Goal: Task Accomplishment & Management: Use online tool/utility

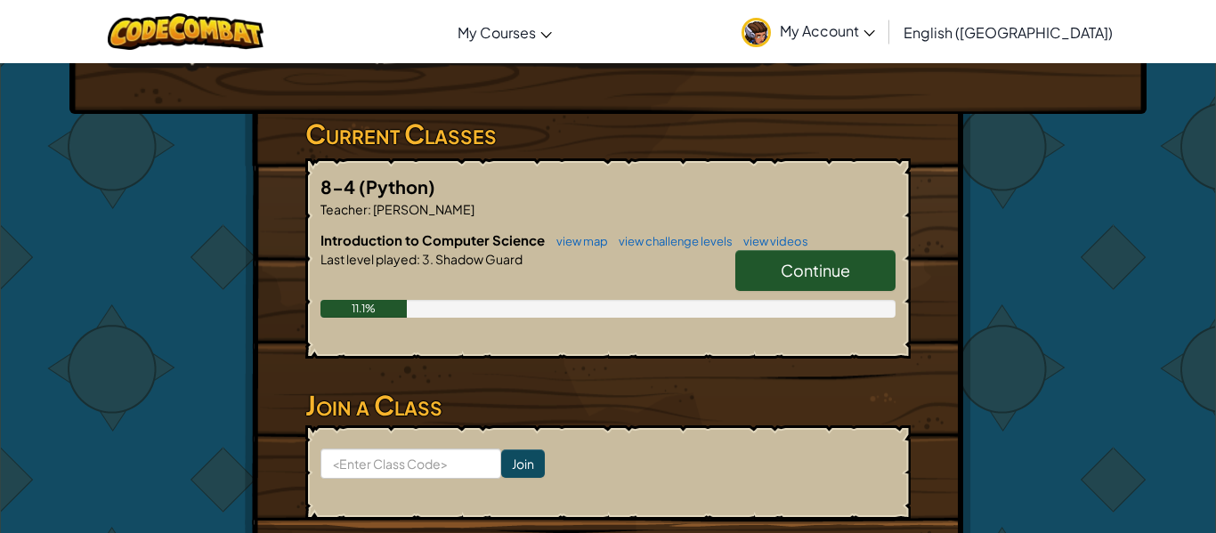
scroll to position [255, 0]
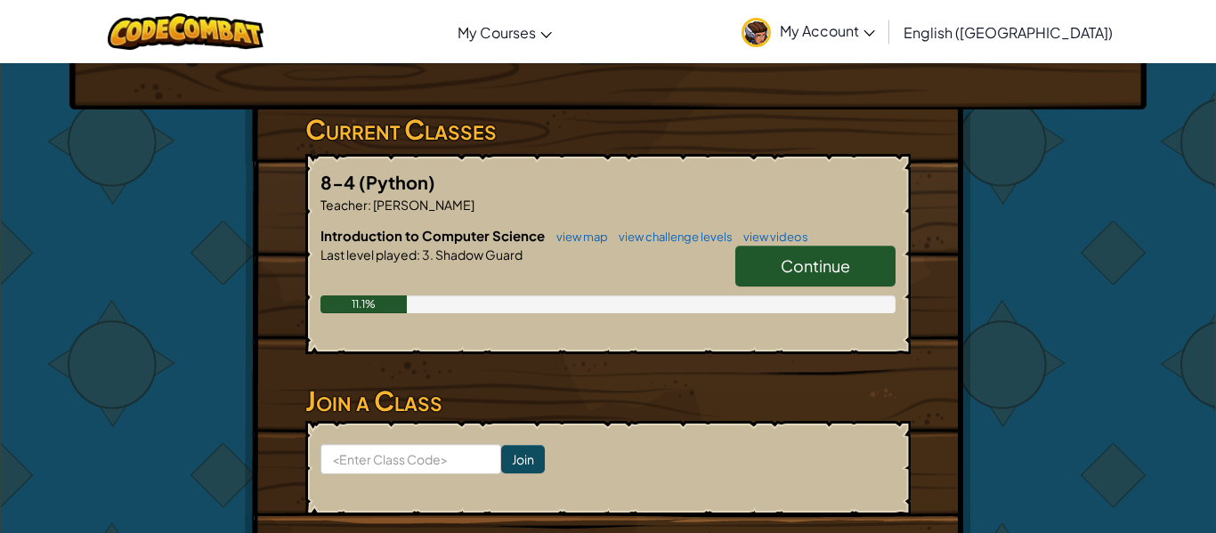
click at [785, 274] on span "Continue" at bounding box center [815, 265] width 69 height 20
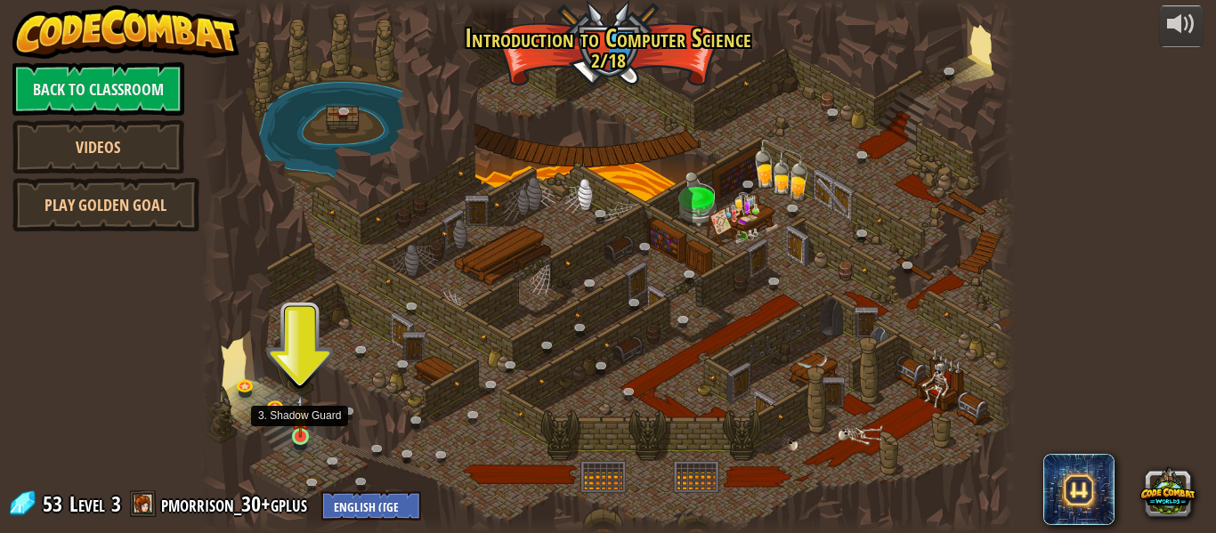
click at [299, 435] on img at bounding box center [300, 416] width 19 height 43
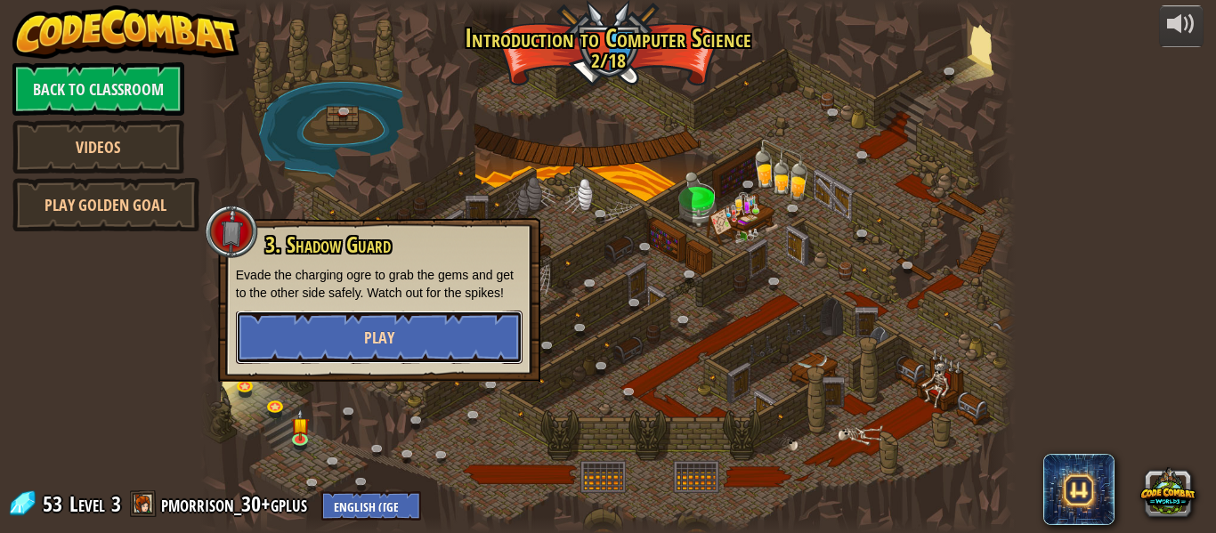
click at [364, 344] on span "Play" at bounding box center [379, 338] width 30 height 22
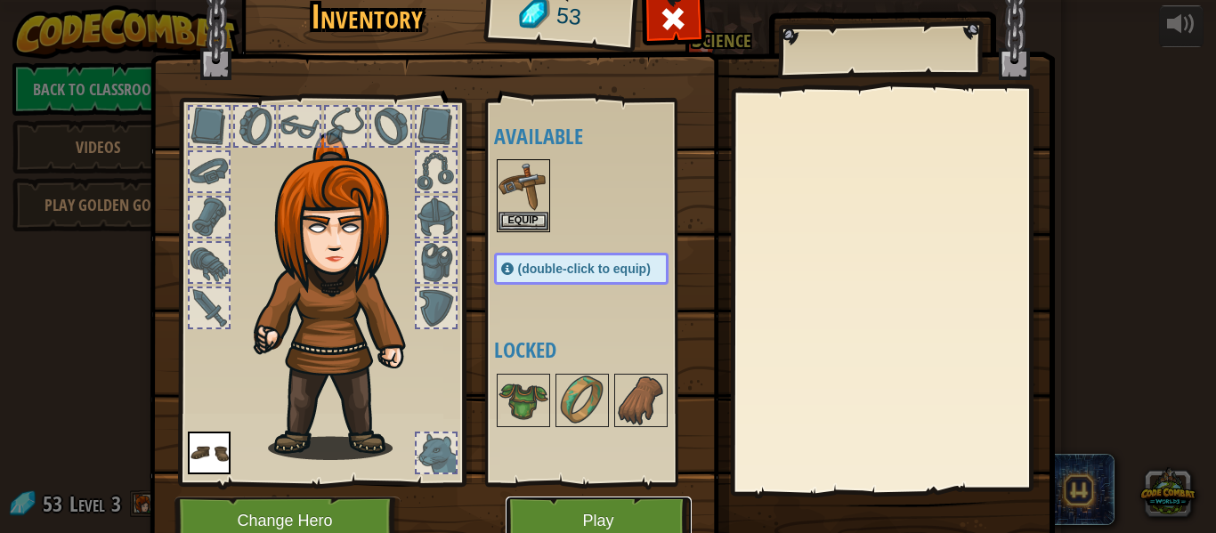
click at [635, 527] on button "Play" at bounding box center [599, 521] width 186 height 49
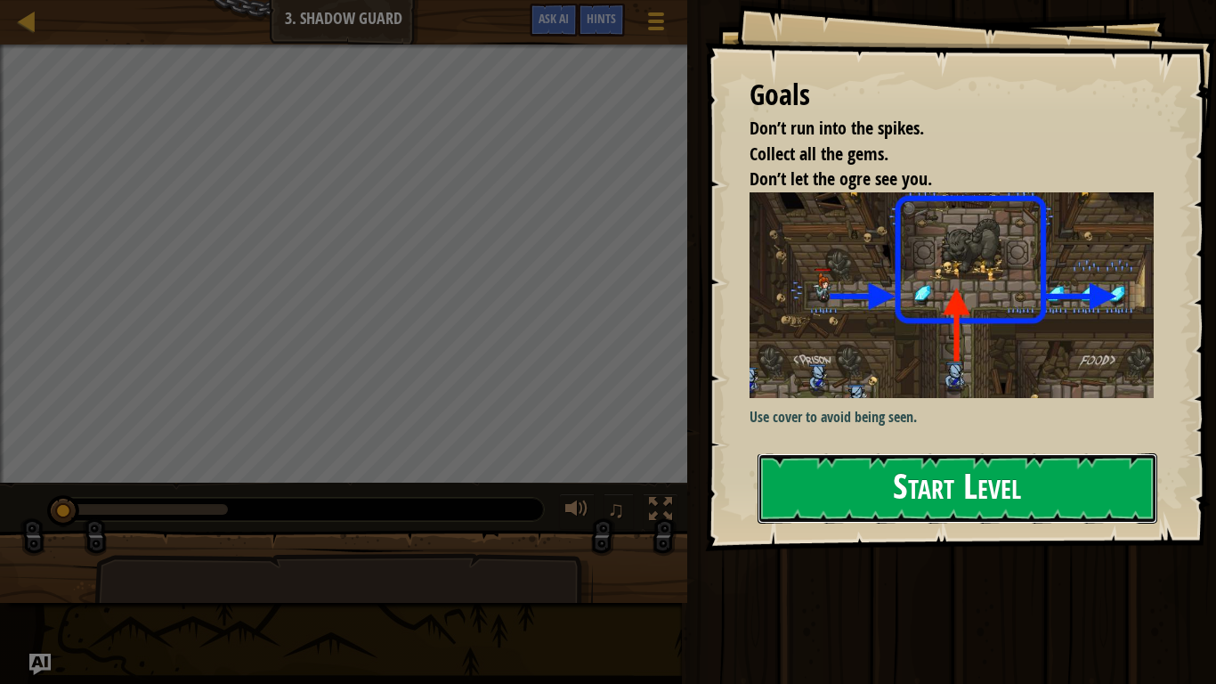
click at [883, 497] on button "Start Level" at bounding box center [957, 488] width 400 height 70
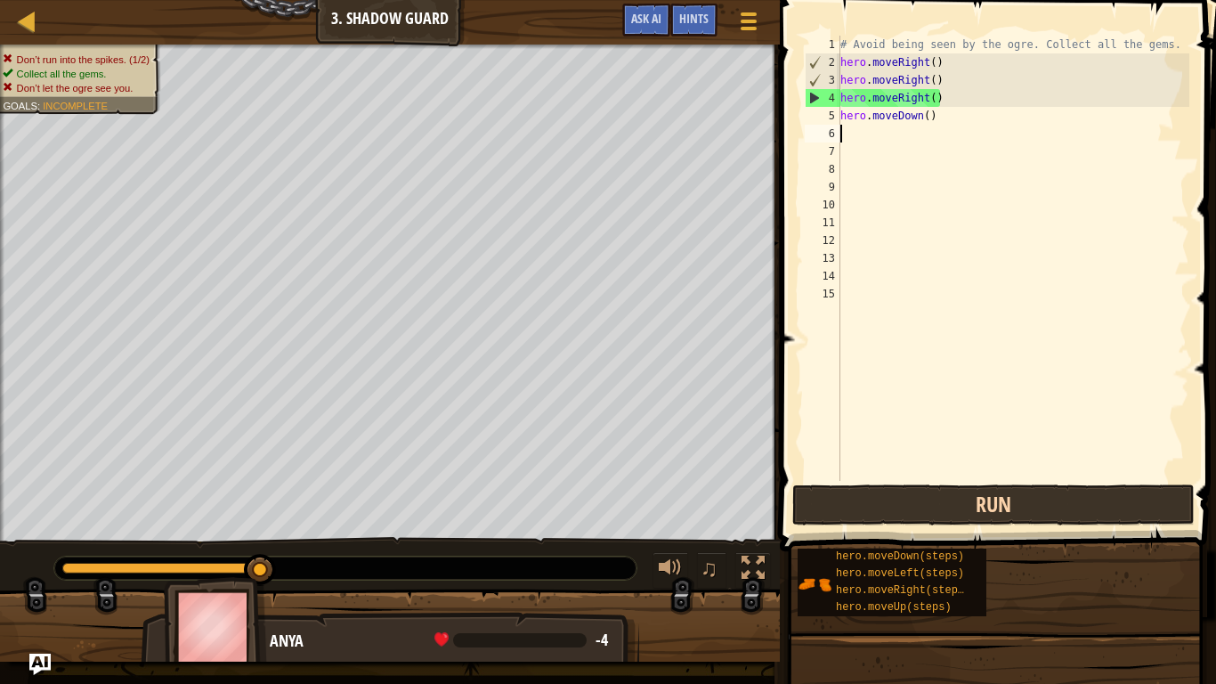
type textarea "hero.moveDown()"
click at [898, 519] on button "Run" at bounding box center [993, 504] width 402 height 41
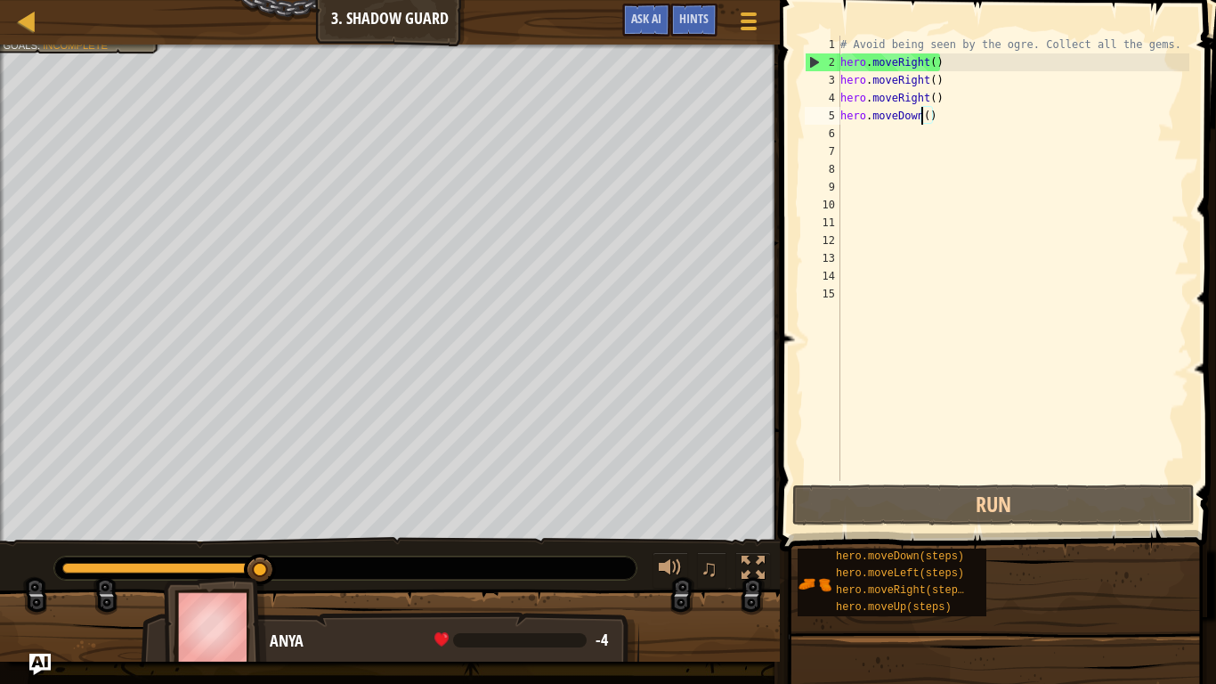
click at [481, 532] on div "Map Introduction to Computer Science 3. Shadow Guard Game Menu Done Hints Ask A…" at bounding box center [608, 342] width 1216 height 684
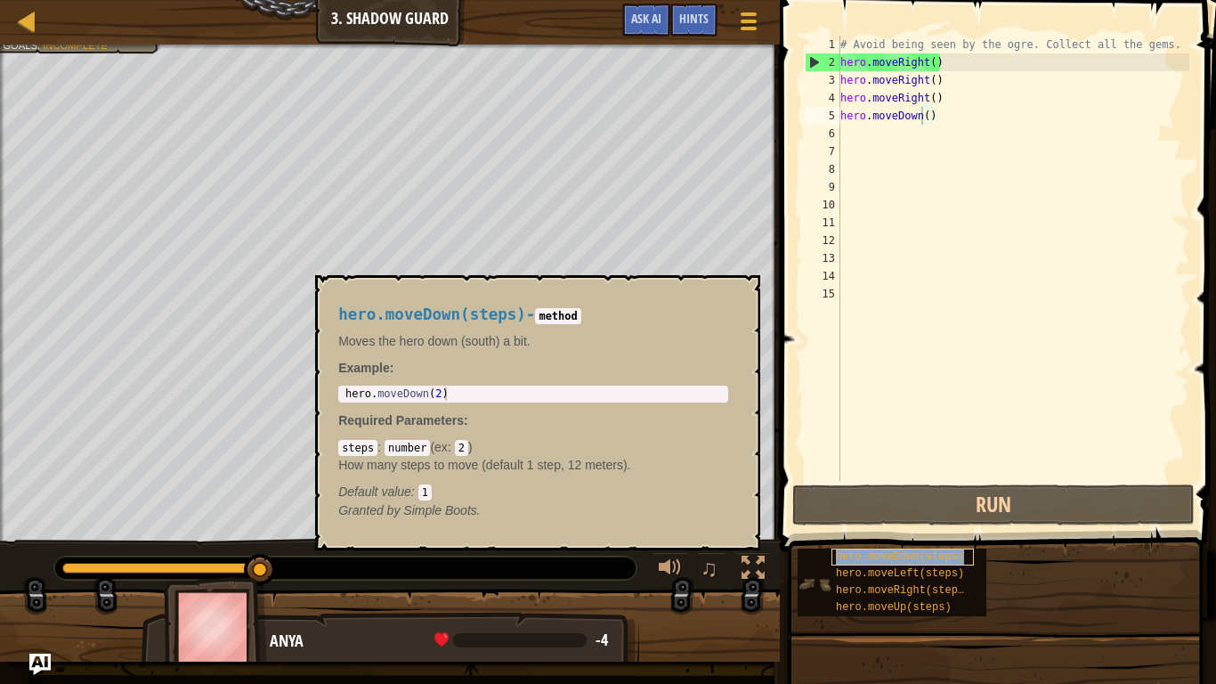
click at [886, 532] on span "hero.moveDown(steps)" at bounding box center [900, 556] width 128 height 12
click at [883, 532] on span "hero.moveLeft(steps)" at bounding box center [900, 573] width 128 height 12
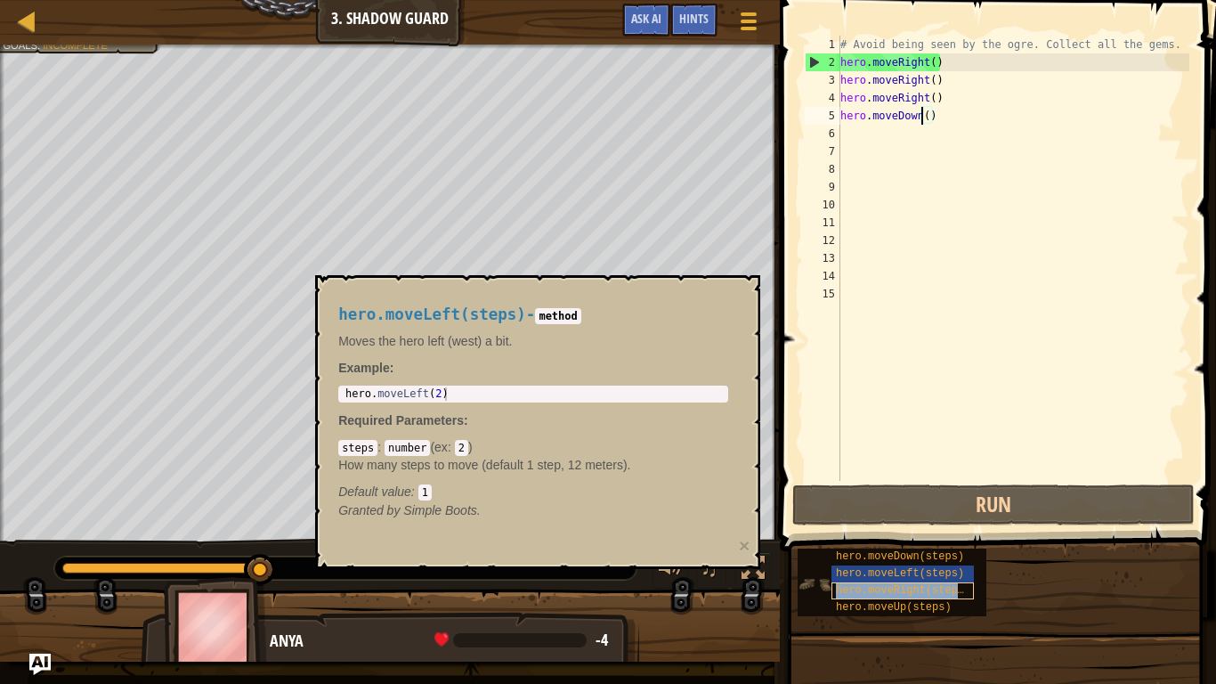
click at [872, 532] on span "hero.moveRight(steps)" at bounding box center [903, 590] width 134 height 12
click at [867, 532] on span "hero.moveUp(steps)" at bounding box center [894, 607] width 116 height 12
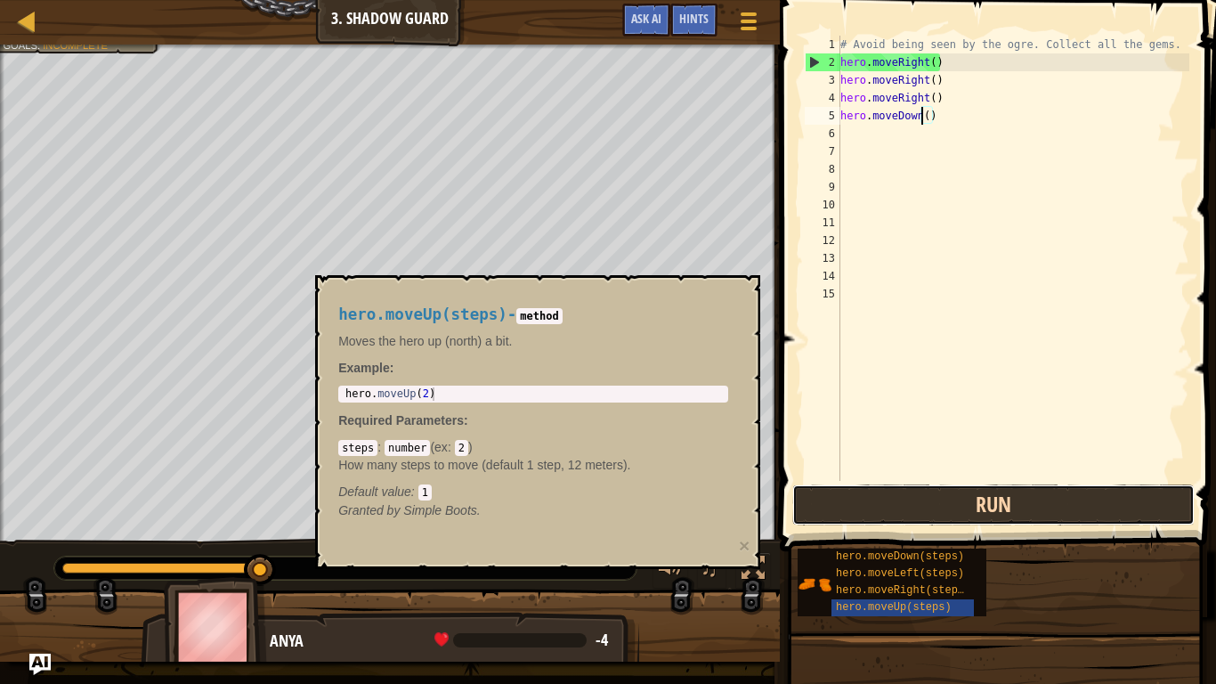
click at [801, 493] on button "Run" at bounding box center [993, 504] width 402 height 41
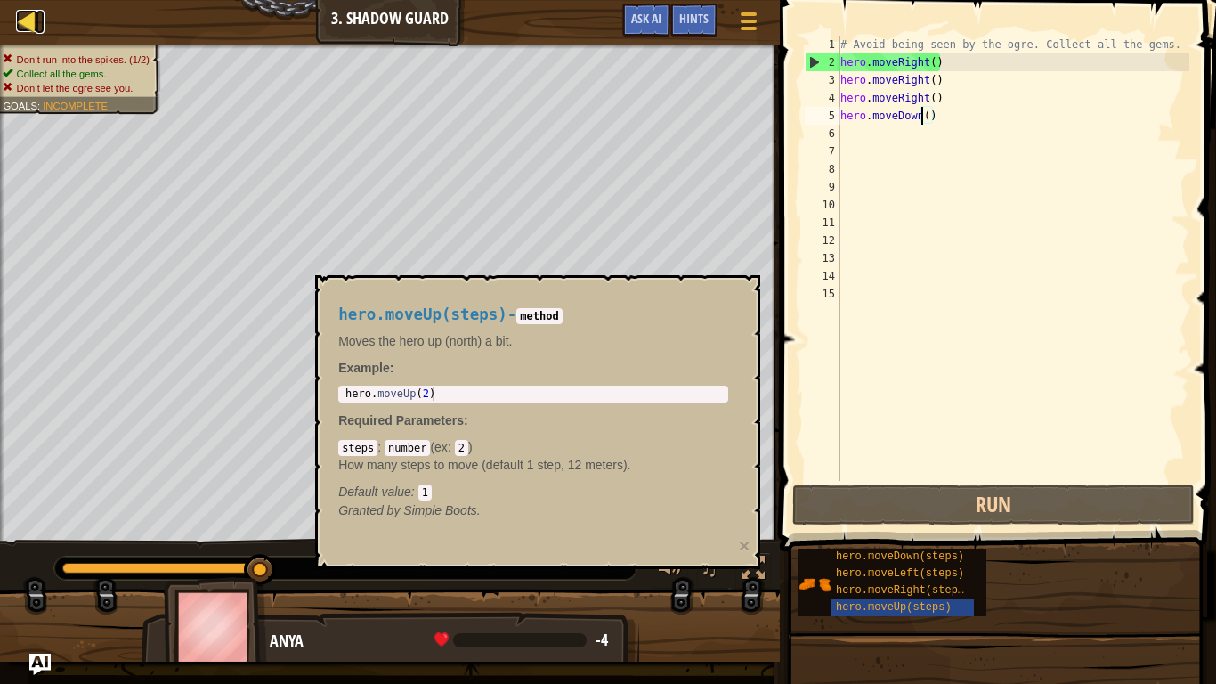
click at [25, 17] on div at bounding box center [27, 21] width 22 height 22
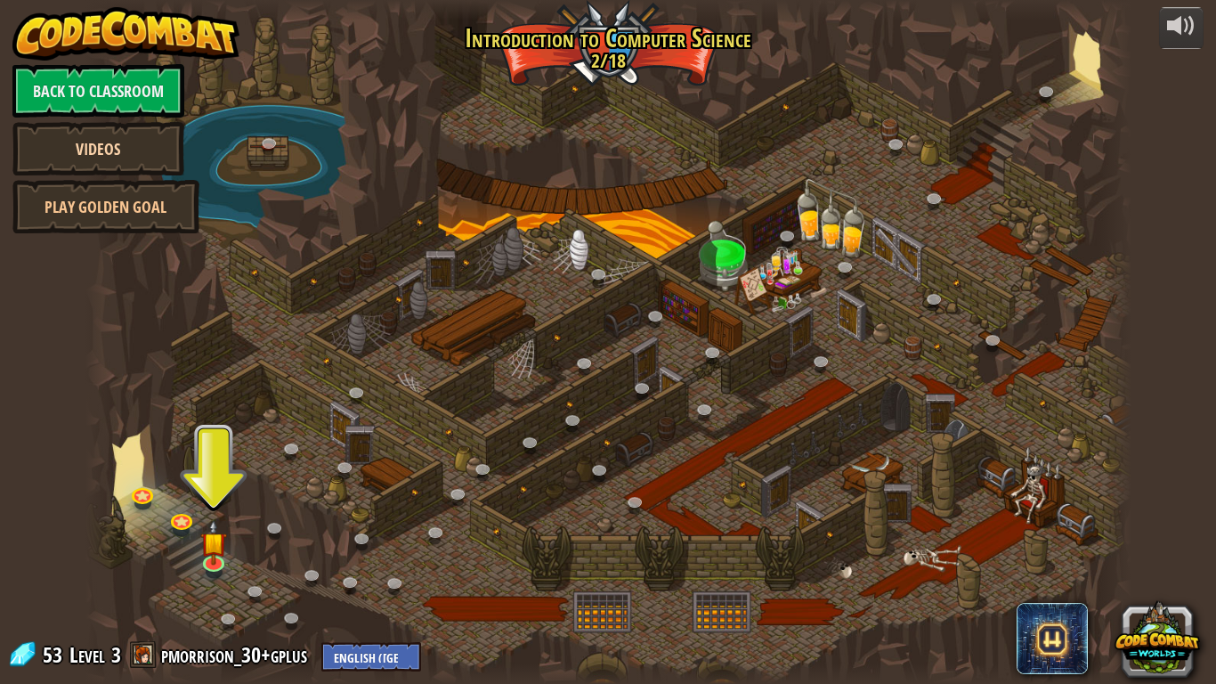
click at [50, 146] on link "Videos" at bounding box center [98, 148] width 172 height 53
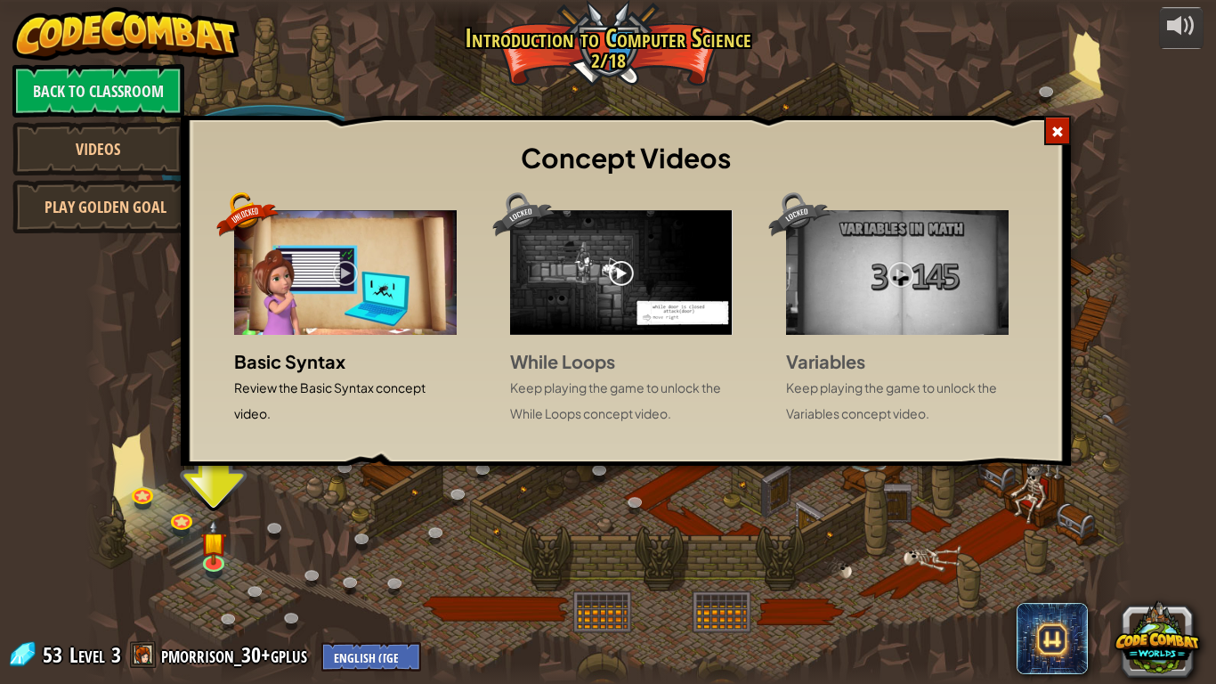
click at [68, 198] on div "Concept Videos Basic Syntax Review the Basic Syntax concept video. While Loops …" at bounding box center [608, 342] width 1216 height 684
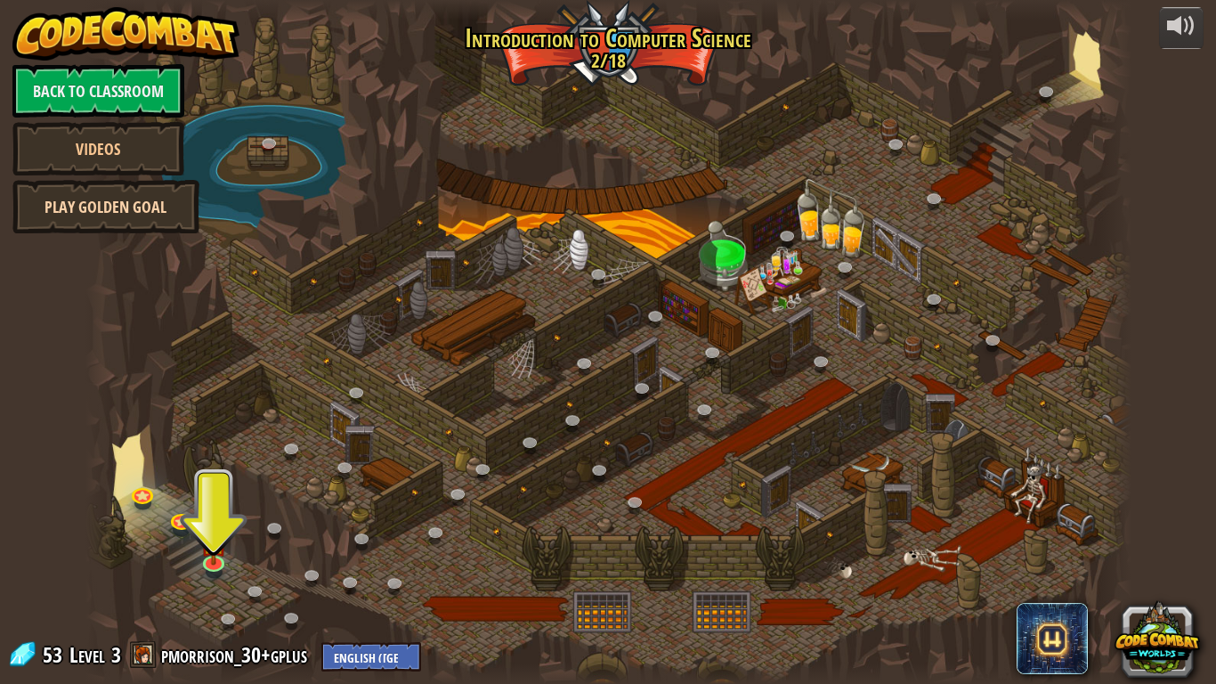
click at [96, 228] on link "Play Golden Goal" at bounding box center [105, 206] width 187 height 53
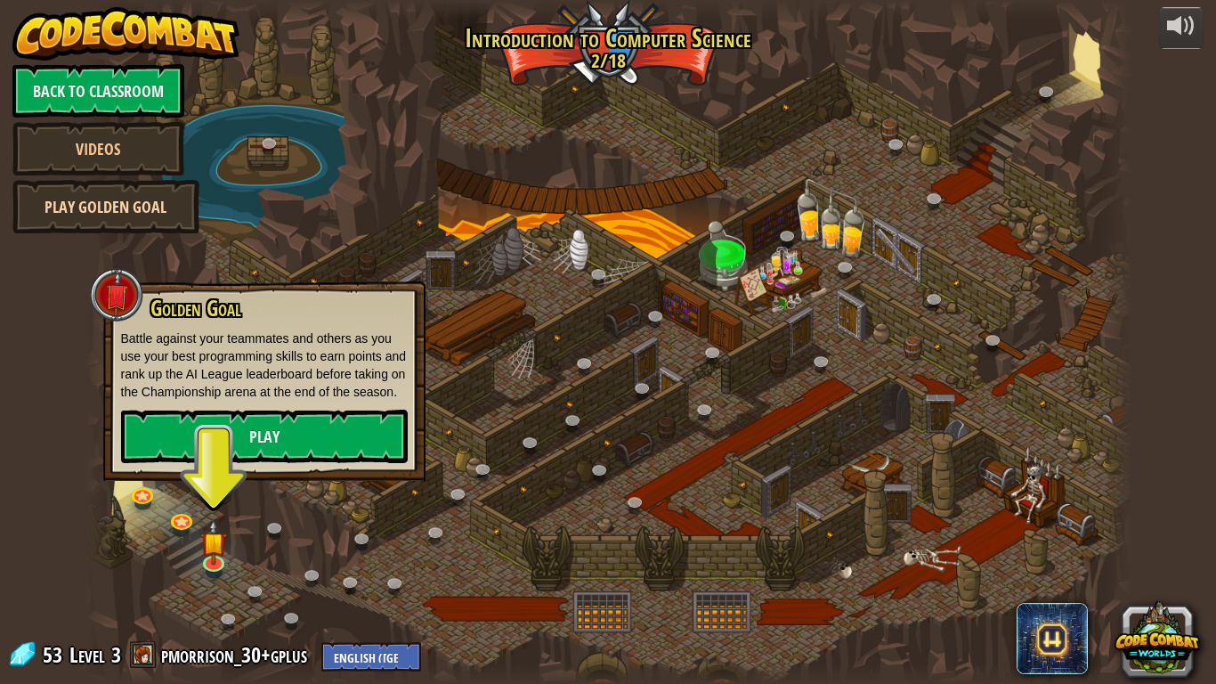
click at [93, 227] on link "Play Golden Goal" at bounding box center [105, 206] width 187 height 53
click at [336, 462] on link "Play" at bounding box center [264, 435] width 287 height 53
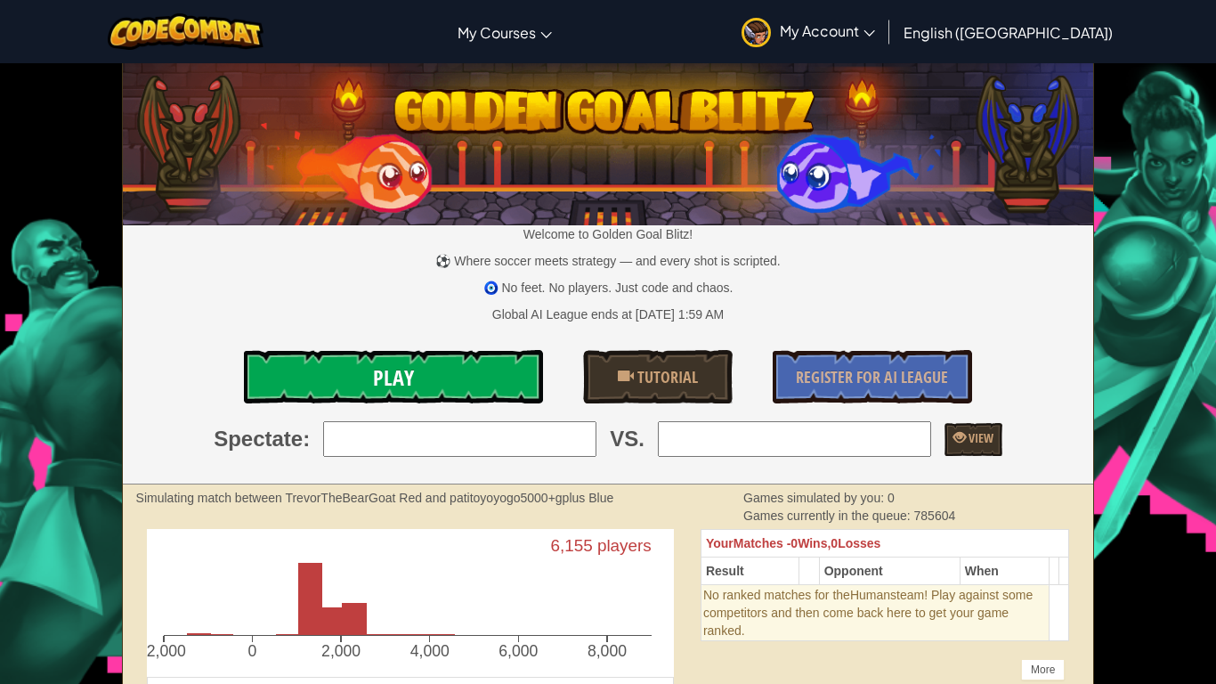
click at [381, 369] on span "Play" at bounding box center [393, 377] width 41 height 28
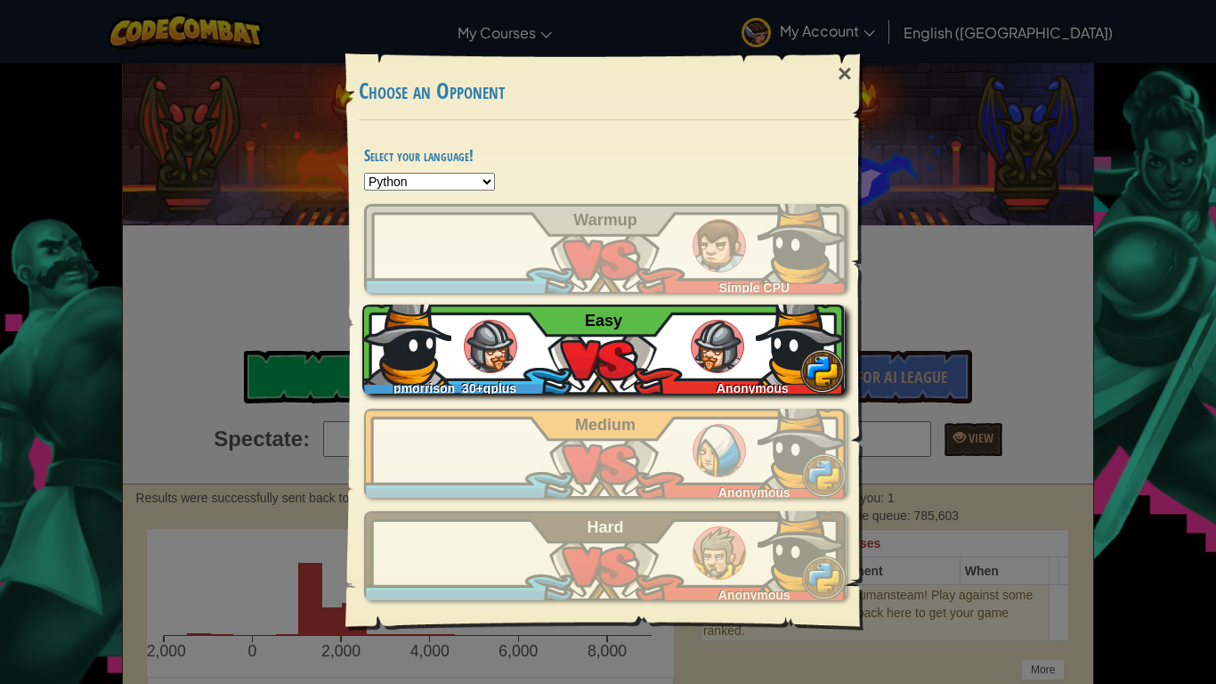
click at [565, 338] on div "pmorrison_30+gplus Anonymous Easy" at bounding box center [603, 348] width 482 height 89
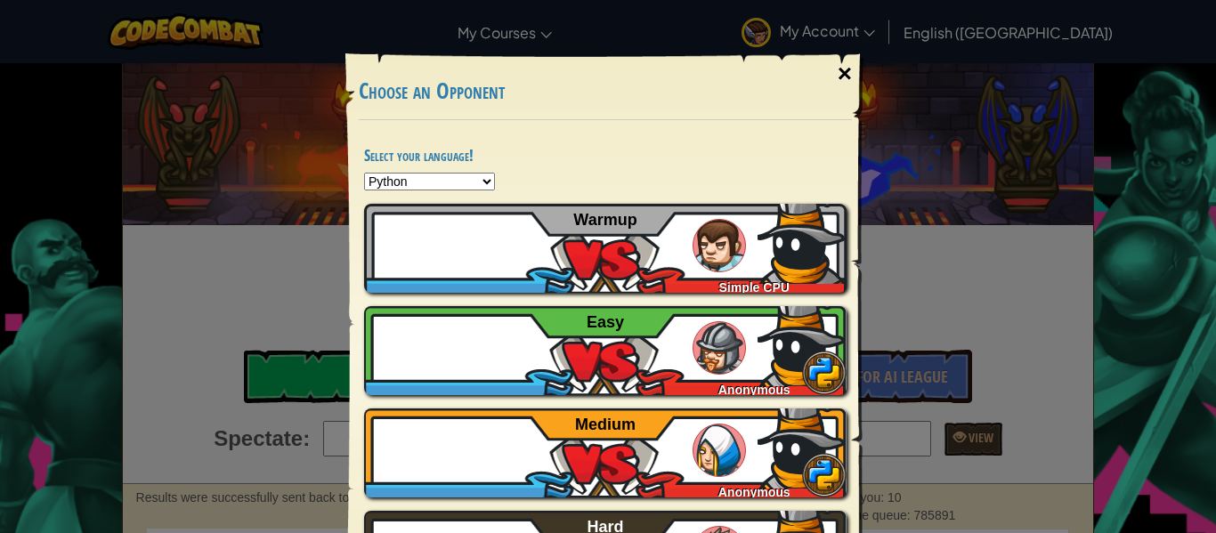
click at [843, 78] on div "×" at bounding box center [844, 74] width 41 height 52
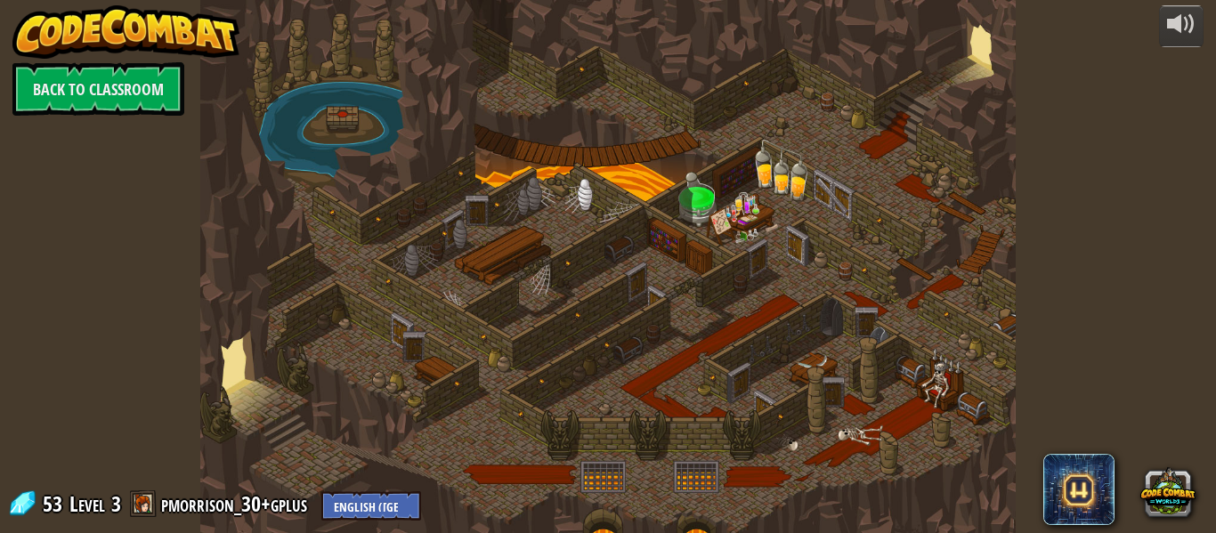
click at [258, 432] on div at bounding box center [607, 266] width 815 height 533
click at [853, 232] on div at bounding box center [607, 266] width 815 height 533
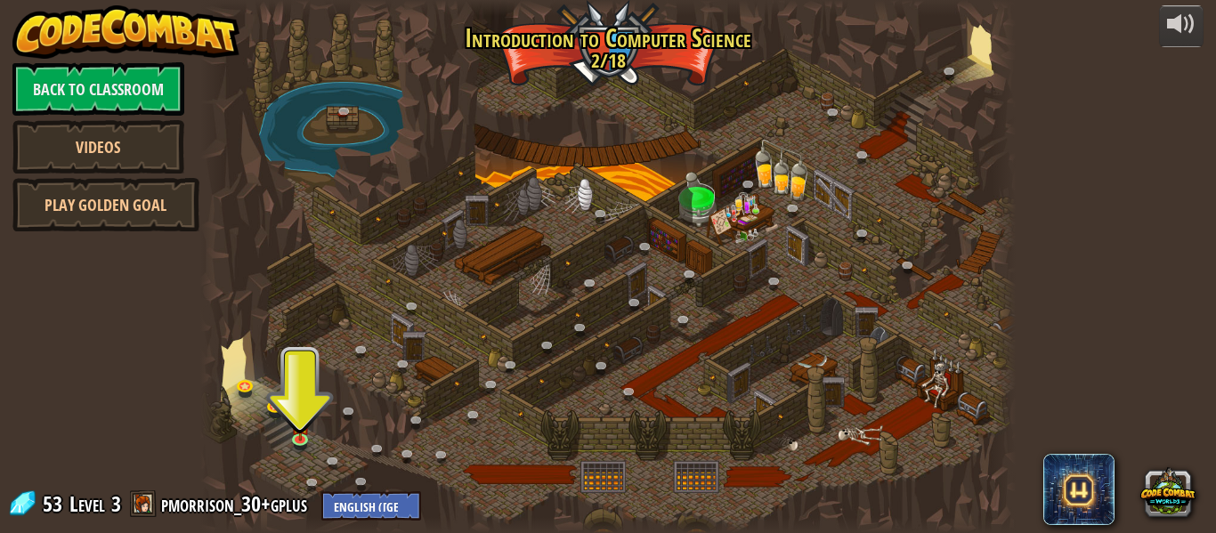
click at [323, 447] on div at bounding box center [607, 266] width 815 height 533
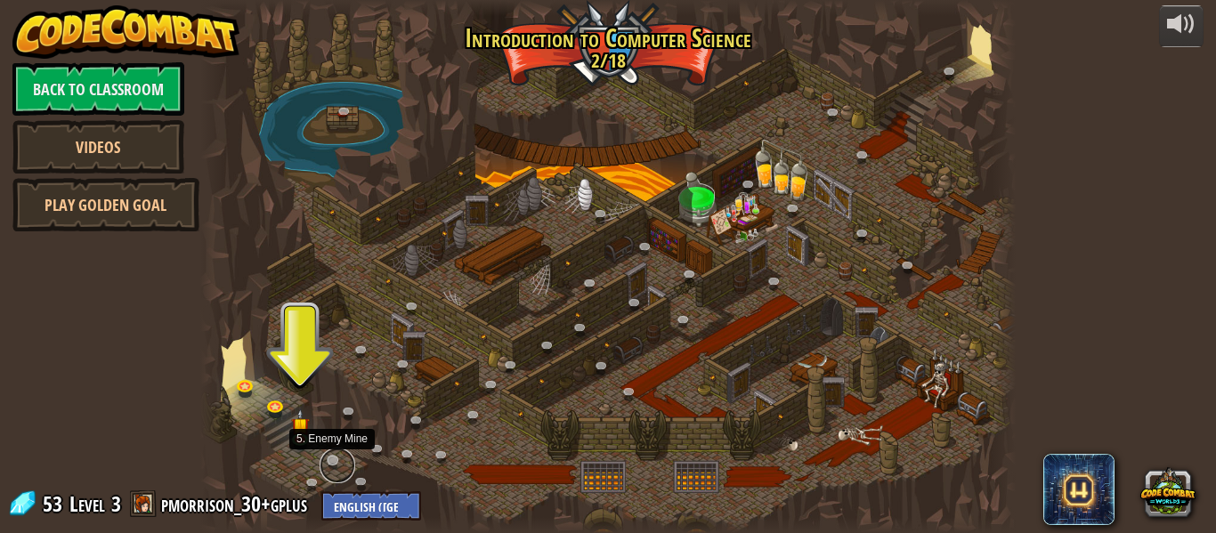
click at [329, 458] on link at bounding box center [338, 466] width 36 height 36
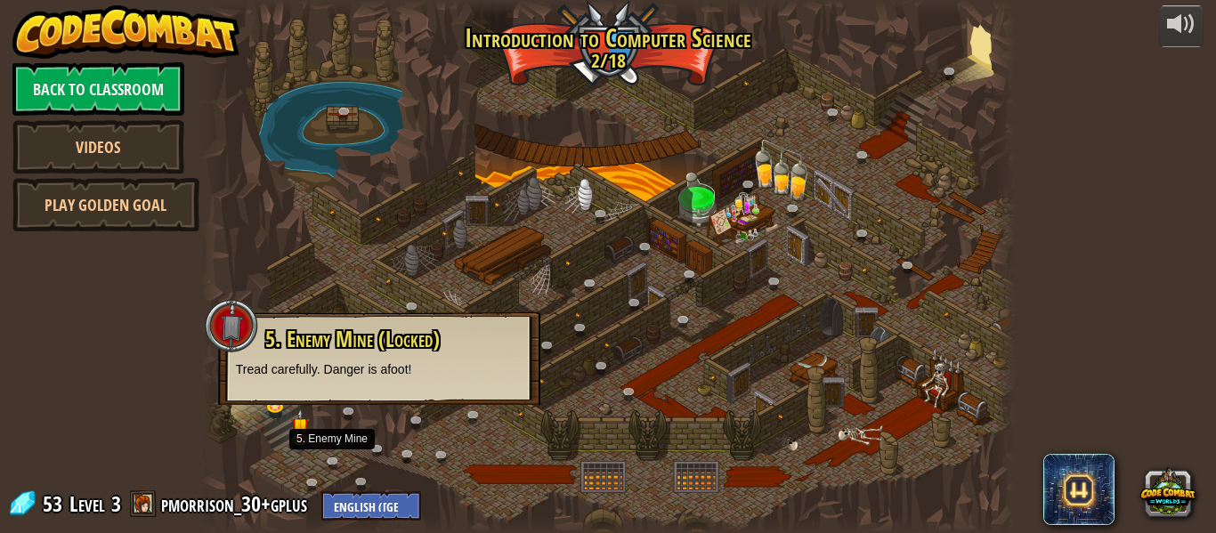
click at [221, 337] on div at bounding box center [231, 325] width 53 height 53
click at [401, 195] on div at bounding box center [607, 266] width 815 height 533
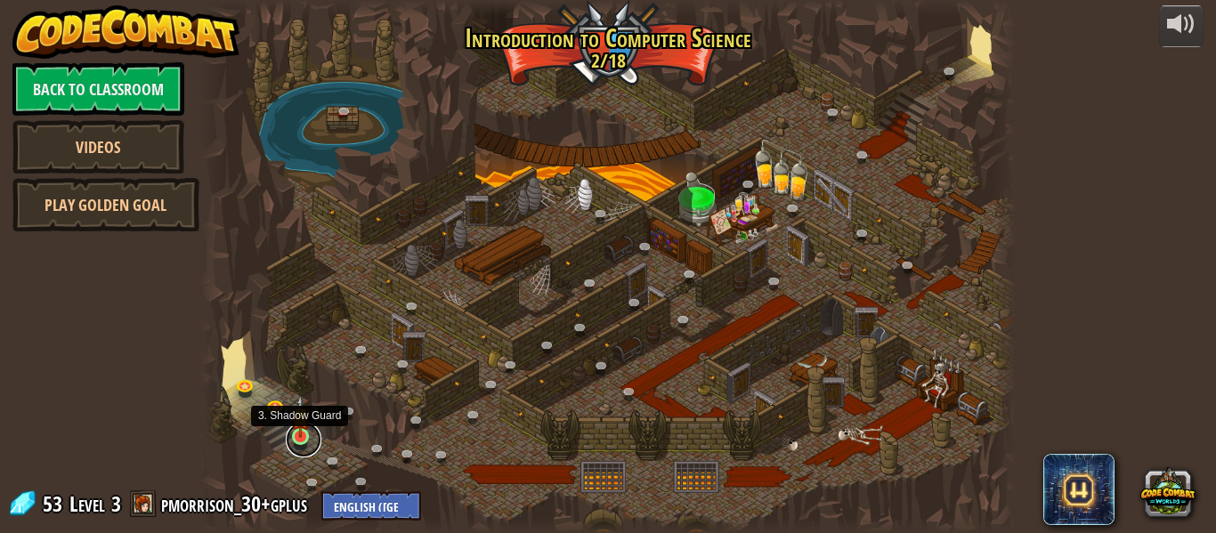
click at [303, 448] on link at bounding box center [304, 440] width 36 height 36
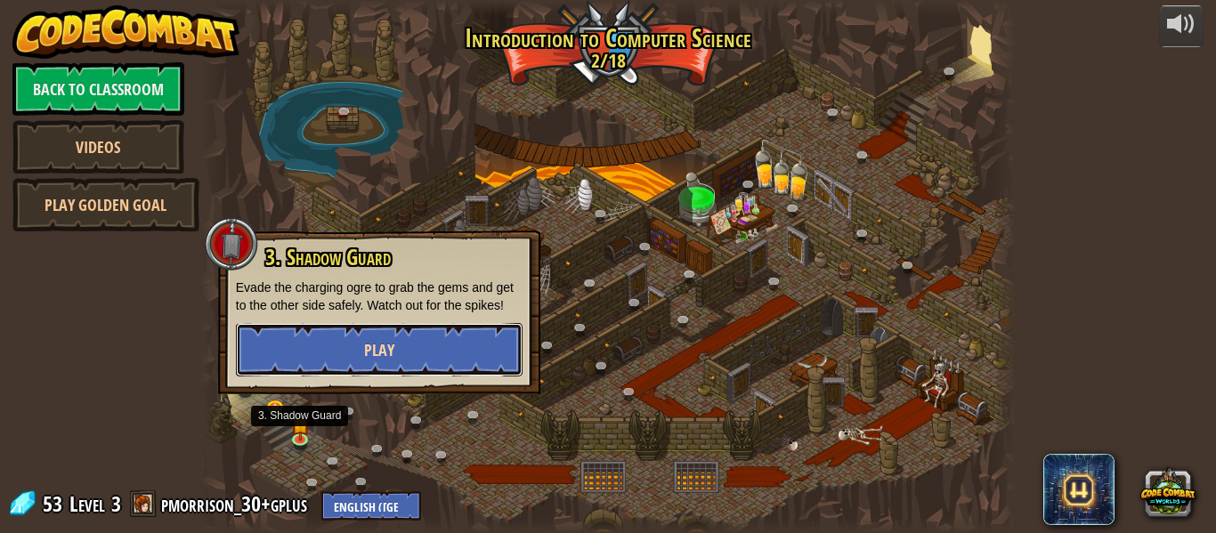
click at [328, 343] on button "Play" at bounding box center [379, 349] width 287 height 53
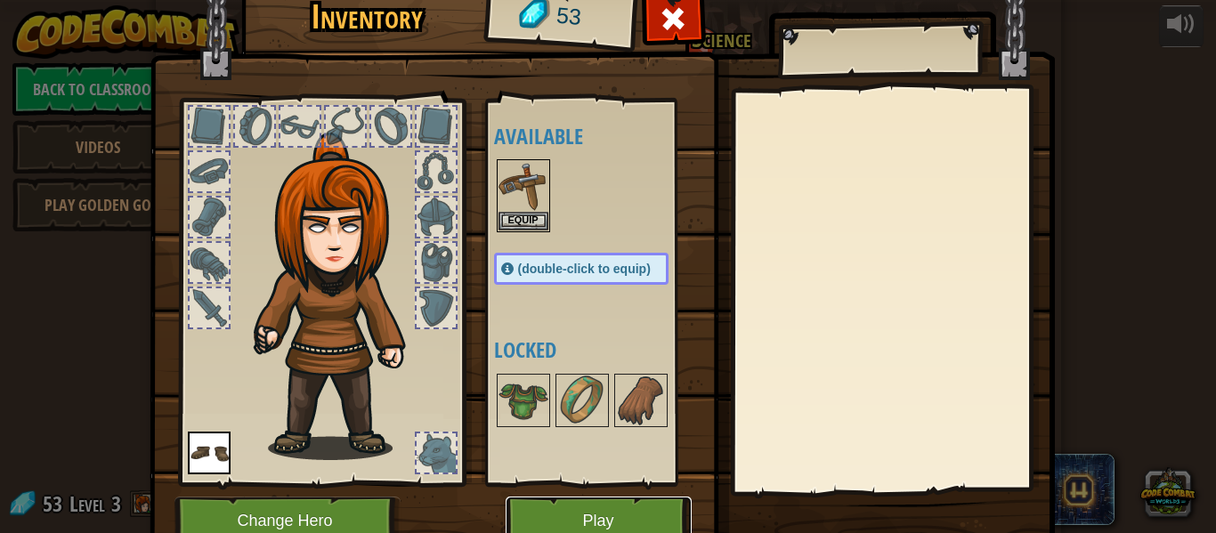
click at [549, 512] on button "Play" at bounding box center [599, 521] width 186 height 49
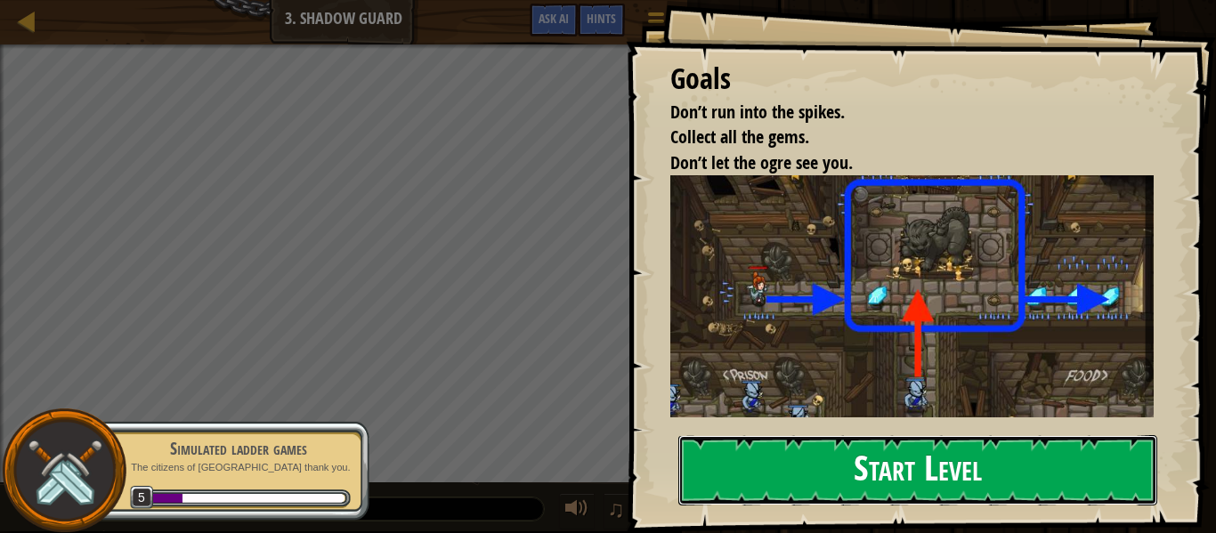
click at [946, 481] on button "Start Level" at bounding box center [917, 470] width 479 height 70
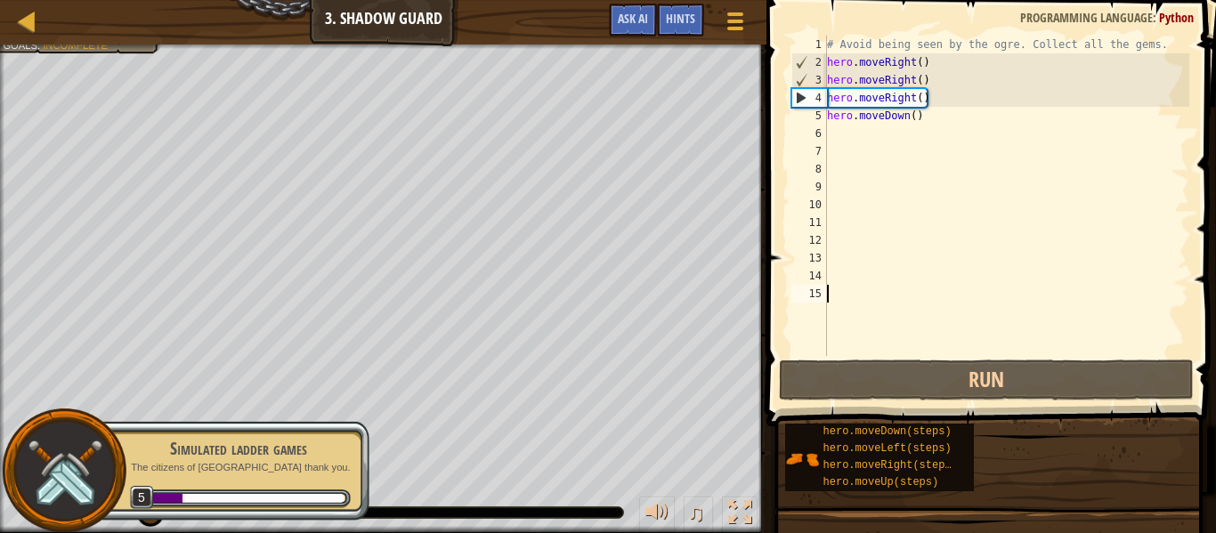
click at [918, 120] on div "# Avoid being seen by the ogre. Collect all the gems. hero . moveRight ( ) hero…" at bounding box center [1006, 214] width 366 height 356
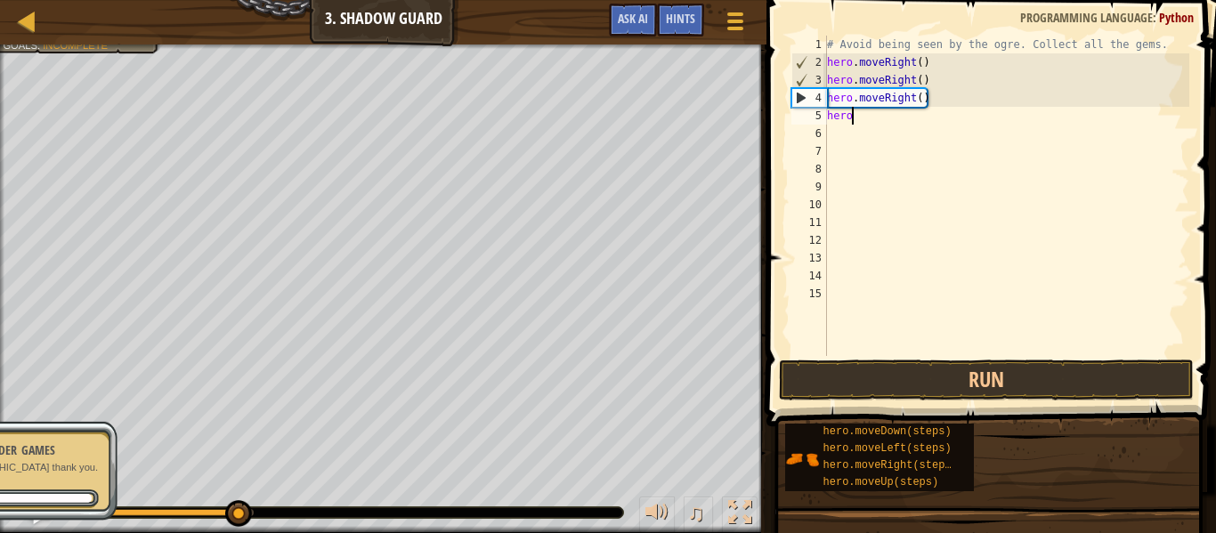
type textarea "hero\"
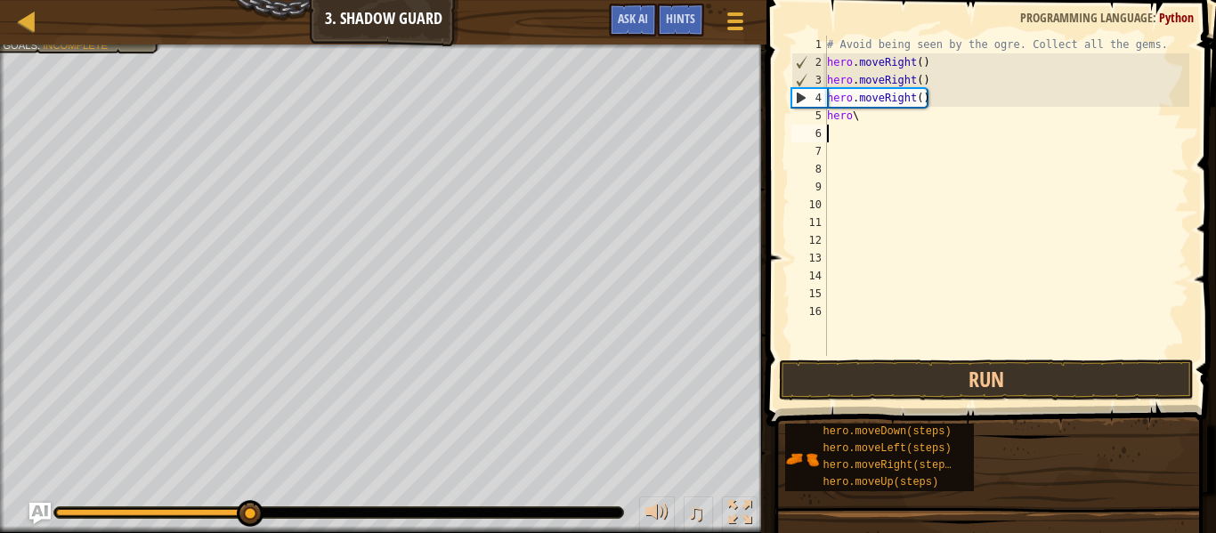
scroll to position [8, 0]
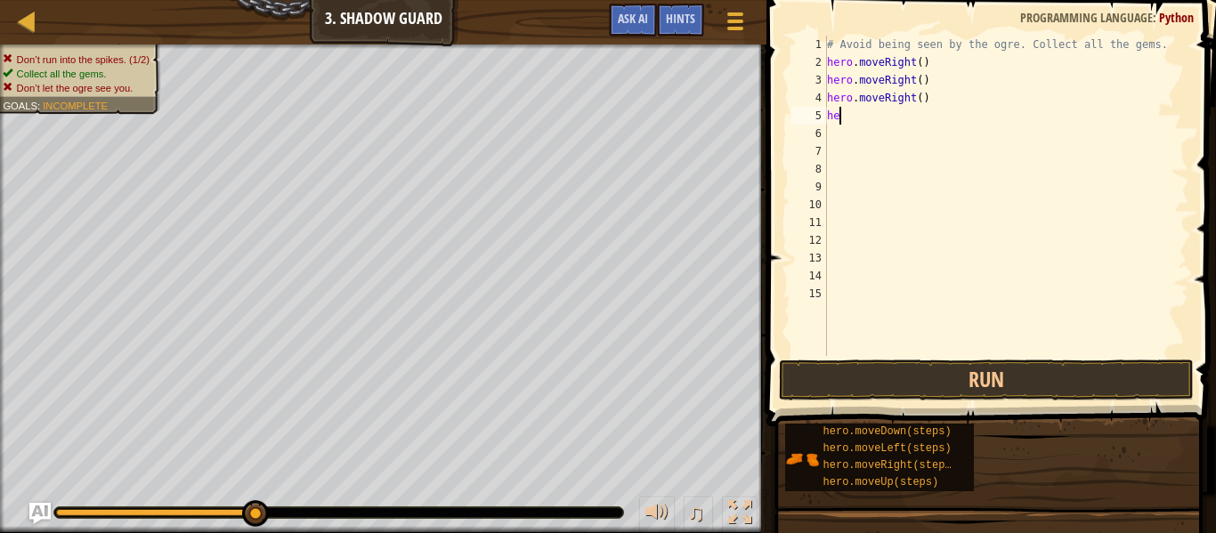
type textarea "h"
click at [669, 18] on span "Hints" at bounding box center [680, 18] width 29 height 17
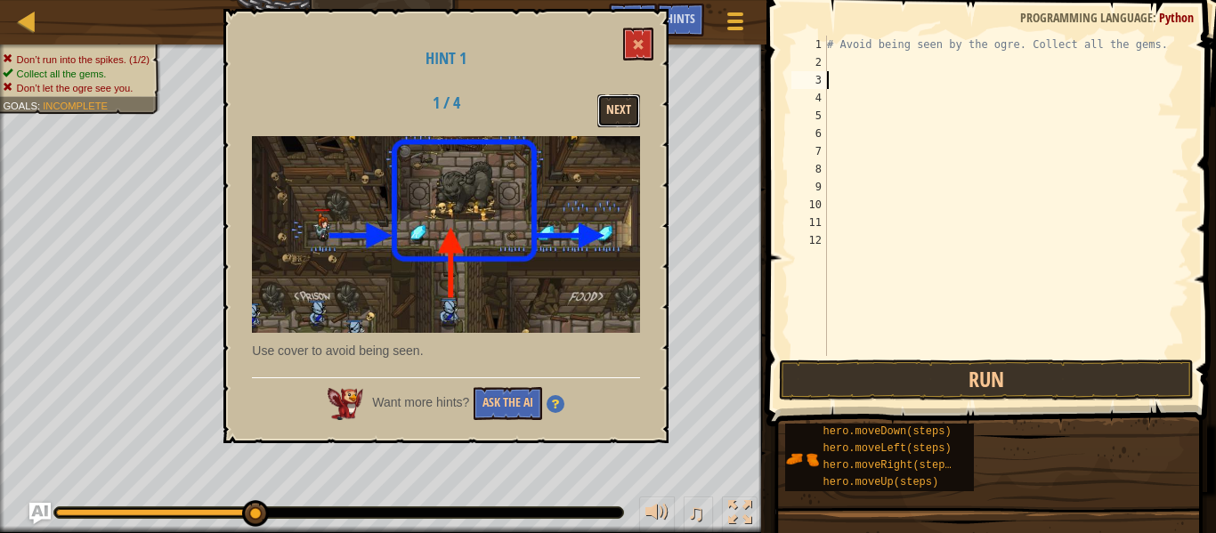
click at [602, 113] on button "Next" at bounding box center [618, 110] width 43 height 33
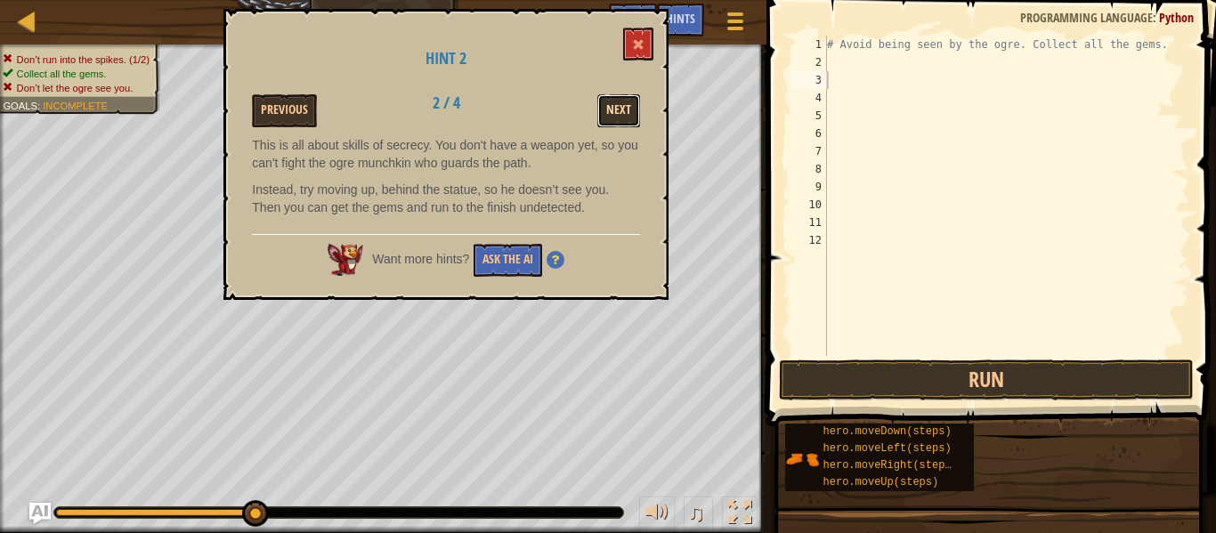
click at [630, 114] on button "Next" at bounding box center [618, 110] width 43 height 33
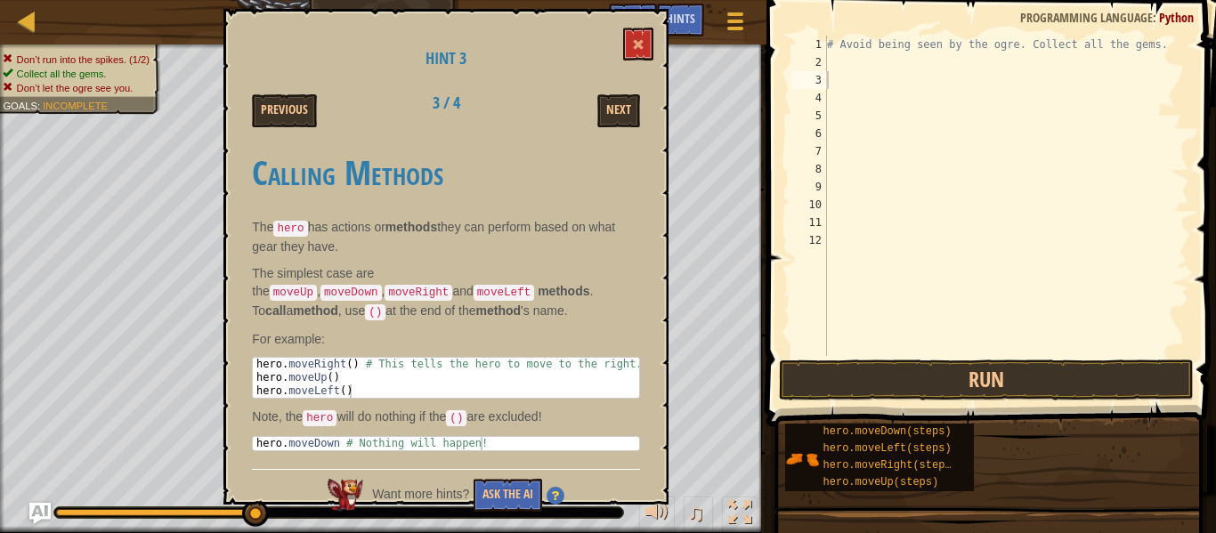
click at [834, 67] on div "# Avoid being seen by the ogre. Collect all the gems." at bounding box center [1006, 214] width 366 height 356
type textarea "m"
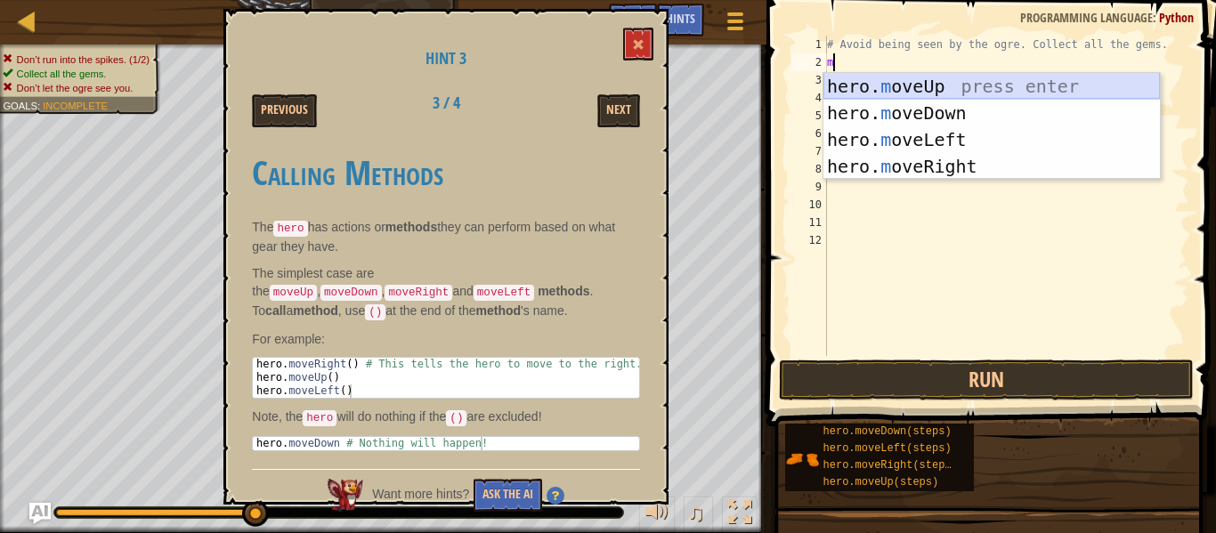
click at [908, 89] on div "hero. m oveUp press enter hero. m oveDown press enter hero. m oveLeft press ent…" at bounding box center [991, 153] width 336 height 160
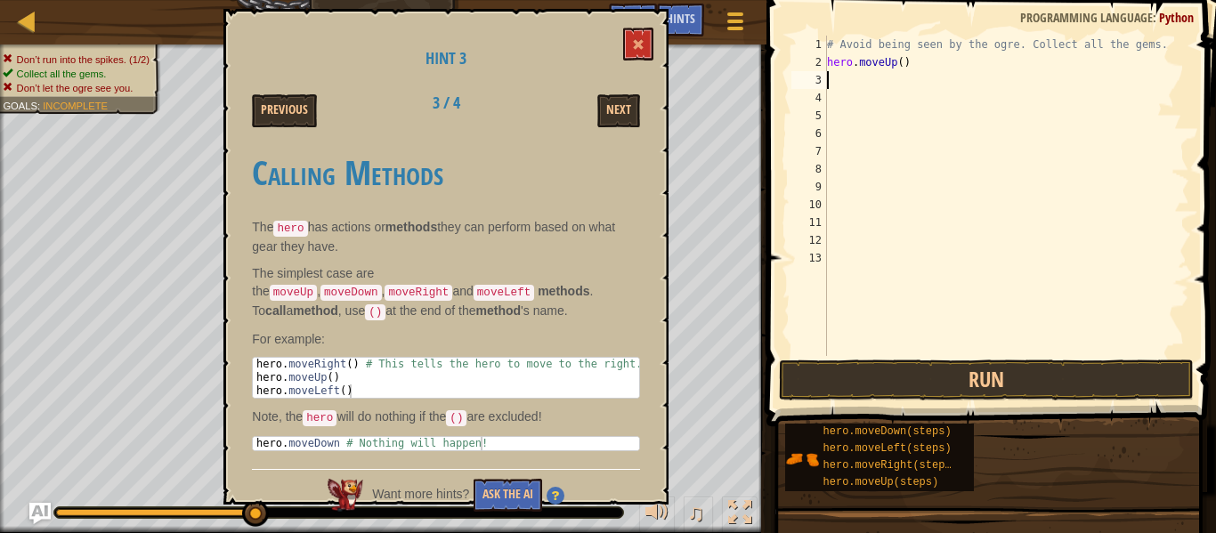
type textarea "m"
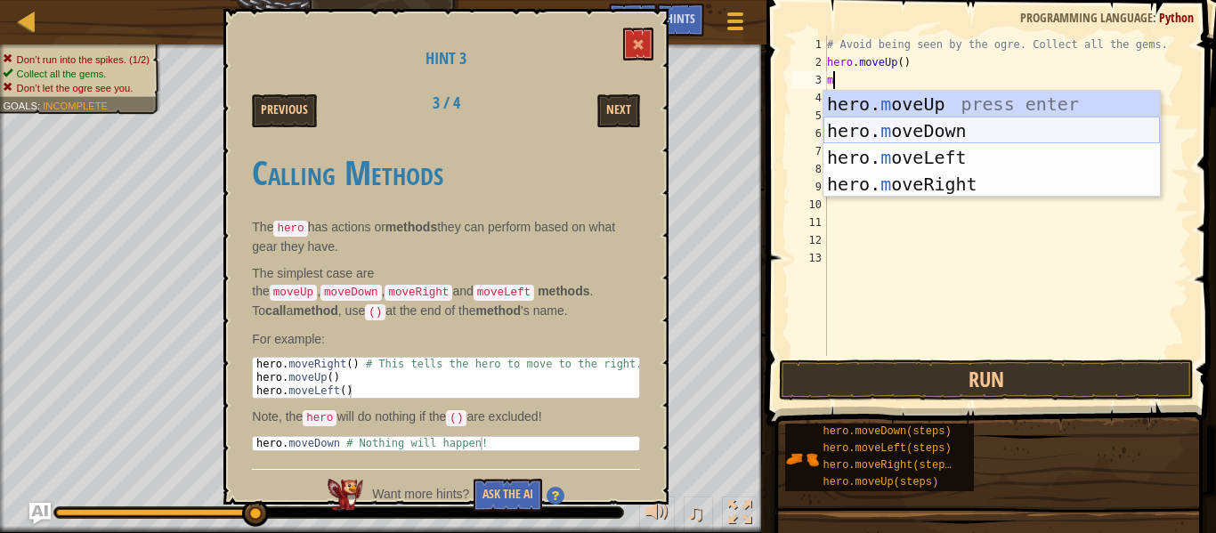
click at [955, 136] on div "hero. m oveUp press enter hero. m oveDown press enter hero. m oveLeft press ent…" at bounding box center [991, 171] width 336 height 160
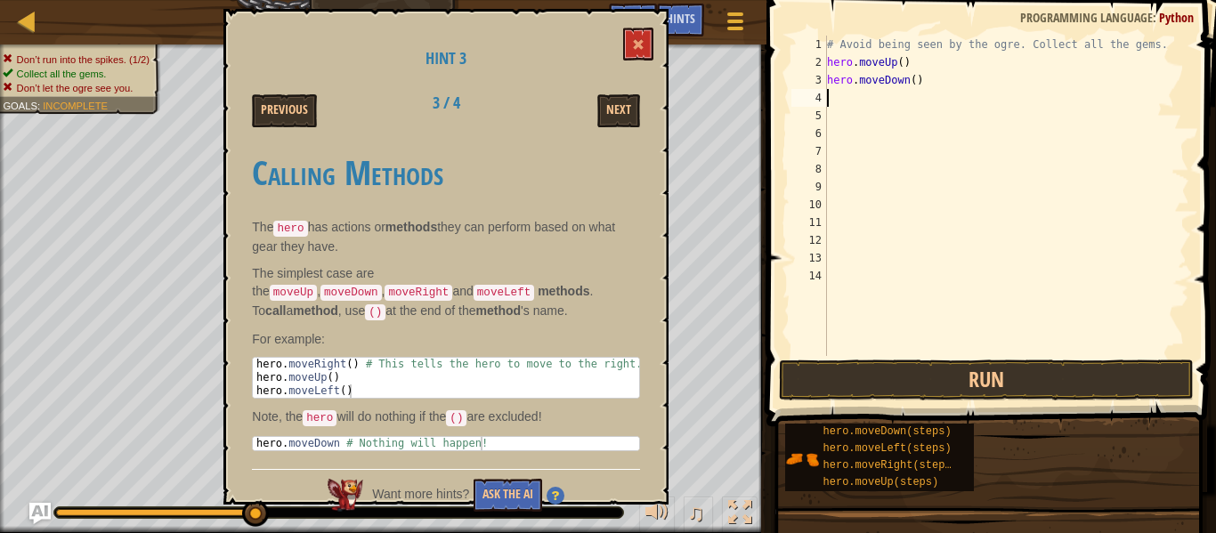
type textarea ","
type textarea "m"
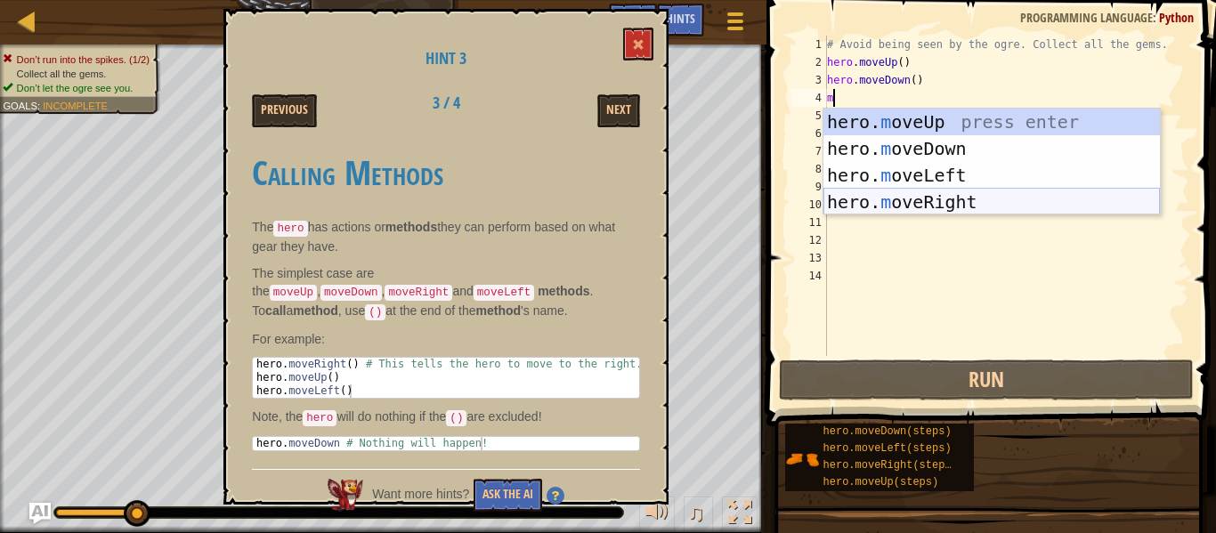
click at [895, 203] on div "hero. m oveUp press enter hero. m oveDown press enter hero. m oveLeft press ent…" at bounding box center [991, 189] width 336 height 160
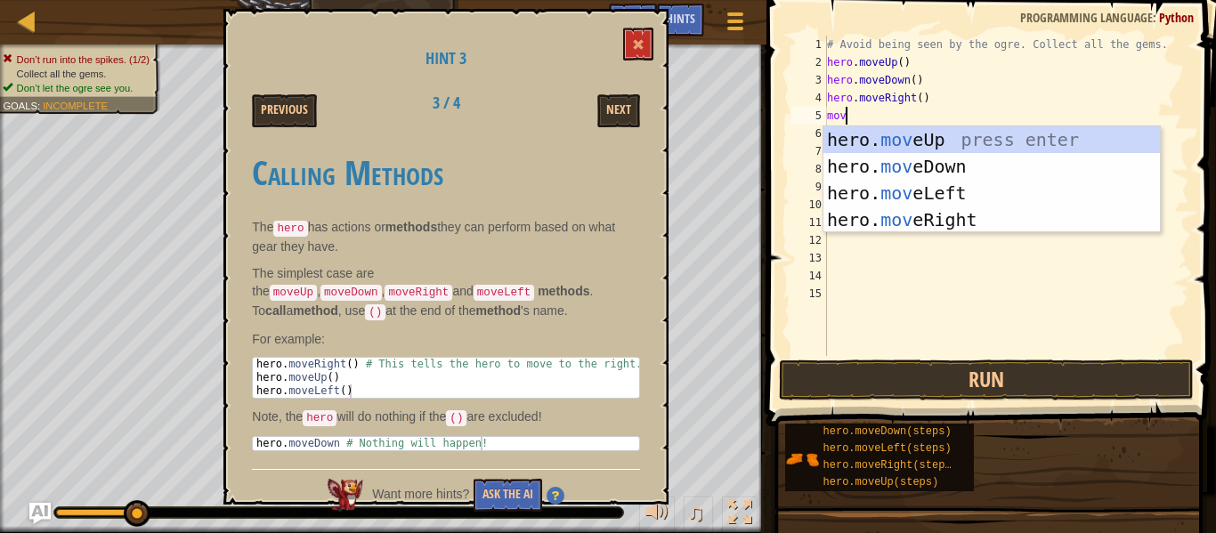
type textarea "move"
click at [934, 192] on div "hero. move Up press enter hero. move Down press enter hero. move Left press ent…" at bounding box center [991, 206] width 336 height 160
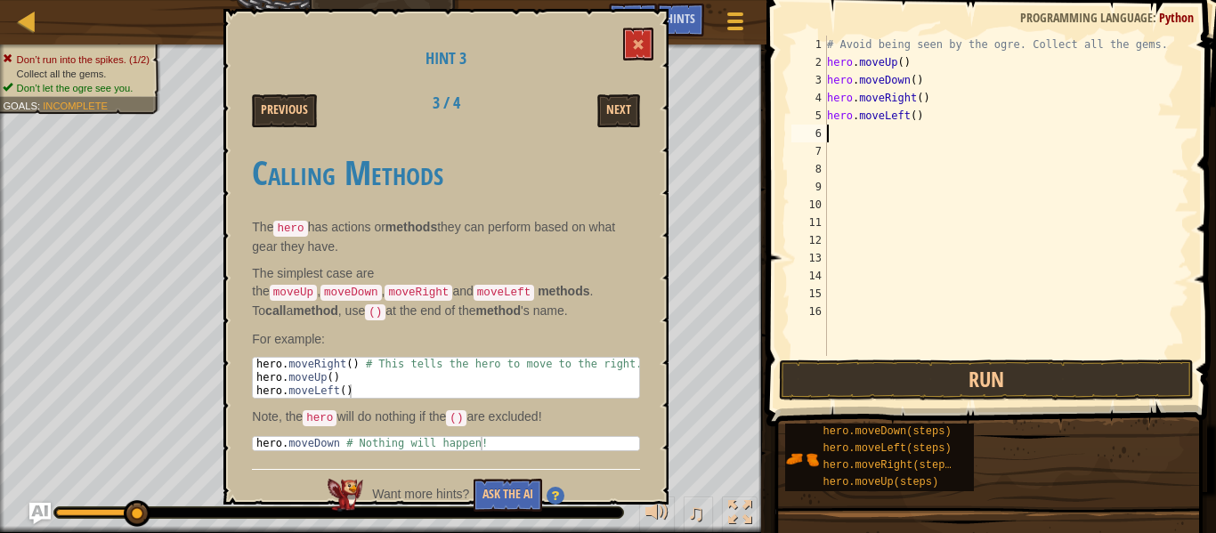
scroll to position [8, 0]
click at [836, 364] on button "Run" at bounding box center [986, 380] width 415 height 41
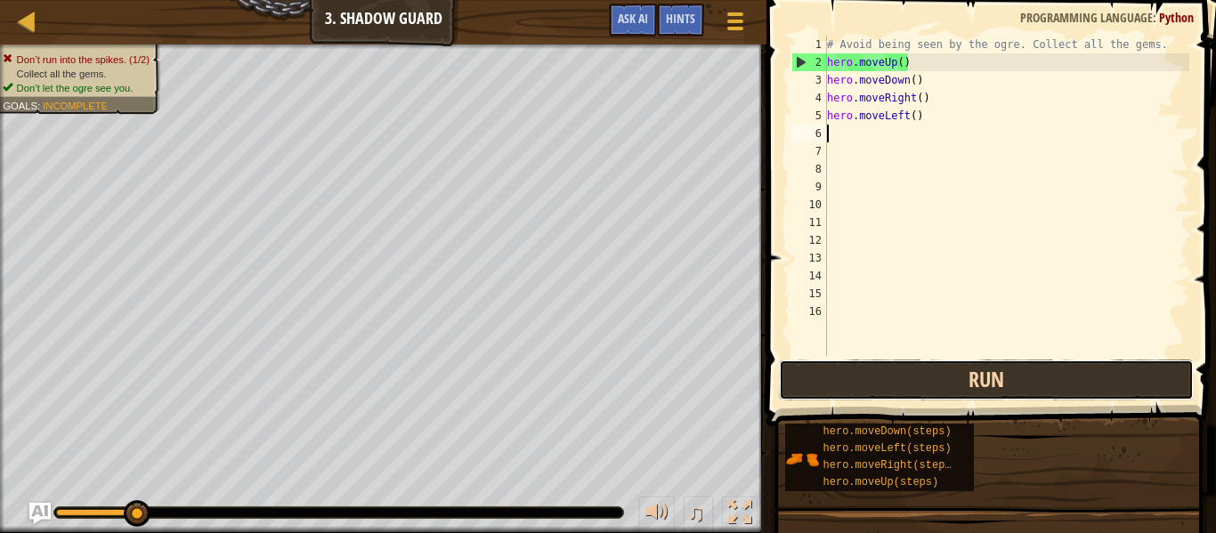
click at [836, 364] on button "Run" at bounding box center [986, 380] width 415 height 41
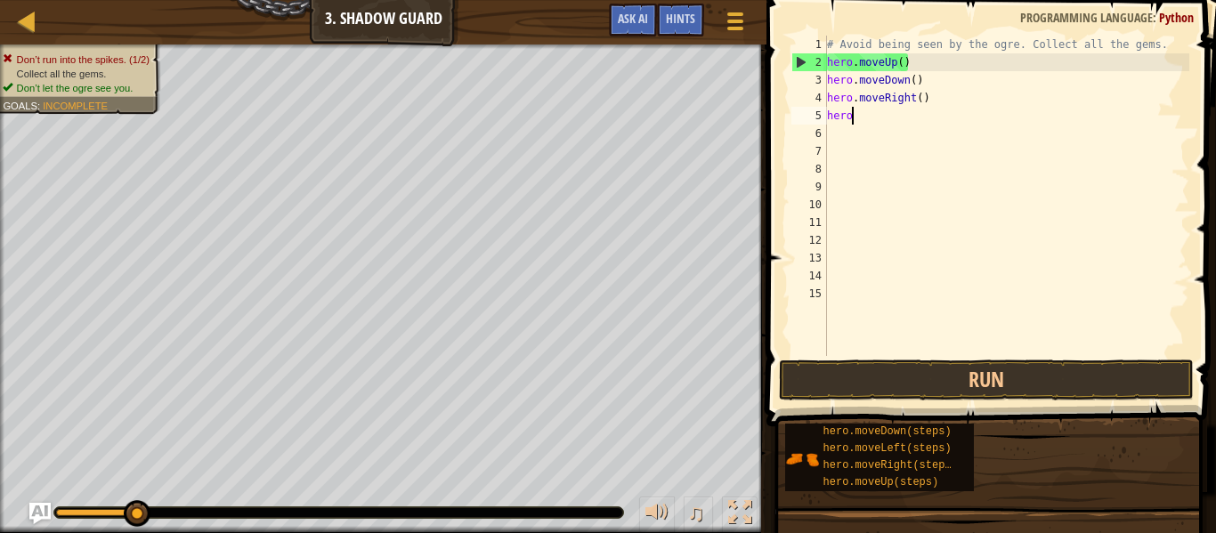
type textarea "h"
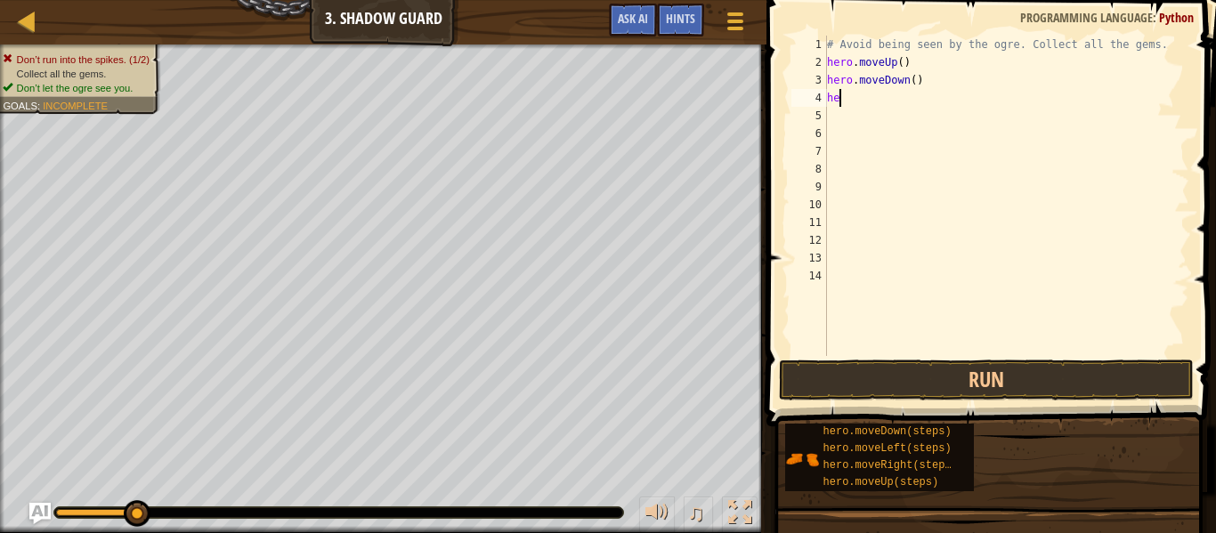
type textarea "h"
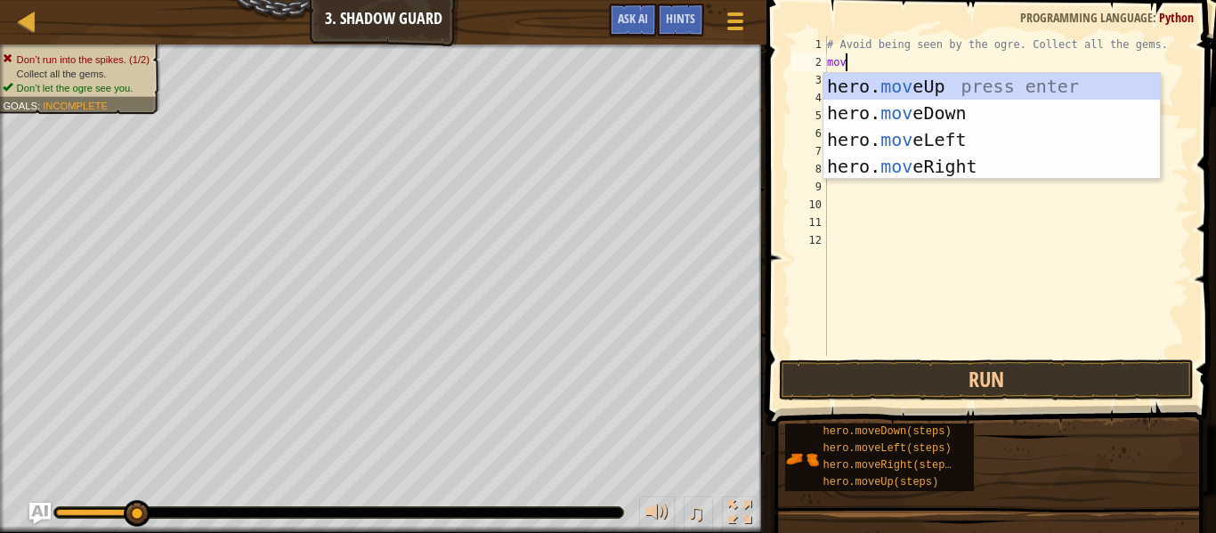
type textarea "move"
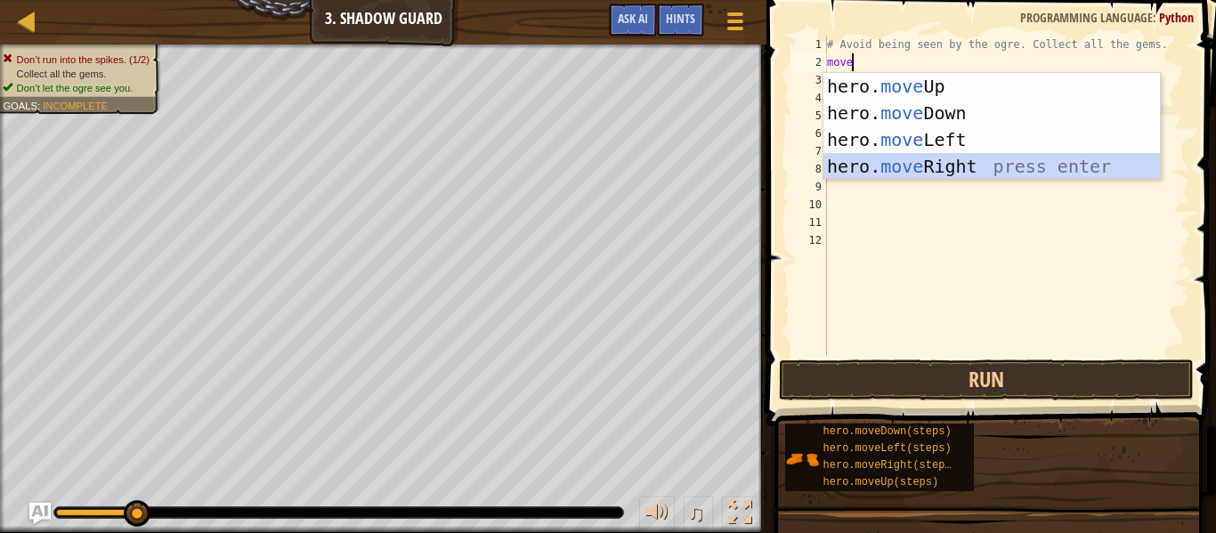
click at [950, 163] on div "hero. move Up press enter hero. move Down press enter hero. move Left press ent…" at bounding box center [991, 153] width 336 height 160
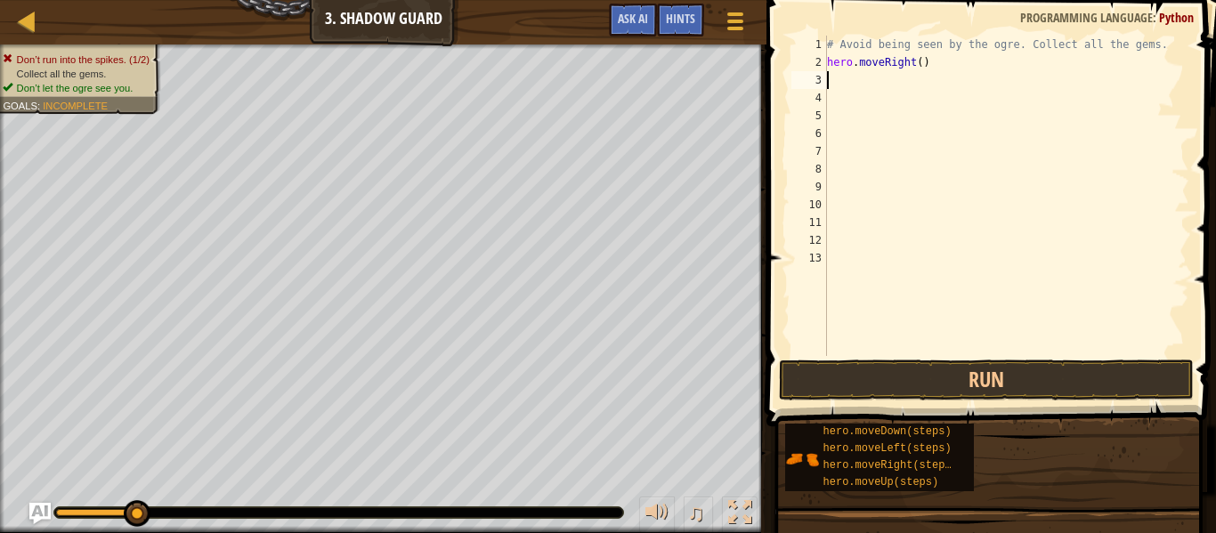
type textarea "t"
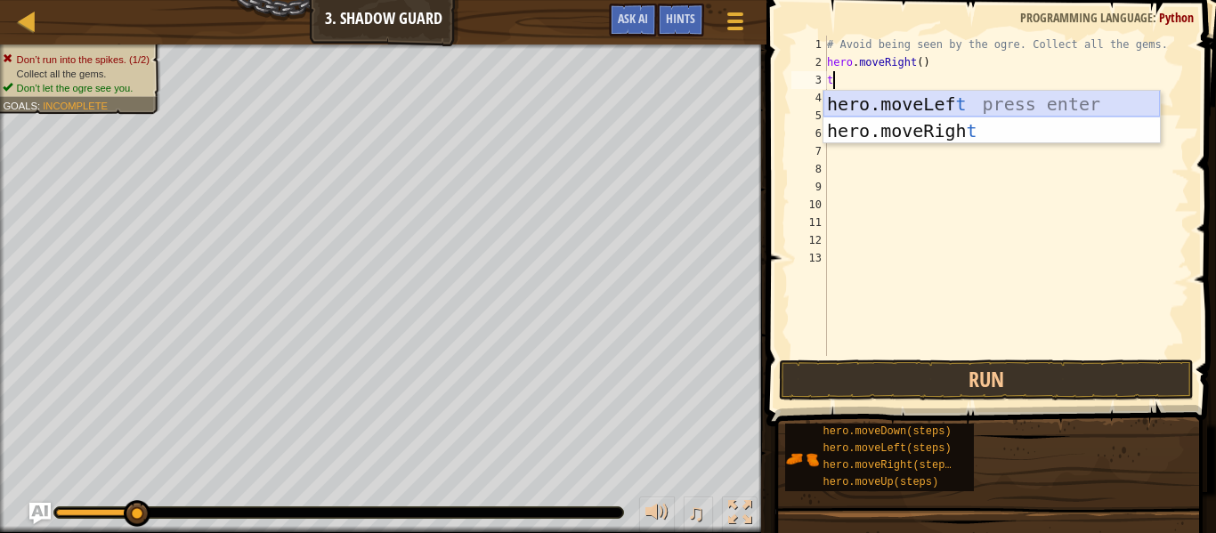
click at [891, 101] on div "hero.moveLef t press enter hero.moveRigh t press enter" at bounding box center [991, 144] width 336 height 107
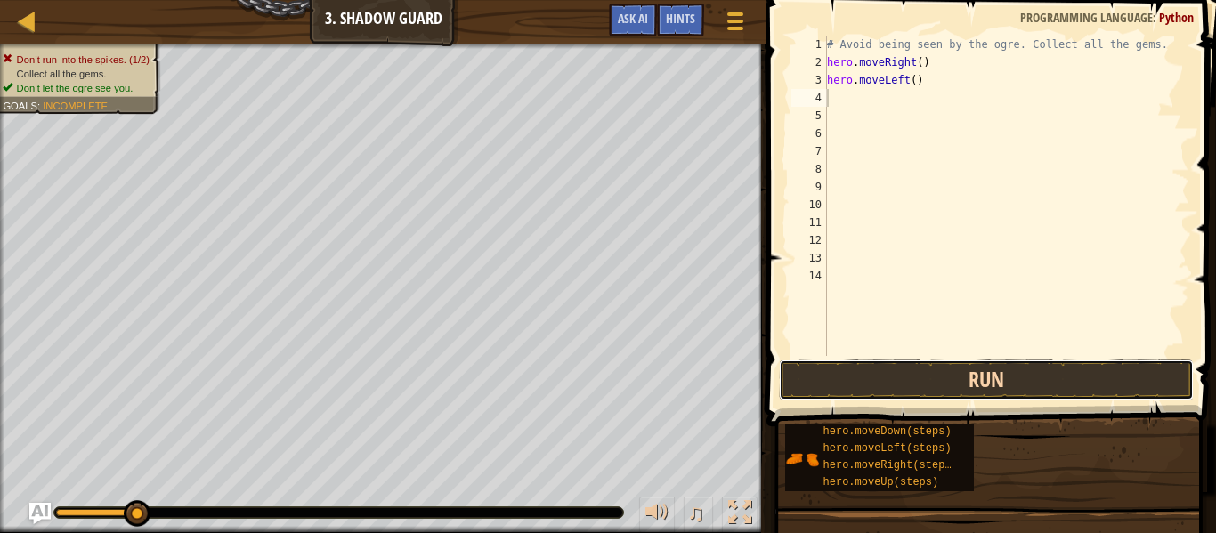
click at [900, 386] on button "Run" at bounding box center [986, 380] width 415 height 41
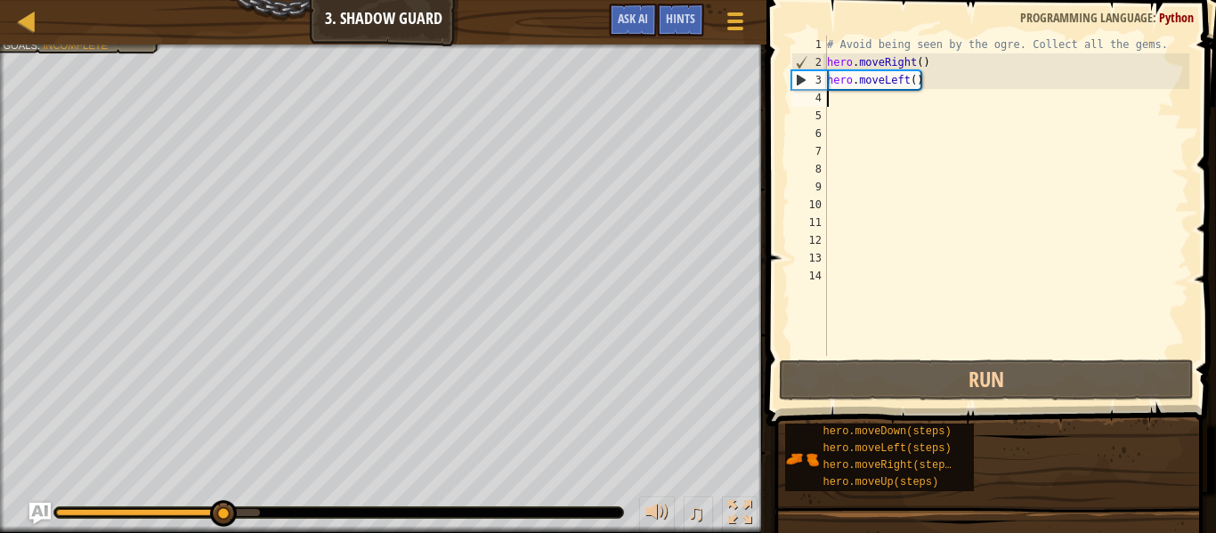
click at [937, 87] on div "# Avoid being seen by the ogre. Collect all the gems. hero . moveRight ( ) hero…" at bounding box center [1006, 214] width 366 height 356
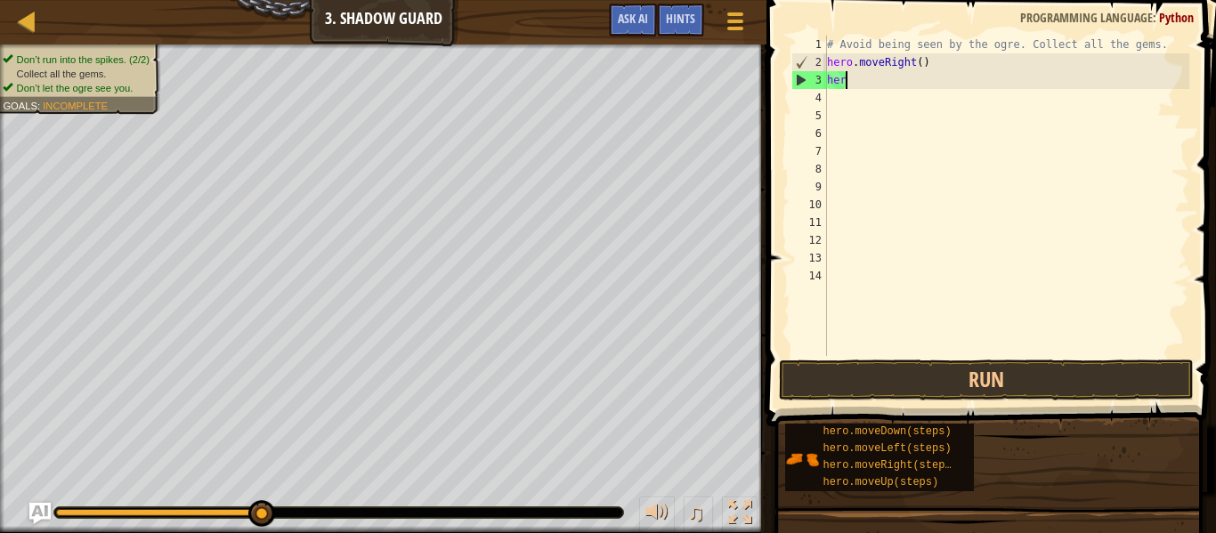
type textarea "h"
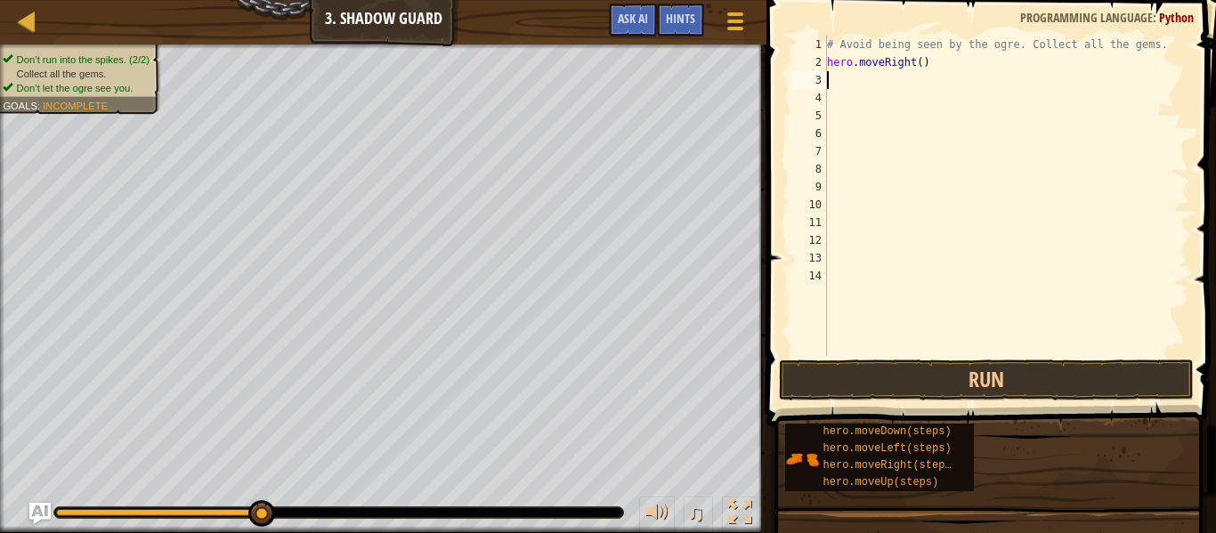
type textarea "hero.moveRight()"
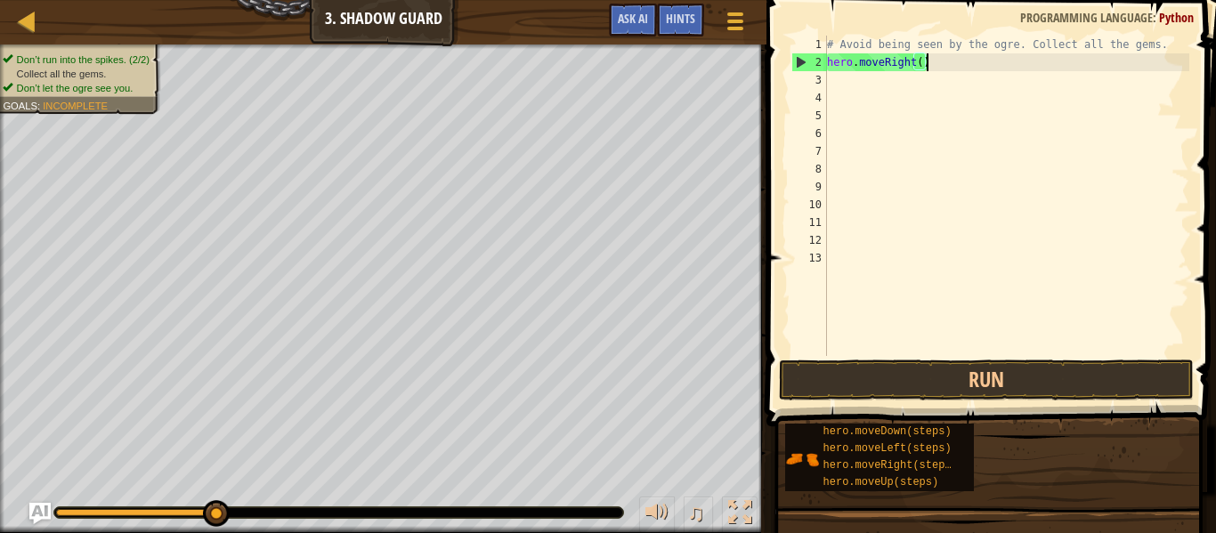
click at [850, 94] on div "# Avoid being seen by the ogre. Collect all the gems. hero . moveRight ( )" at bounding box center [1006, 214] width 366 height 356
click at [830, 80] on div "# Avoid being seen by the ogre. Collect all the gems. hero . moveRight ( )" at bounding box center [1006, 214] width 366 height 356
type textarea "m"
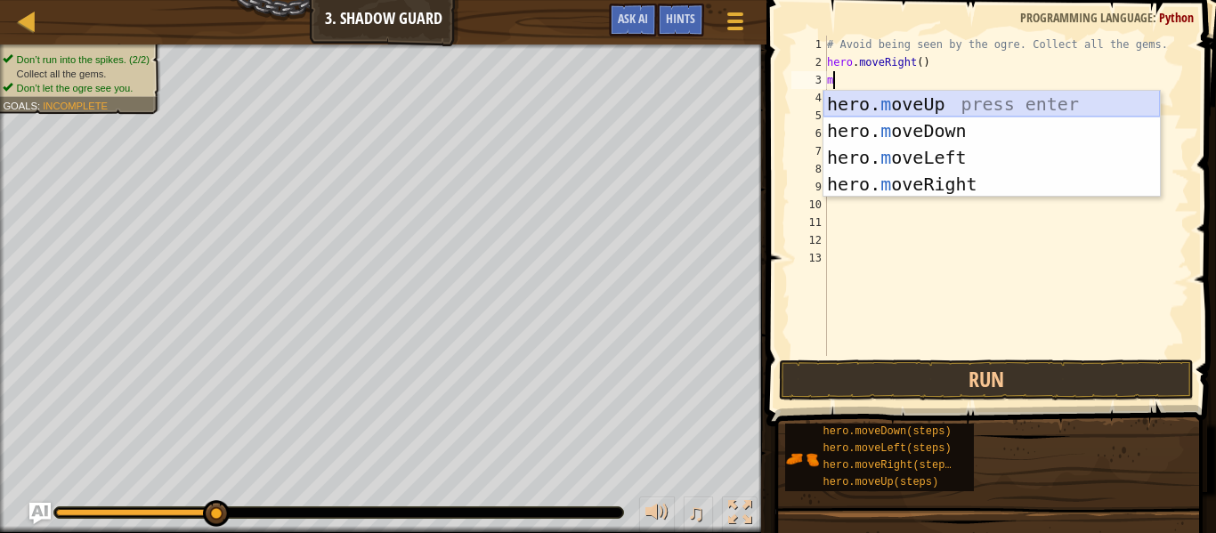
click at [913, 99] on div "hero. m oveUp press enter hero. m oveDown press enter hero. m oveLeft press ent…" at bounding box center [991, 171] width 336 height 160
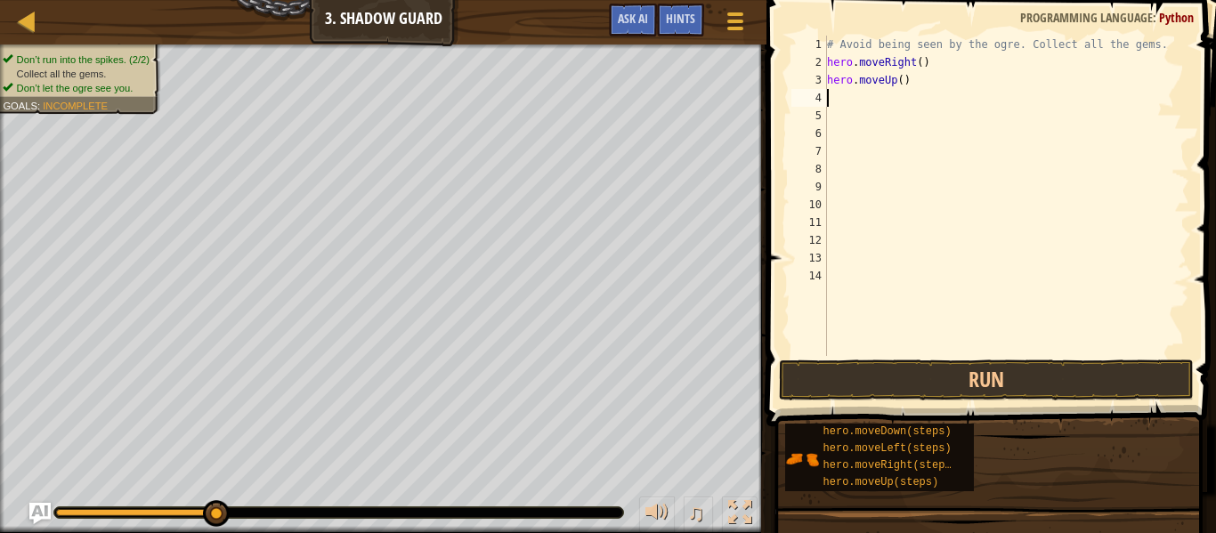
type textarea "m"
type textarea "t"
click at [941, 377] on button "Run" at bounding box center [986, 380] width 415 height 41
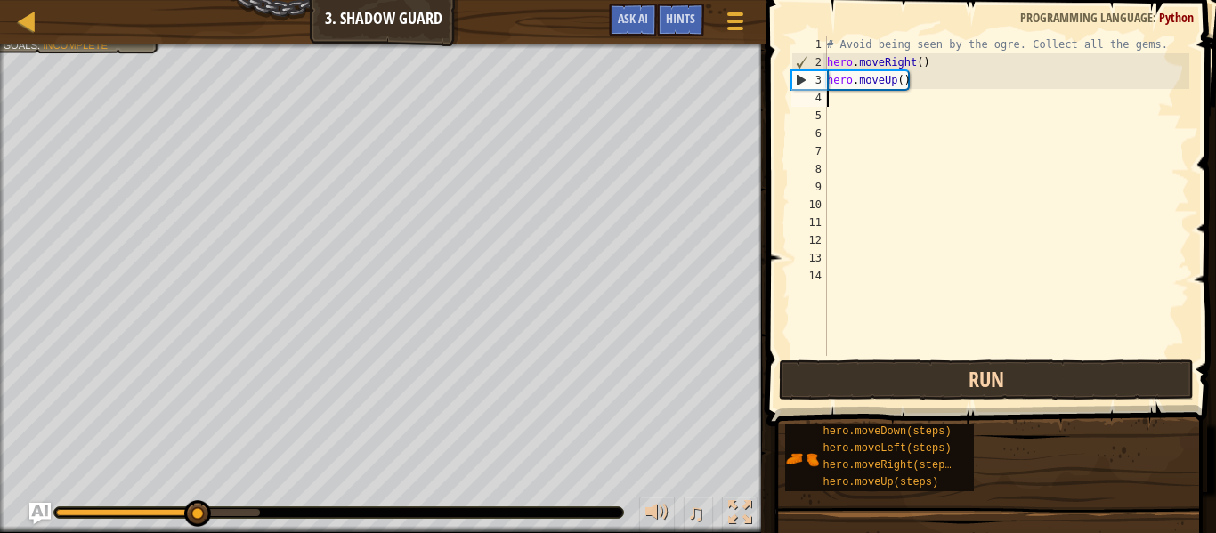
type textarea "n"
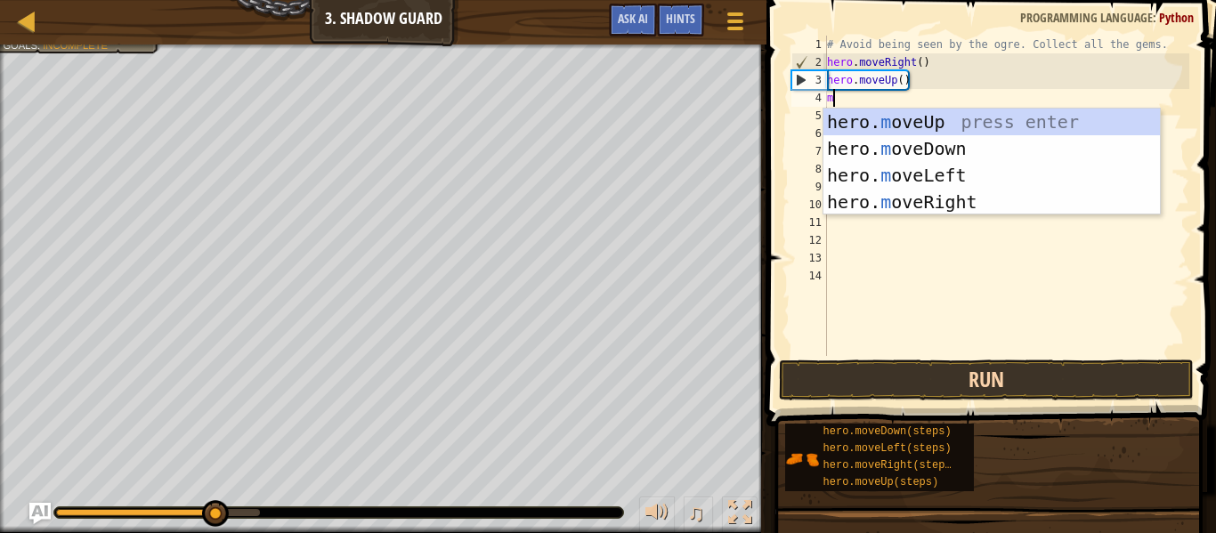
type textarea "mo"
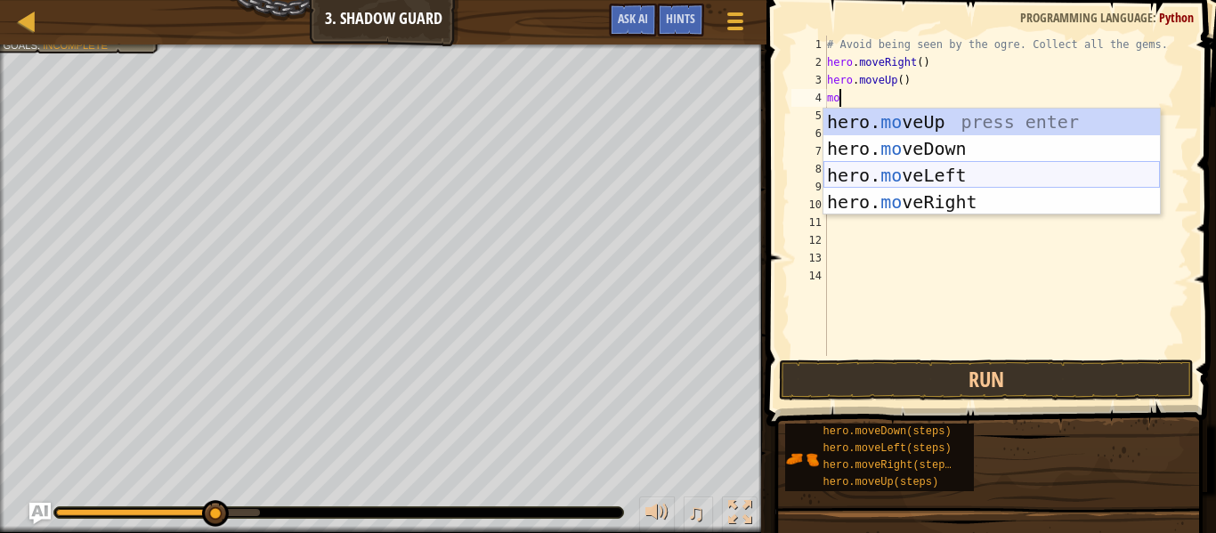
click at [916, 165] on div "hero. mo veUp press enter hero. mo veDown press enter hero. mo veLeft press ent…" at bounding box center [991, 189] width 336 height 160
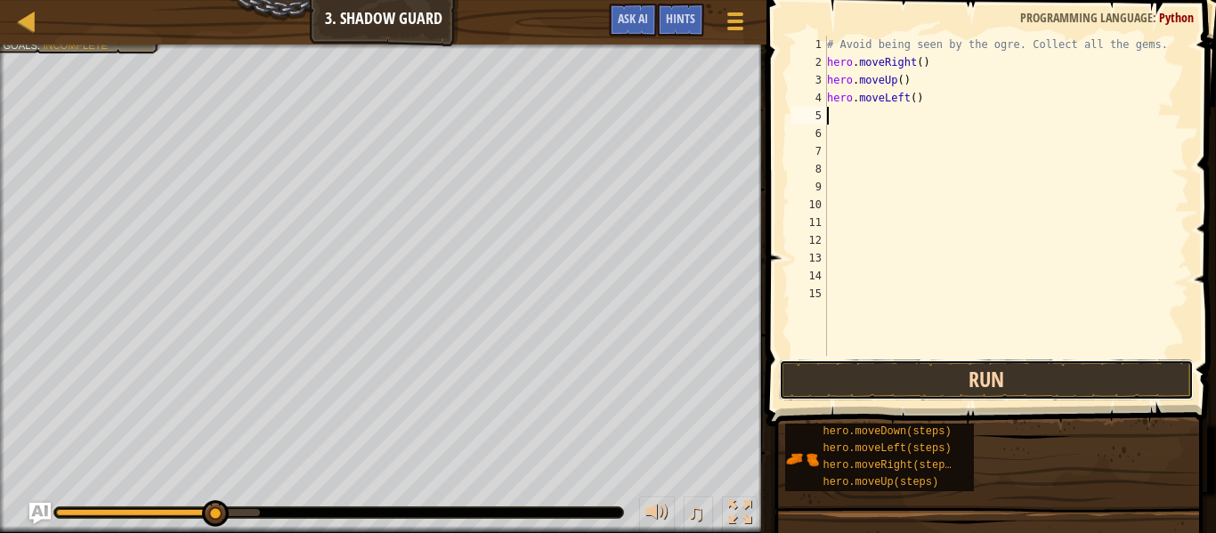
click at [914, 392] on button "Run" at bounding box center [986, 380] width 415 height 41
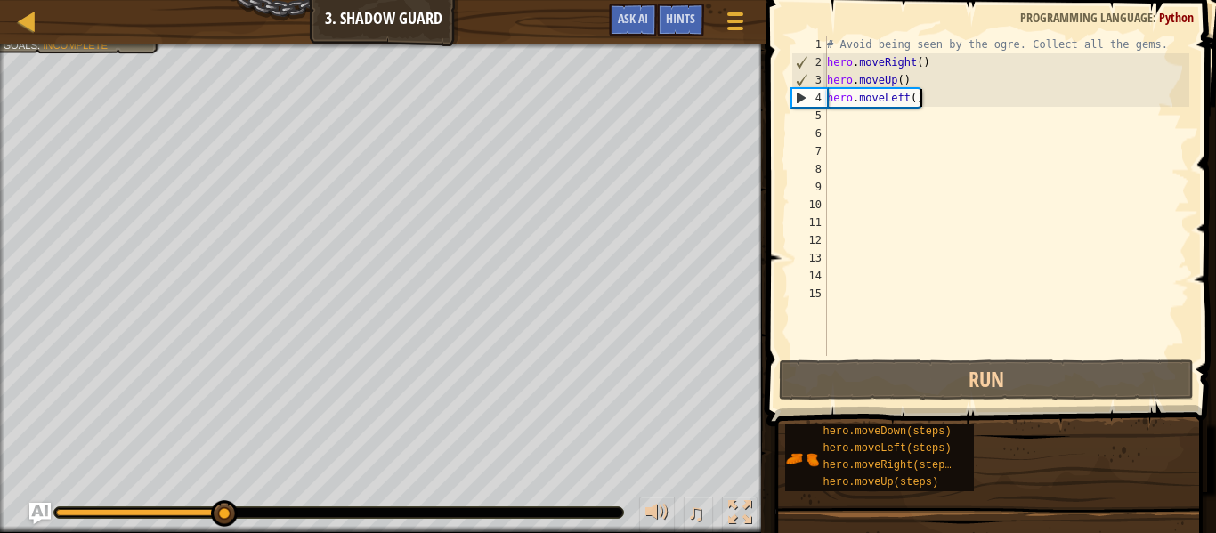
click at [933, 97] on div "# Avoid being seen by the ogre. Collect all the gems. hero . moveRight ( ) hero…" at bounding box center [1006, 214] width 366 height 356
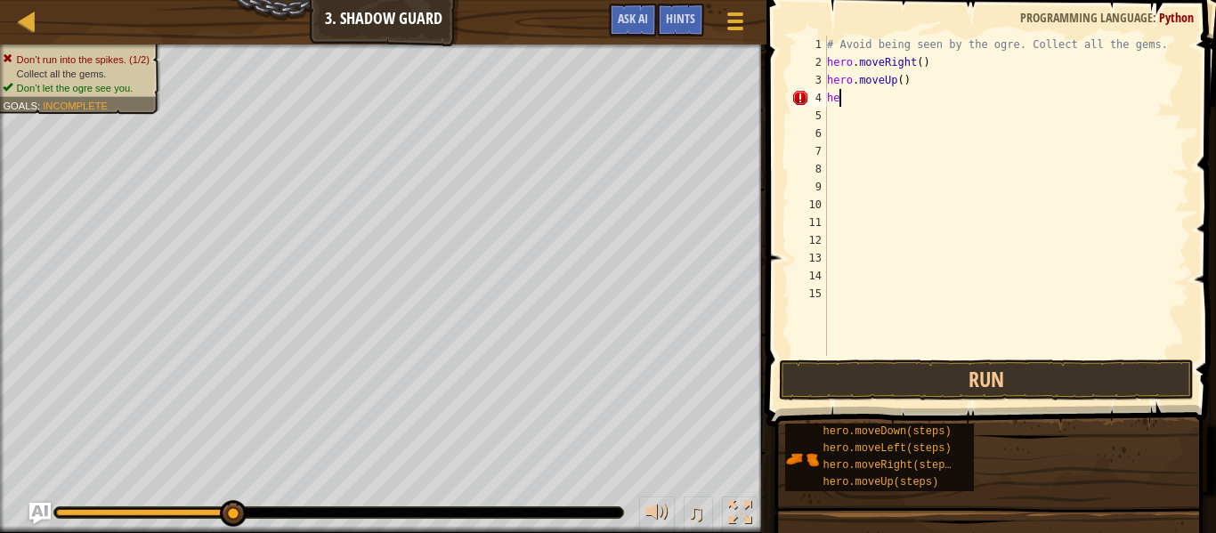
type textarea "h"
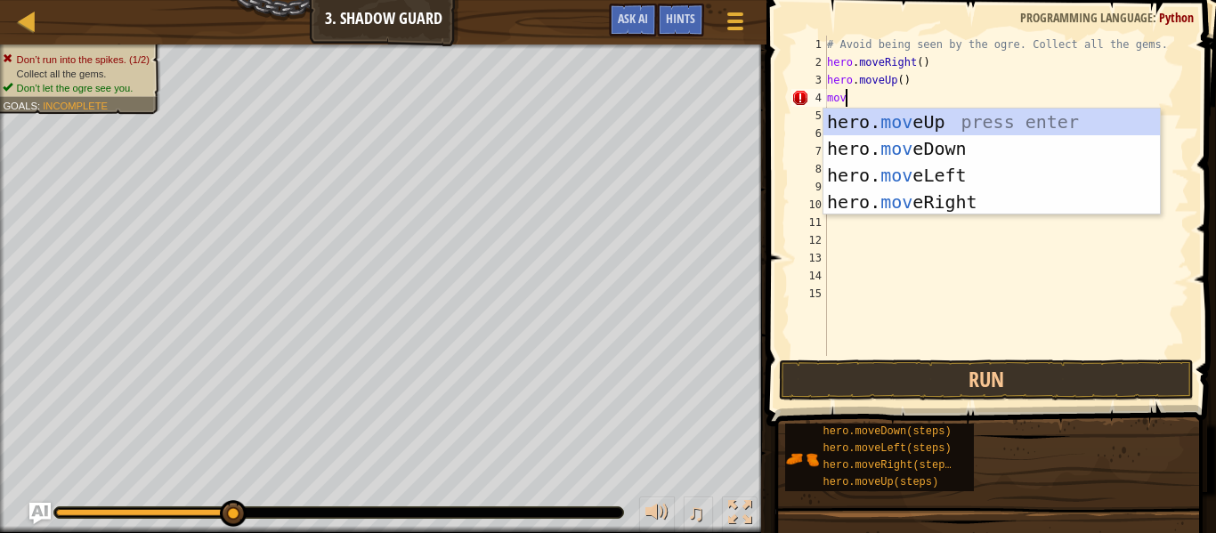
type textarea "move"
click at [986, 197] on div "hero. move Up press enter hero. move Down press enter hero. move Left press ent…" at bounding box center [991, 189] width 336 height 160
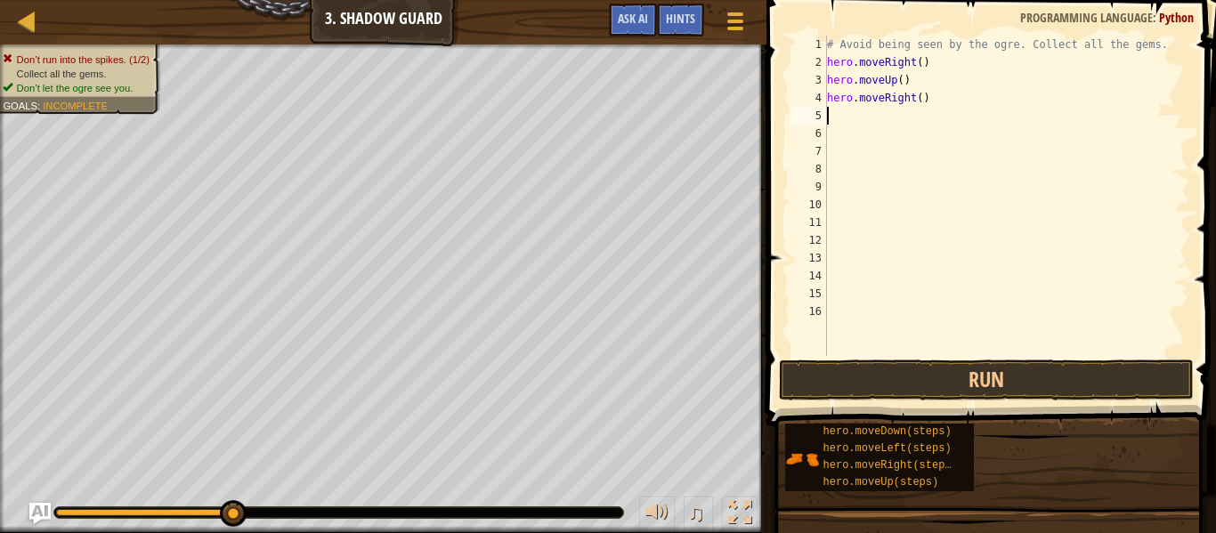
scroll to position [8, 0]
click at [990, 393] on button "Run" at bounding box center [986, 380] width 415 height 41
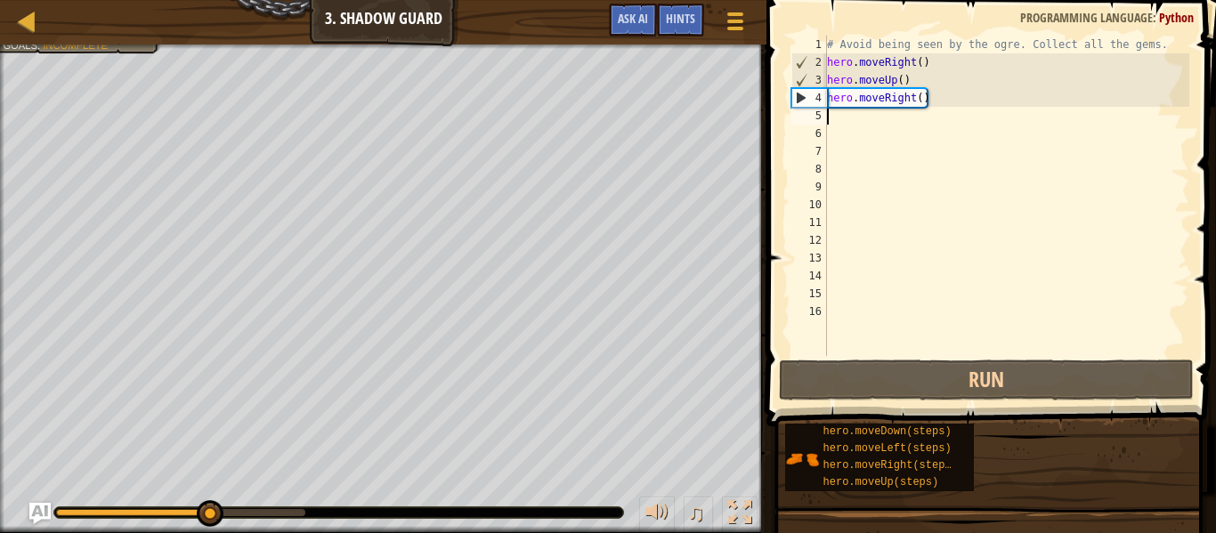
type textarea "m"
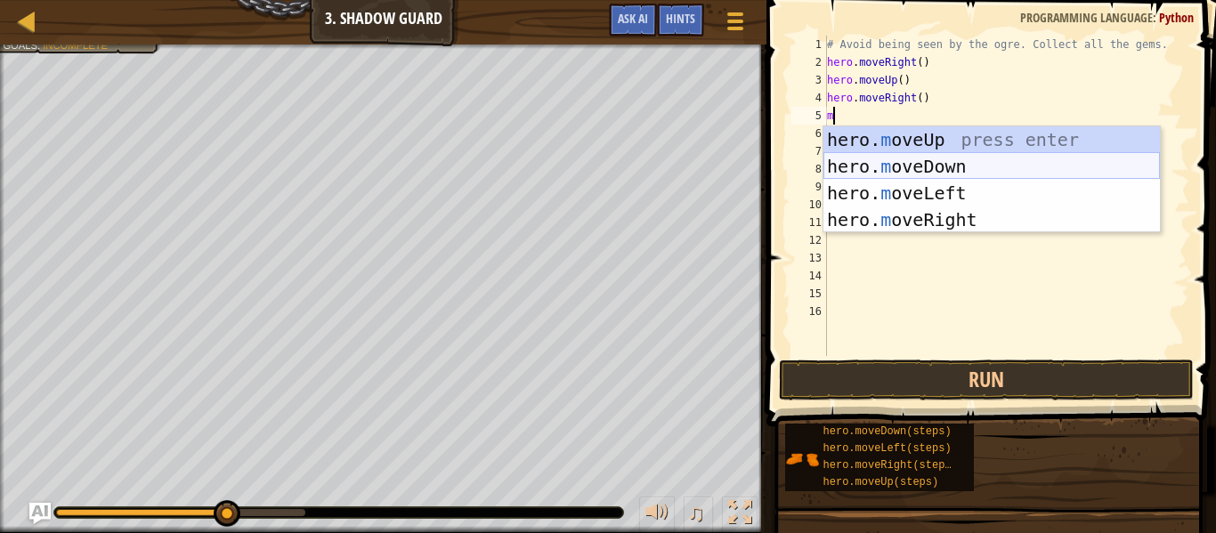
click at [937, 174] on div "hero. m oveUp press enter hero. m oveDown press enter hero. m oveLeft press ent…" at bounding box center [991, 206] width 336 height 160
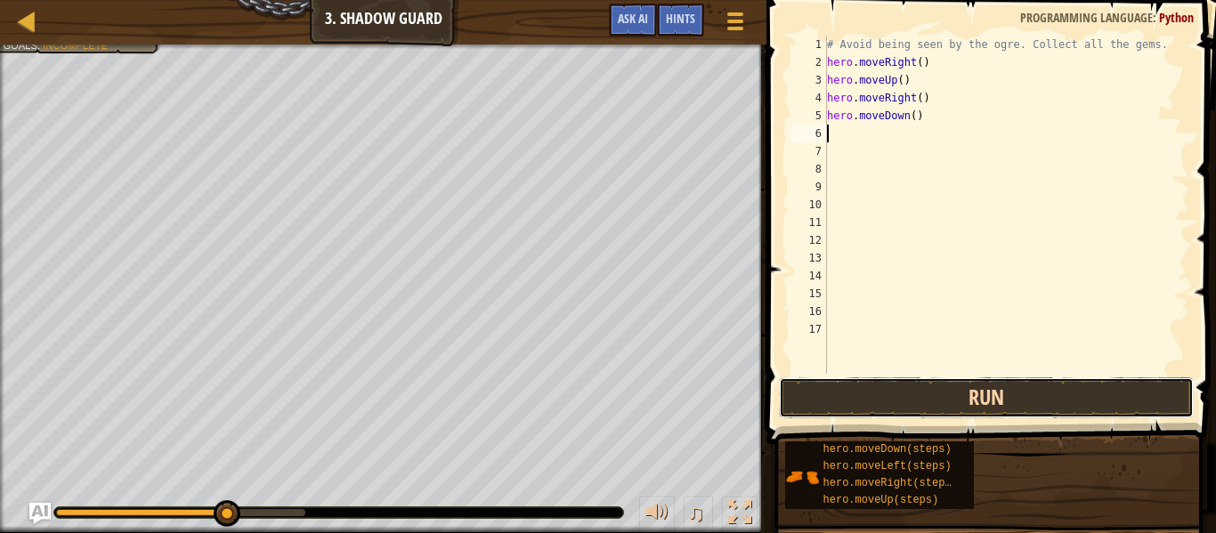
click at [960, 404] on button "Run" at bounding box center [986, 397] width 415 height 41
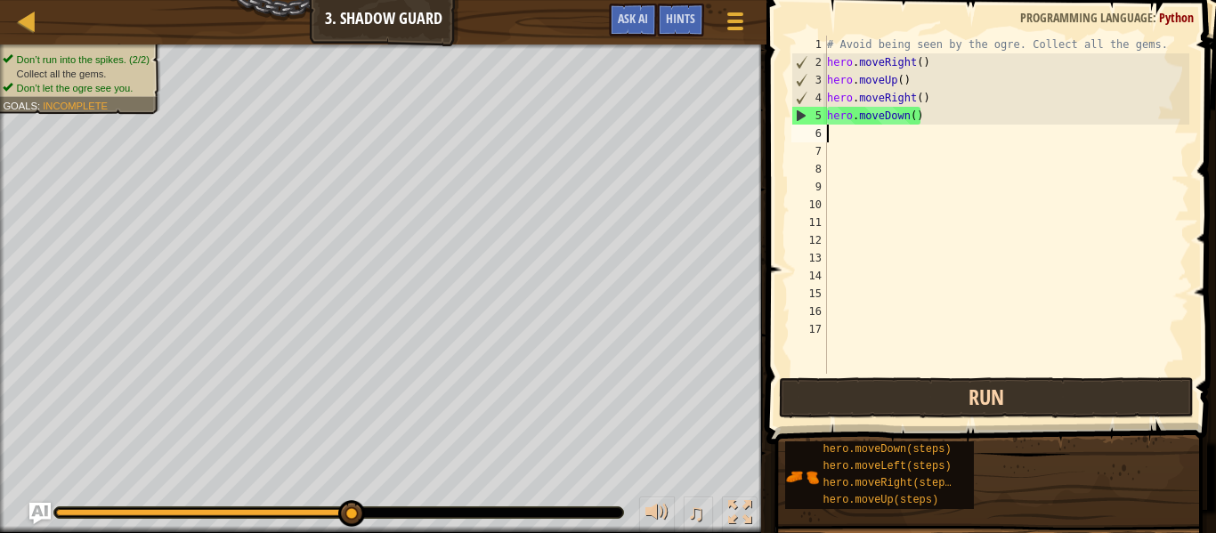
type textarea "m"
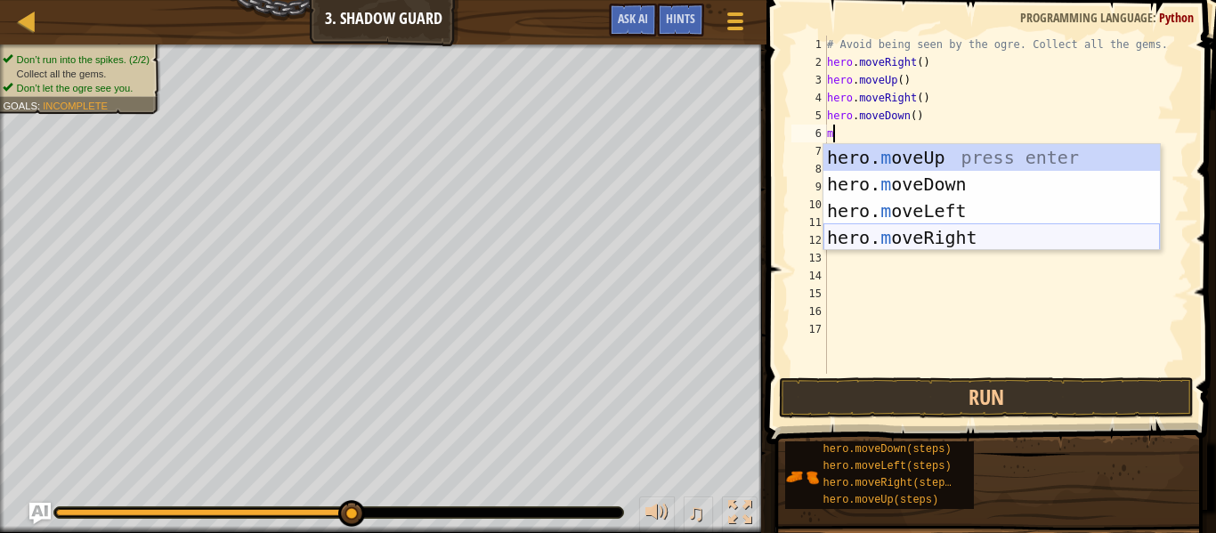
click at [899, 236] on div "hero. m oveUp press enter hero. m oveDown press enter hero. m oveLeft press ent…" at bounding box center [991, 224] width 336 height 160
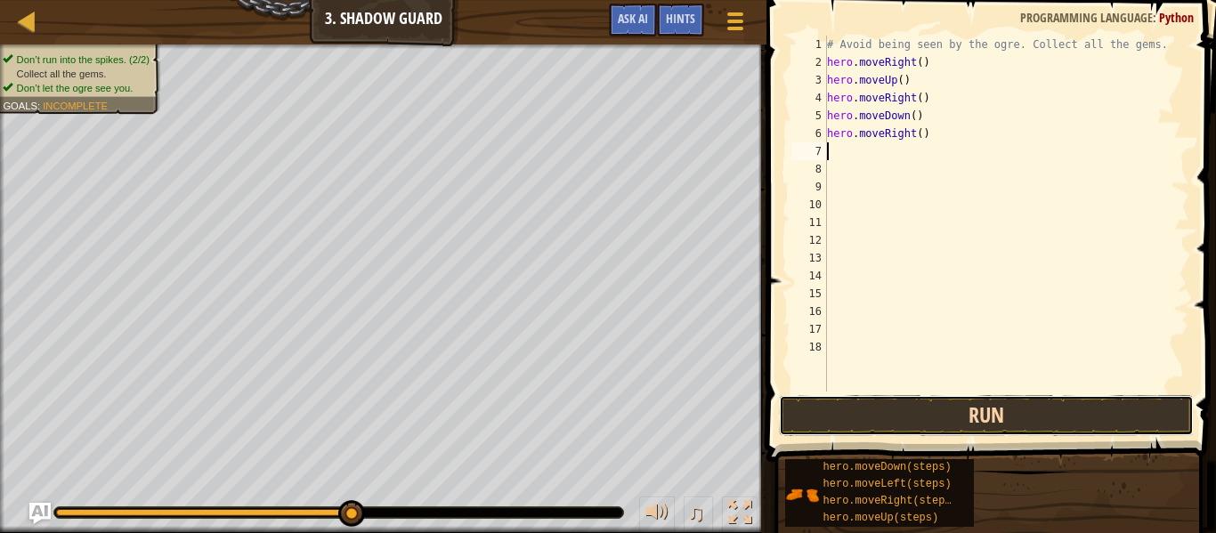
click at [914, 402] on button "Run" at bounding box center [986, 415] width 415 height 41
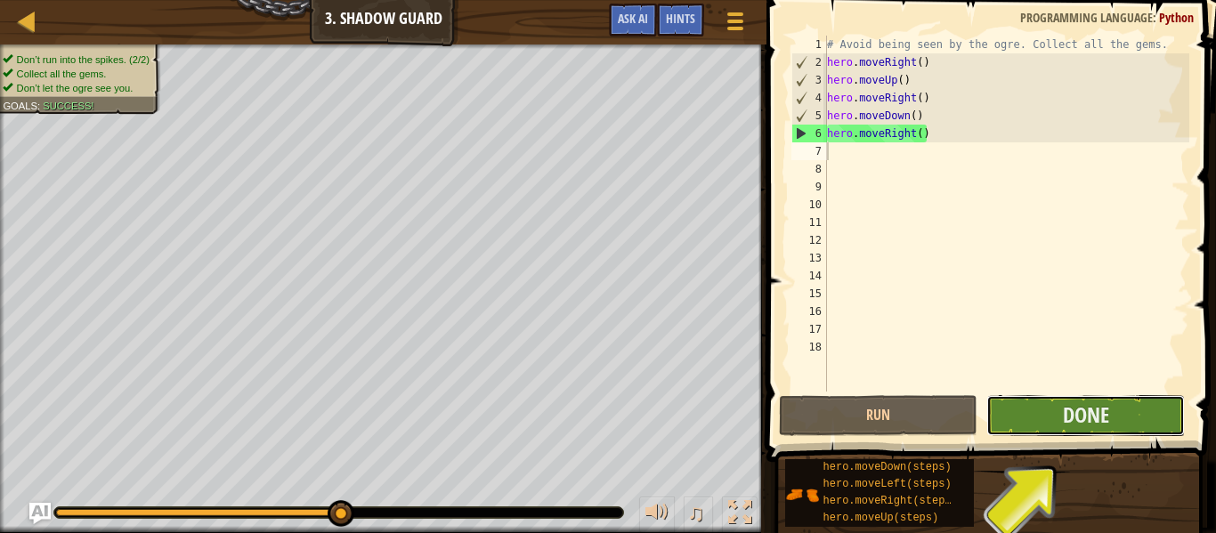
click at [1135, 422] on button "Done" at bounding box center [1085, 415] width 198 height 41
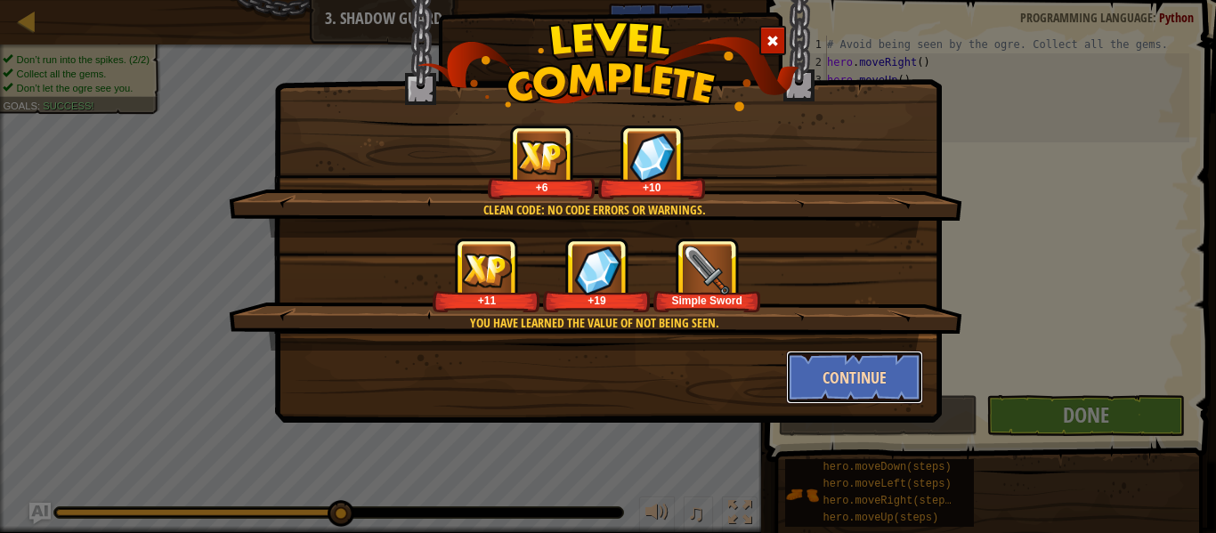
click at [823, 376] on button "Continue" at bounding box center [855, 377] width 138 height 53
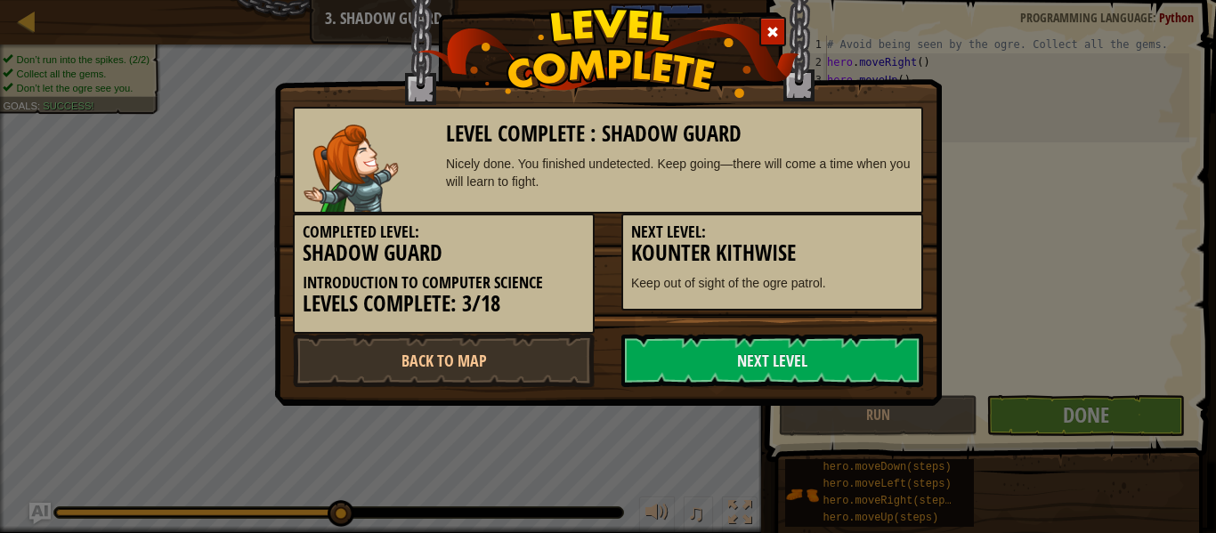
click at [823, 376] on link "Next Level" at bounding box center [772, 360] width 302 height 53
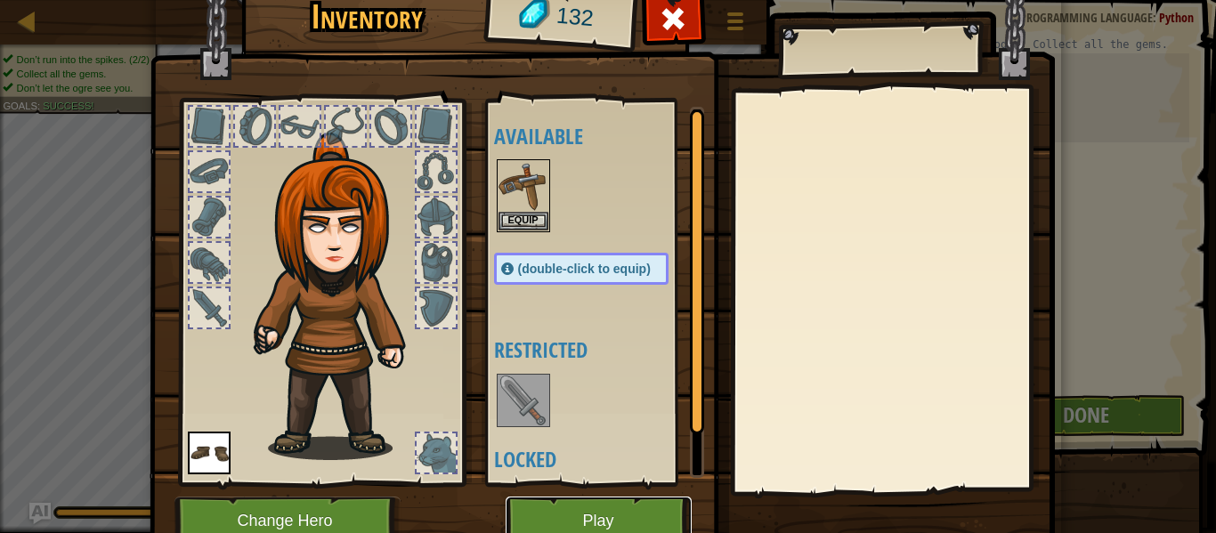
click at [670, 515] on button "Play" at bounding box center [599, 521] width 186 height 49
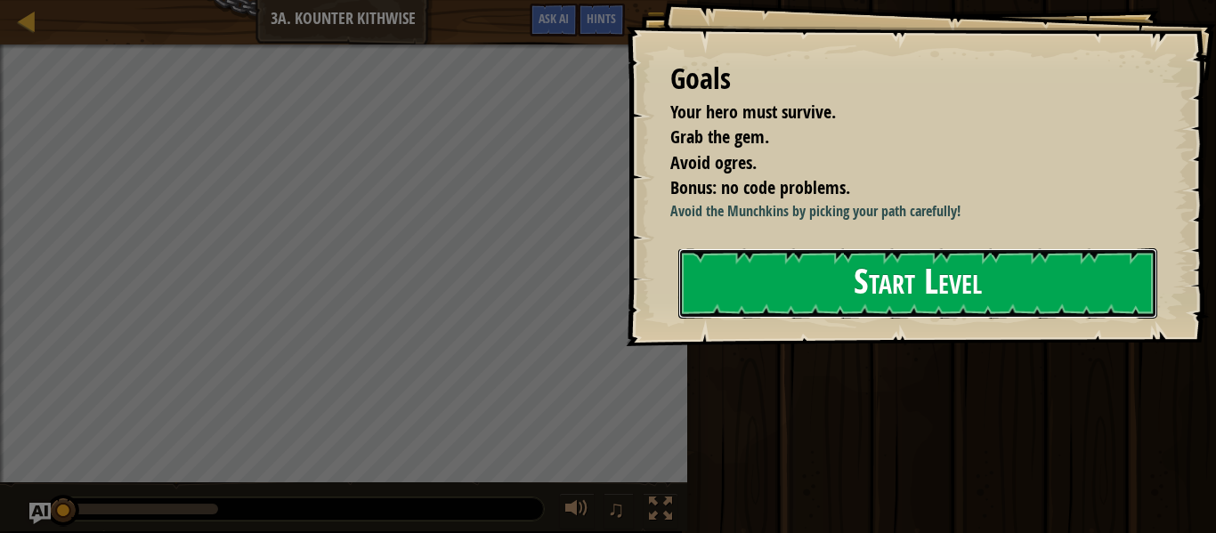
click at [701, 264] on button "Start Level" at bounding box center [917, 283] width 479 height 70
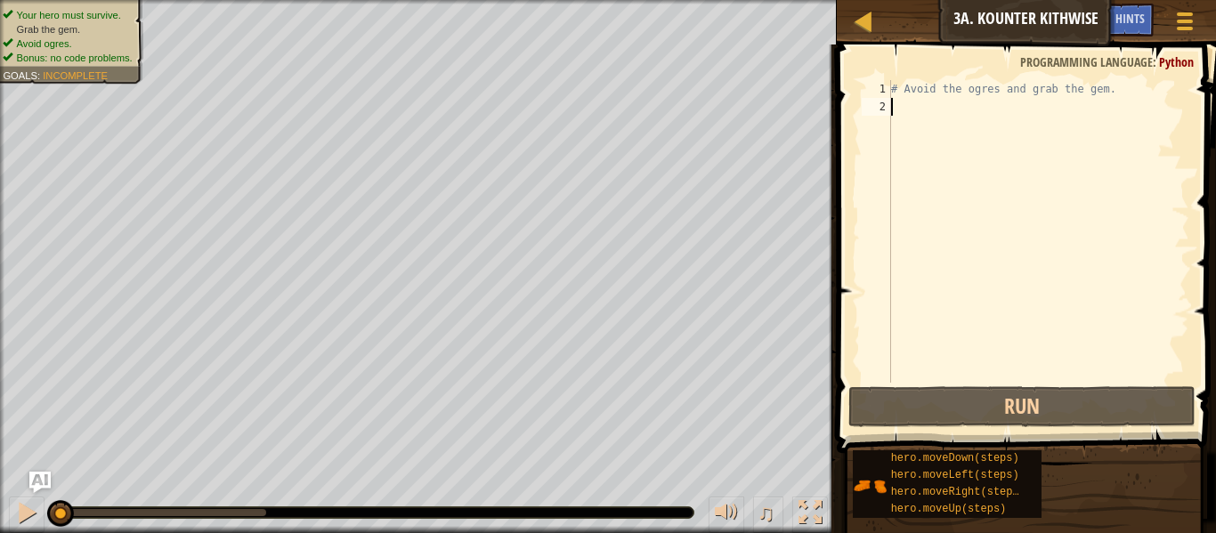
scroll to position [8, 0]
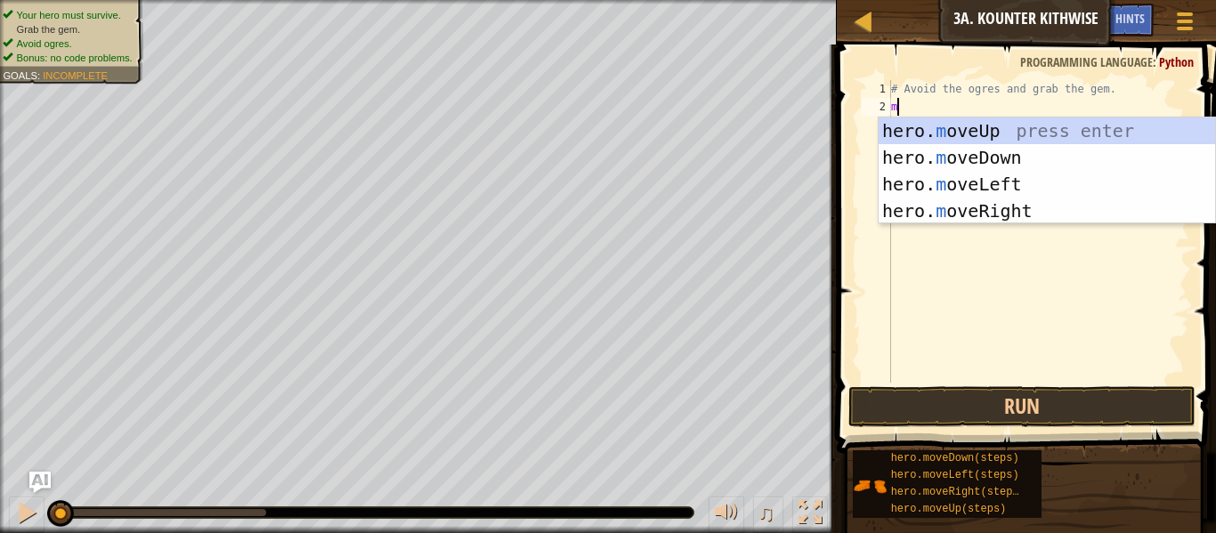
type textarea "mo"
click at [937, 208] on div "hero. mo veUp press enter hero. mo veDown press enter hero. mo veLeft press ent…" at bounding box center [1046, 197] width 336 height 160
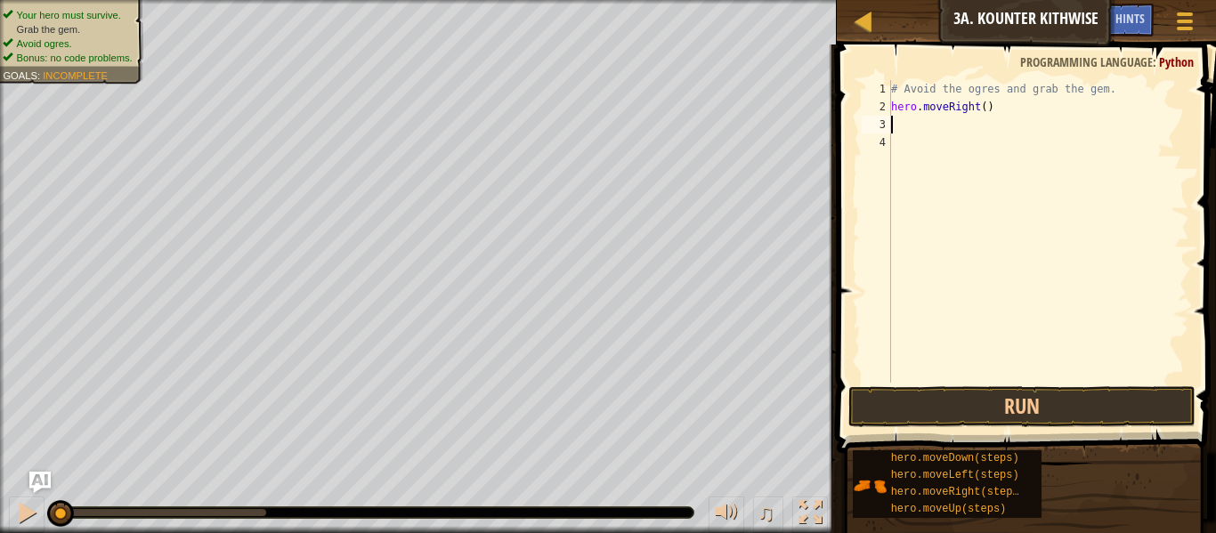
type textarea "m"
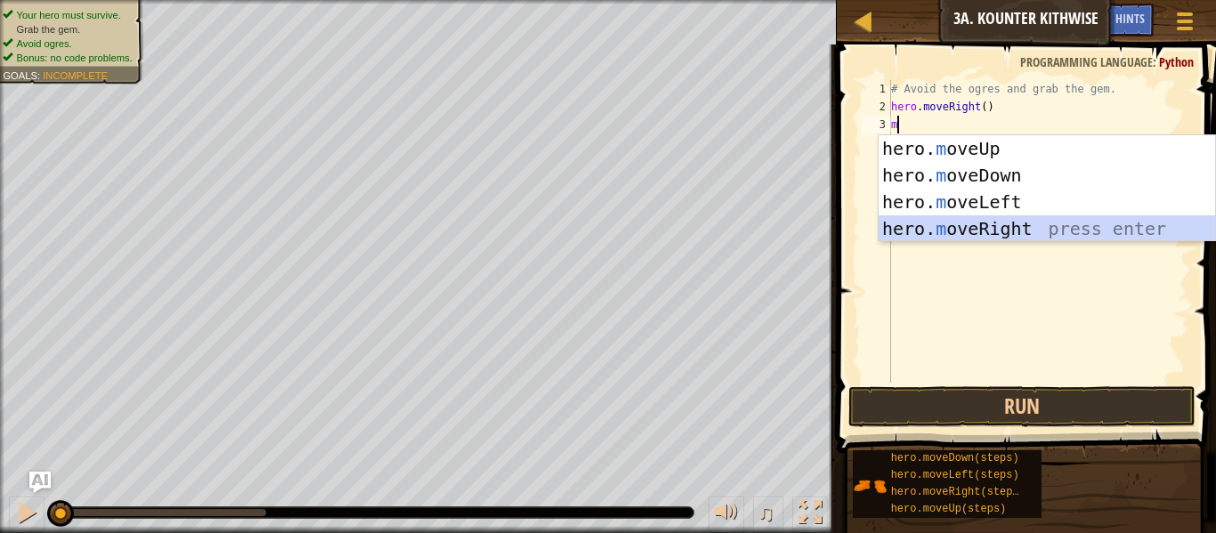
click at [953, 223] on div "hero. m oveUp press enter hero. m oveDown press enter hero. m oveLeft press ent…" at bounding box center [1046, 215] width 336 height 160
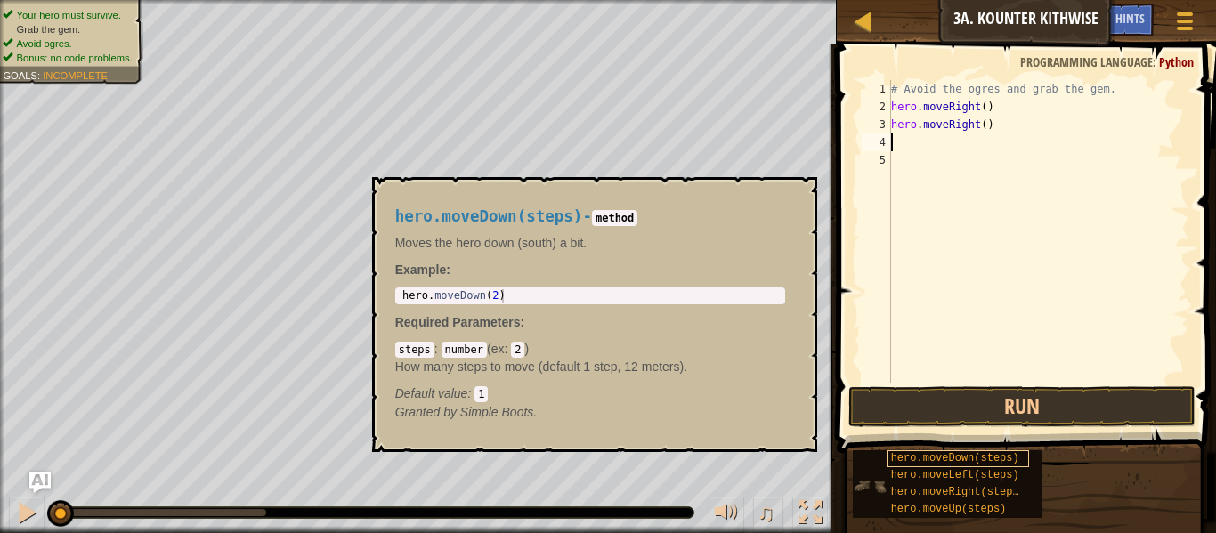
click at [1007, 450] on div "hero.moveDown(steps)" at bounding box center [957, 458] width 142 height 17
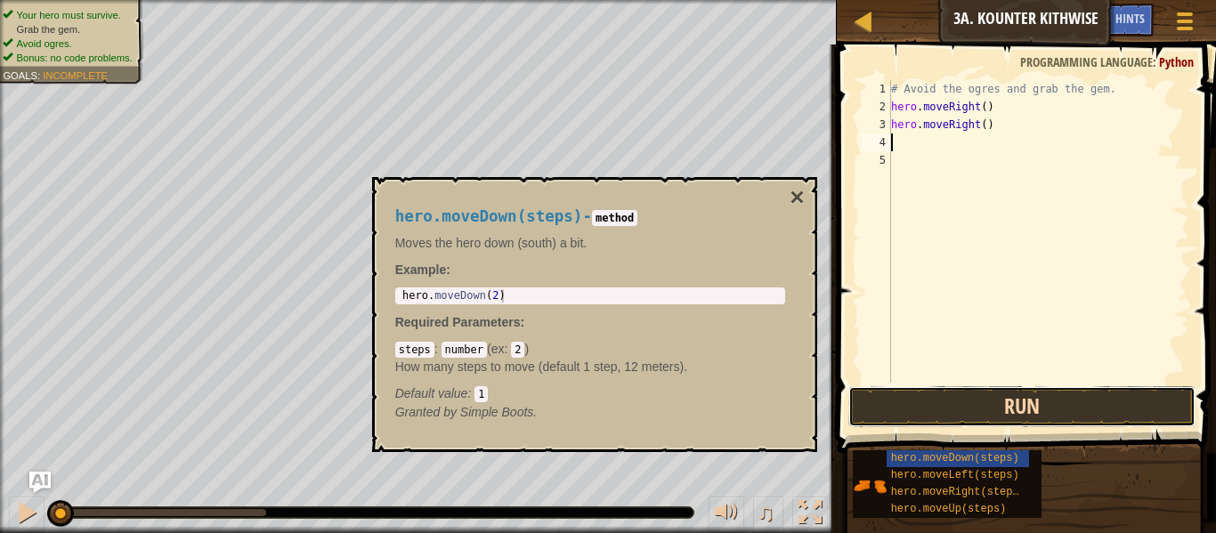
click at [1019, 401] on button "Run" at bounding box center [1021, 406] width 347 height 41
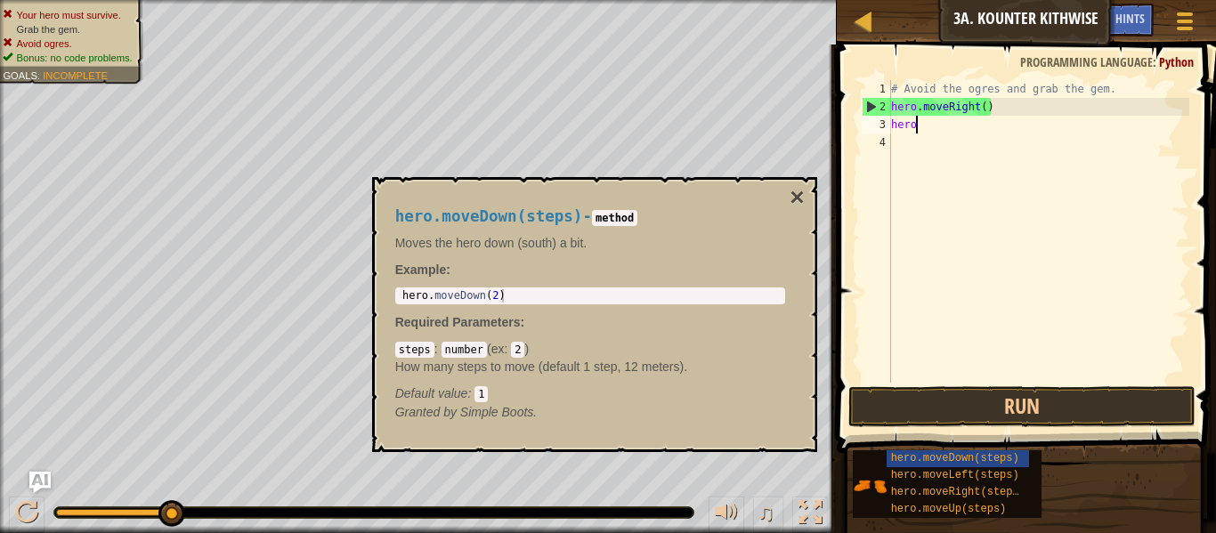
type textarea "h"
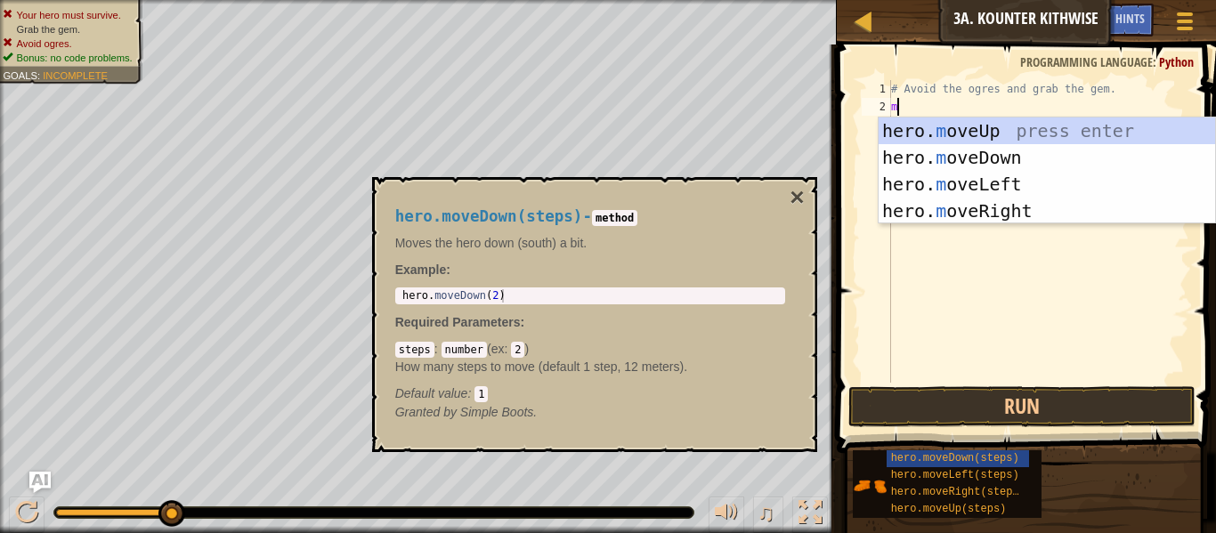
type textarea "m"
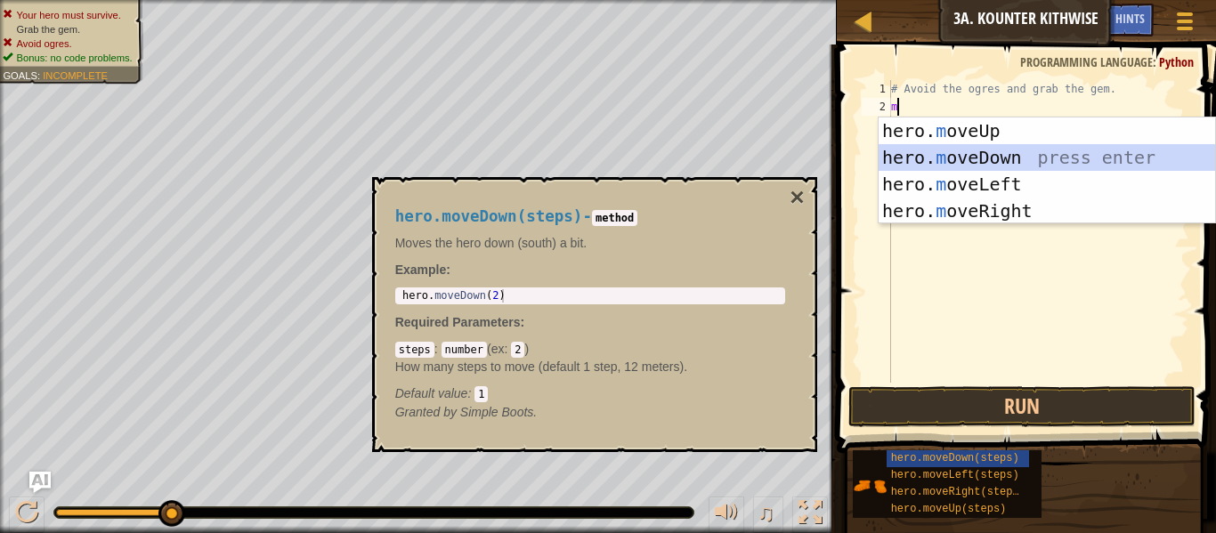
click at [1023, 155] on div "hero. m oveUp press enter hero. m oveDown press enter hero. m oveLeft press ent…" at bounding box center [1046, 197] width 336 height 160
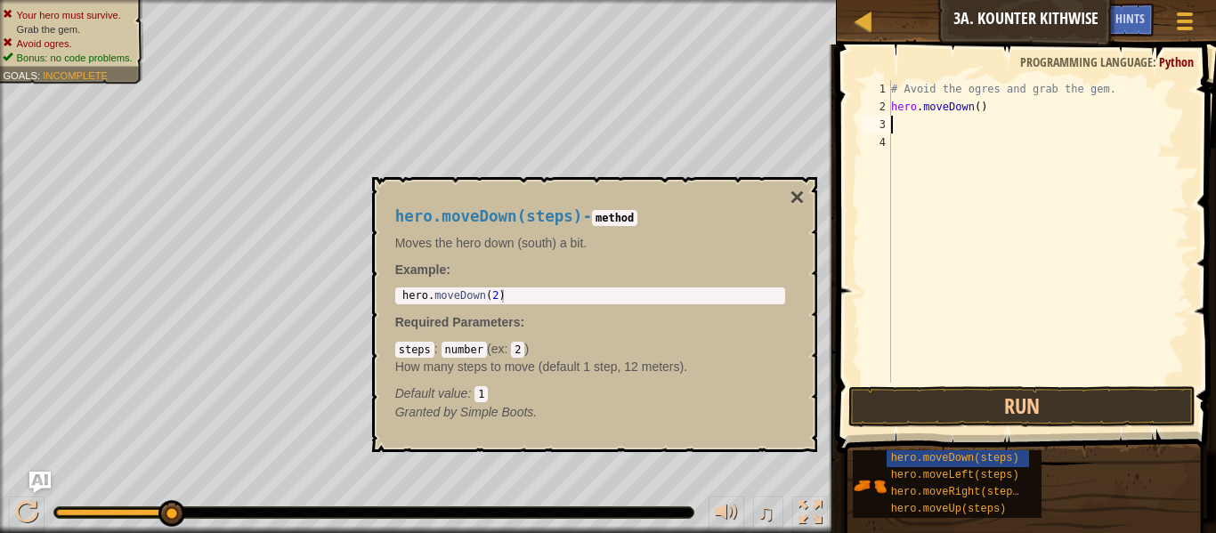
type textarea "m"
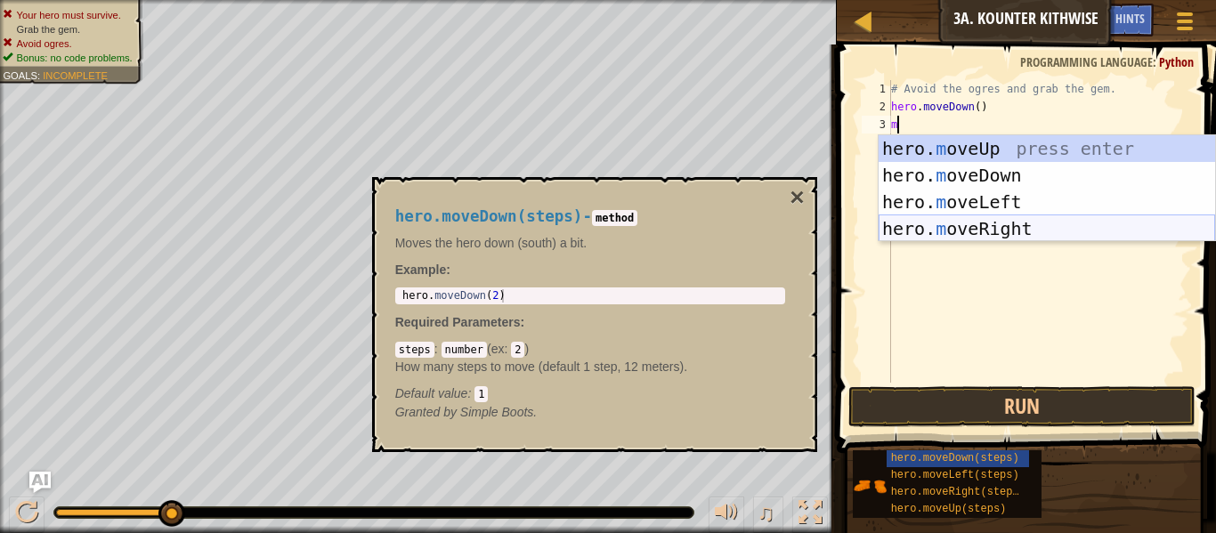
click at [1014, 221] on div "hero. m oveUp press enter hero. m oveDown press enter hero. m oveLeft press ent…" at bounding box center [1046, 215] width 336 height 160
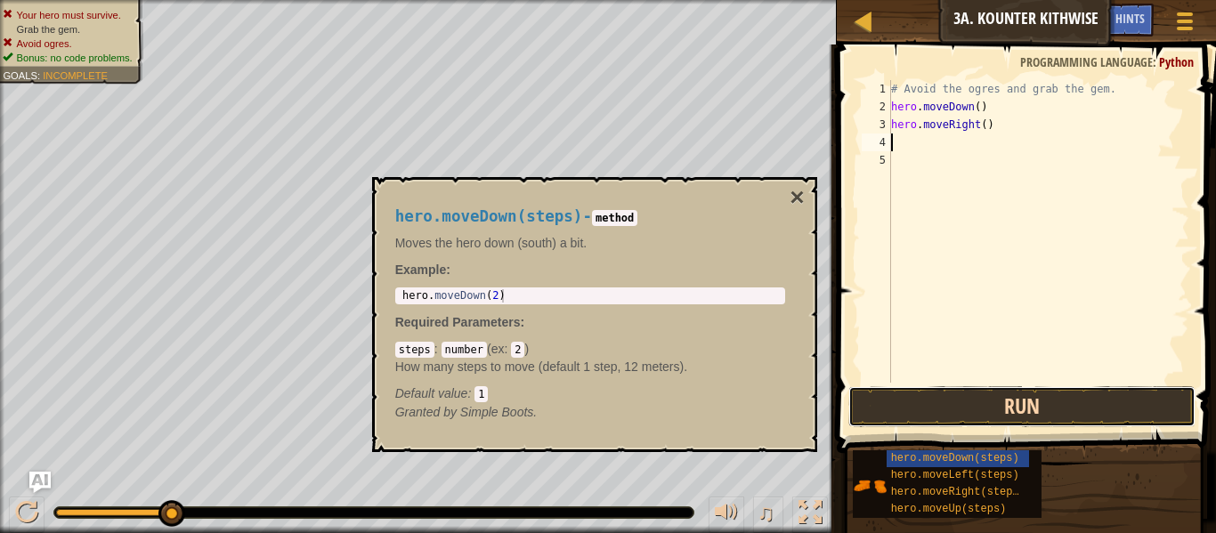
click at [1009, 410] on button "Run" at bounding box center [1021, 406] width 347 height 41
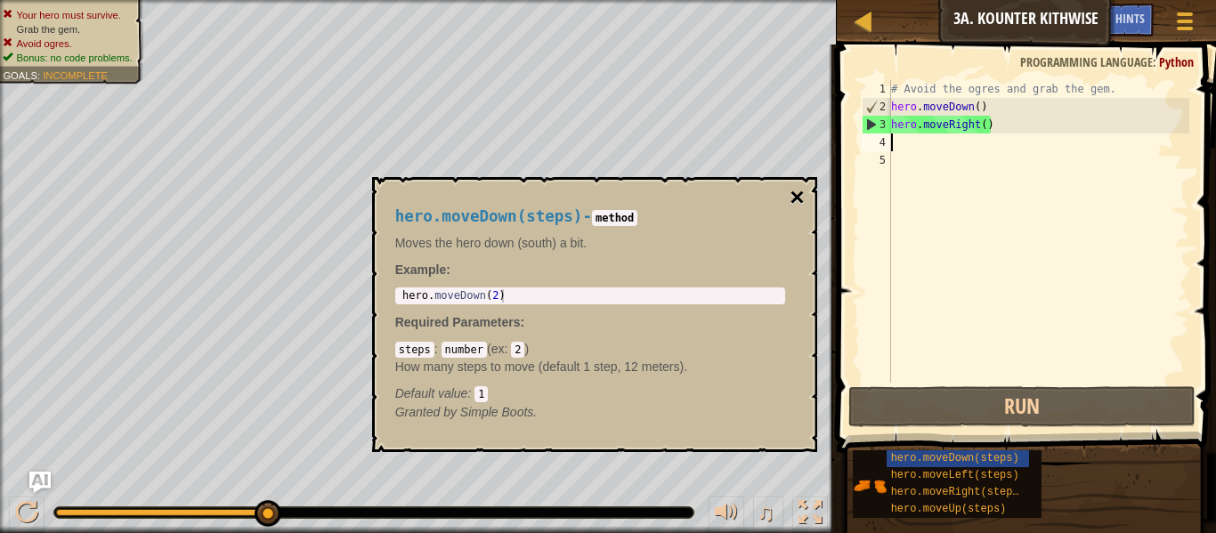
click at [798, 197] on button "×" at bounding box center [796, 197] width 14 height 25
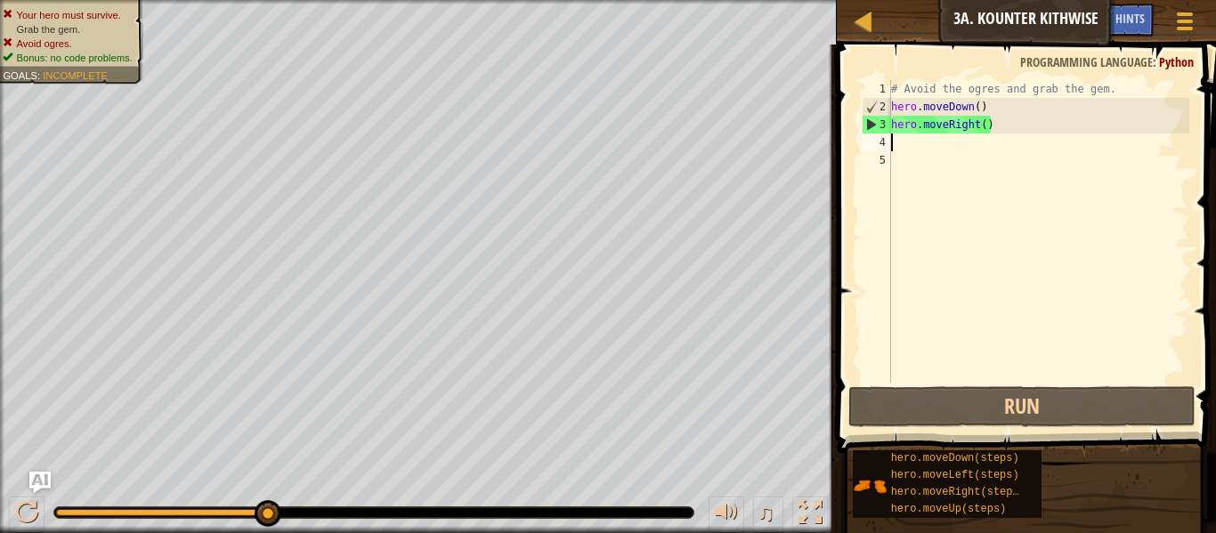
click at [902, 145] on div "# Avoid the ogres and grab the gem. hero . moveDown ( ) hero . moveRight ( )" at bounding box center [1038, 249] width 302 height 338
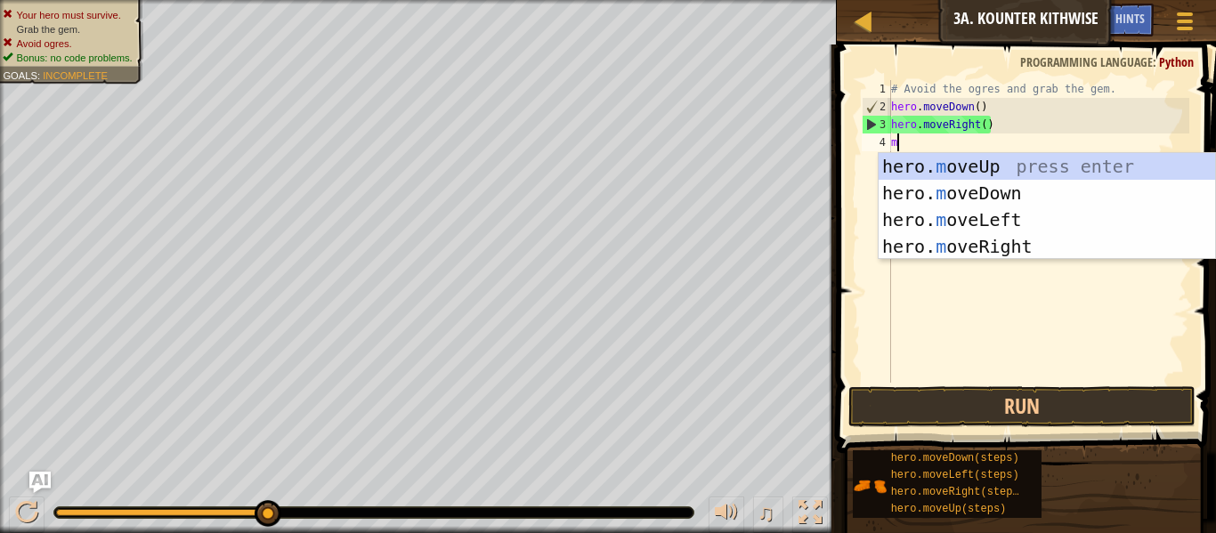
type textarea "mo"
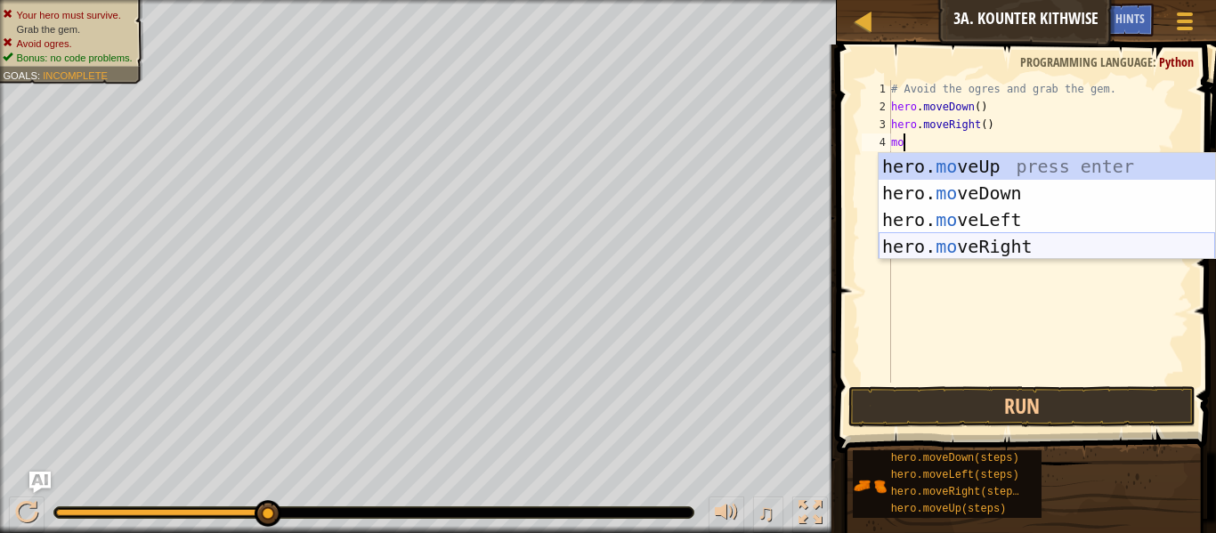
click at [931, 249] on div "hero. mo veUp press enter hero. mo veDown press enter hero. mo veLeft press ent…" at bounding box center [1046, 233] width 336 height 160
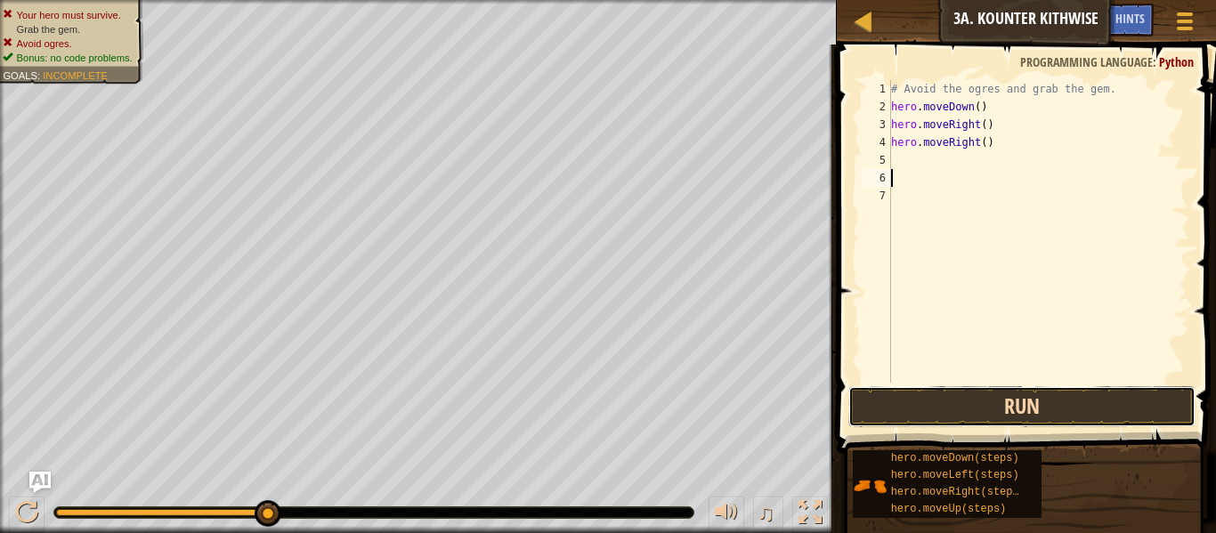
click at [975, 393] on button "Run" at bounding box center [1021, 406] width 347 height 41
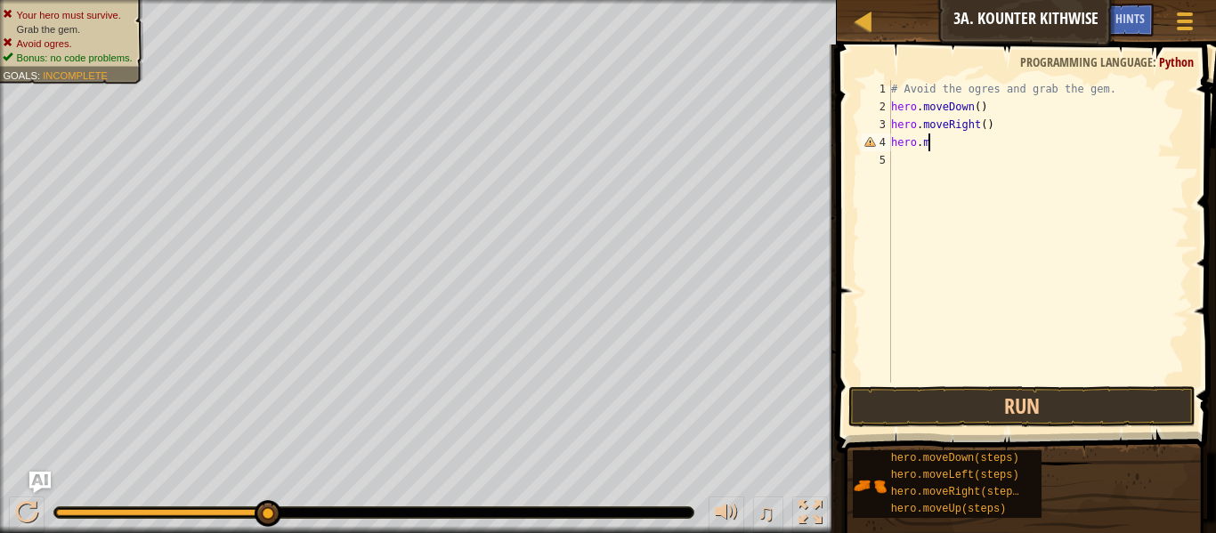
type textarea "h"
type textarea "m"
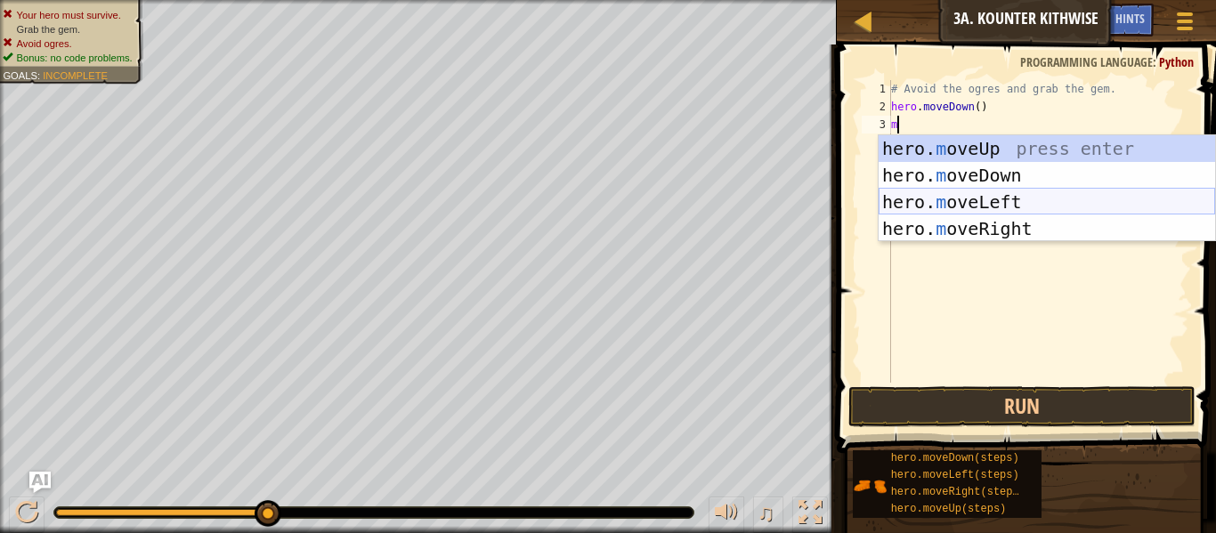
click at [958, 204] on div "hero. m oveUp press enter hero. m oveDown press enter hero. m oveLeft press ent…" at bounding box center [1046, 215] width 336 height 160
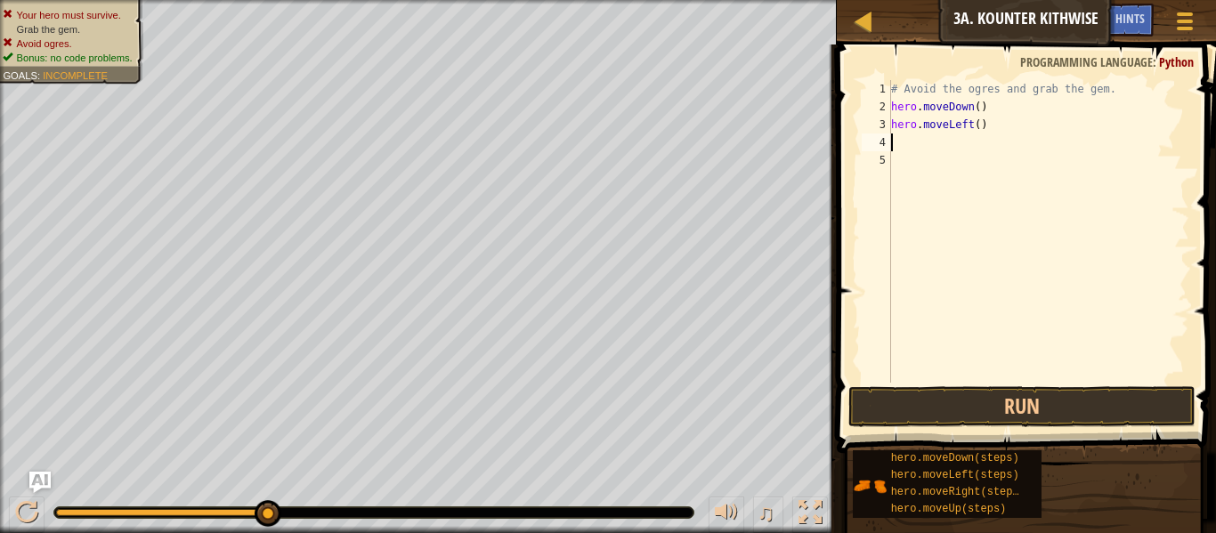
type textarea "mo"
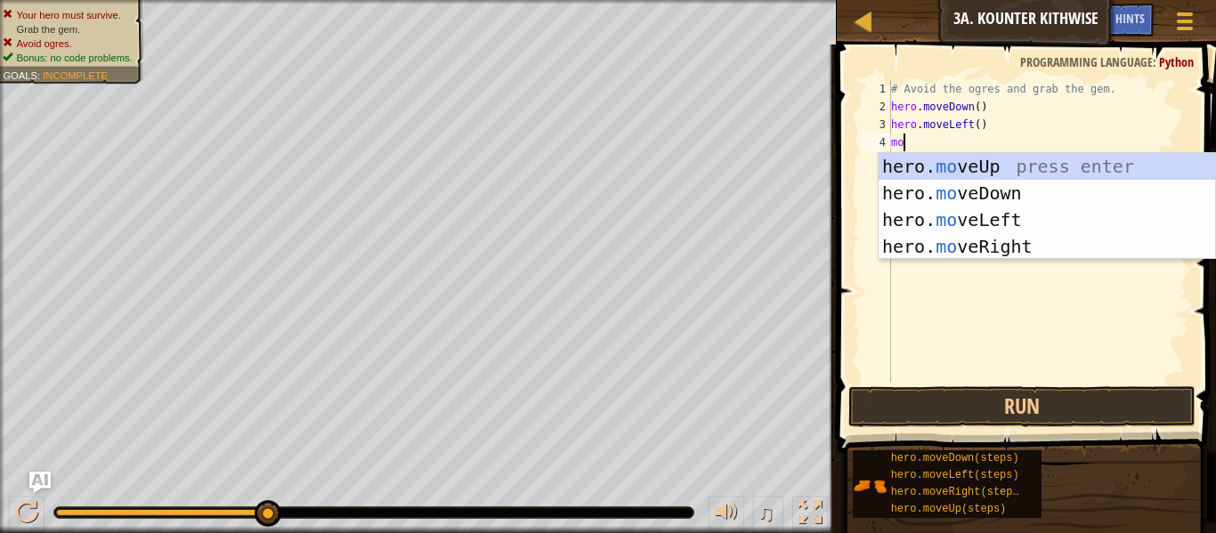
scroll to position [8, 1]
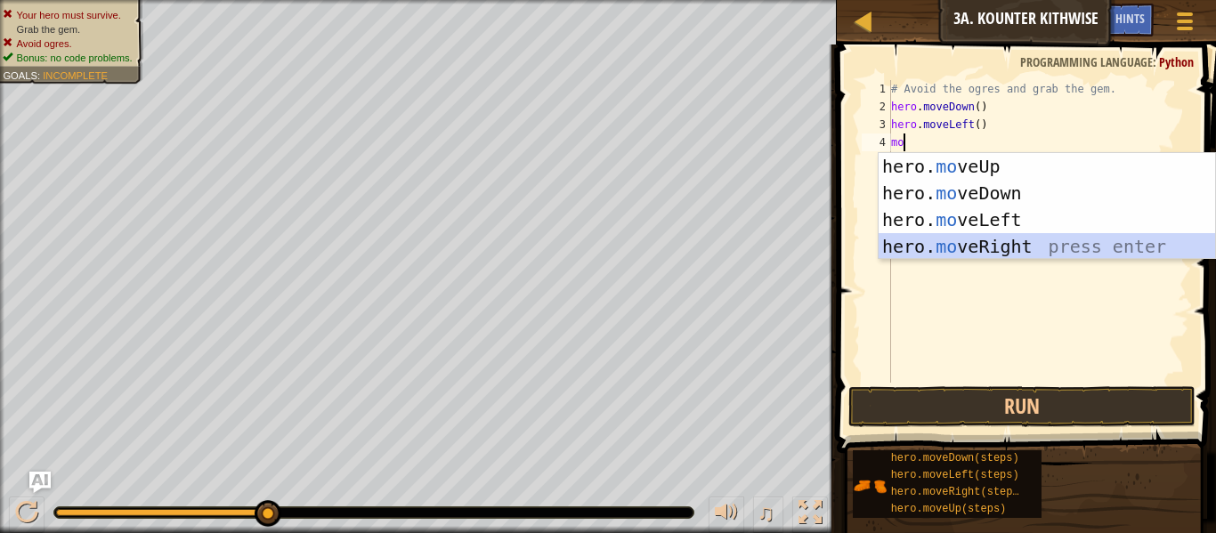
click at [986, 244] on div "hero. mo veUp press enter hero. mo veDown press enter hero. mo veLeft press ent…" at bounding box center [1046, 233] width 336 height 160
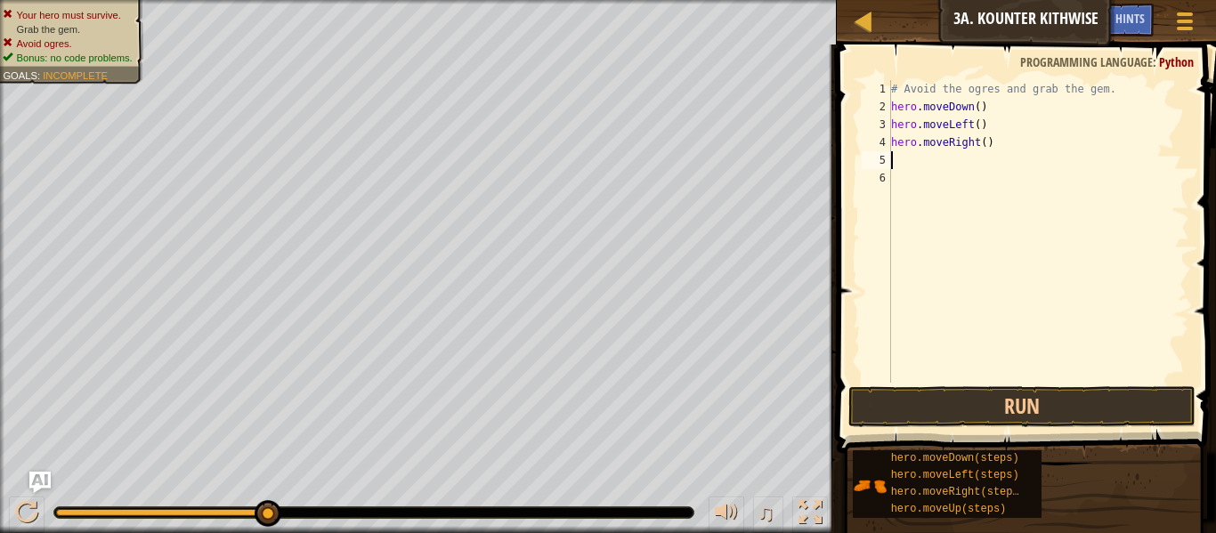
type textarea "m"
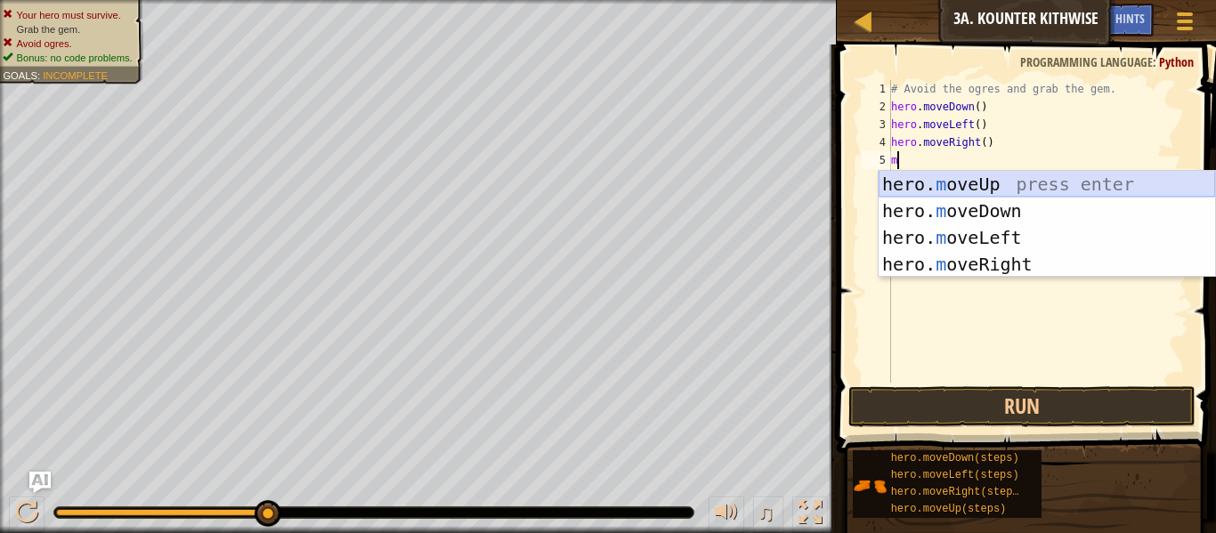
click at [980, 188] on div "hero. m oveUp press enter hero. m oveDown press enter hero. m oveLeft press ent…" at bounding box center [1046, 251] width 336 height 160
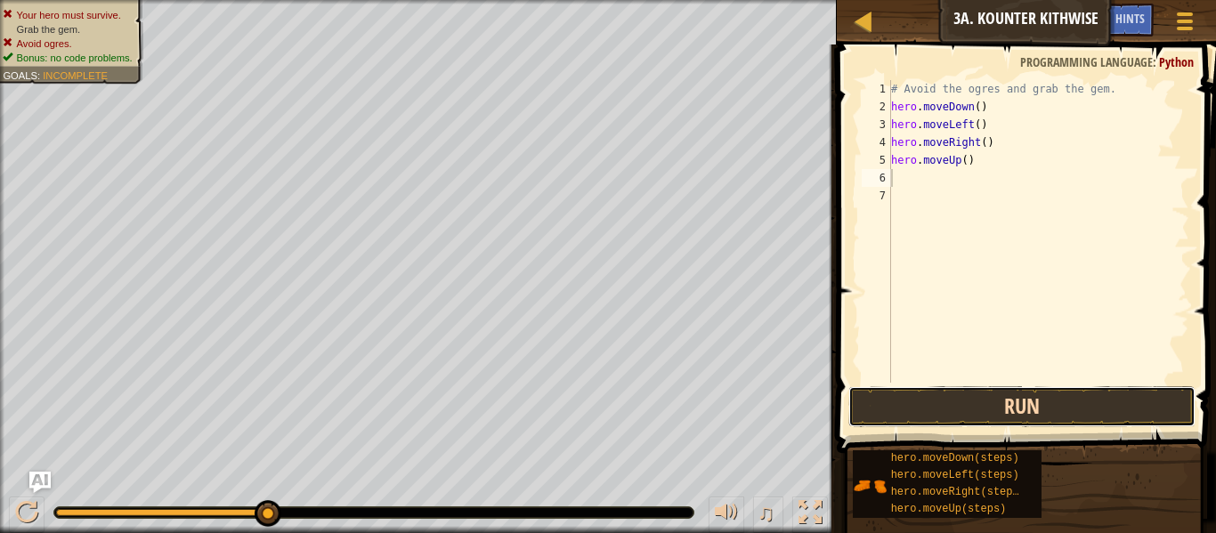
click at [997, 400] on button "Run" at bounding box center [1021, 406] width 347 height 41
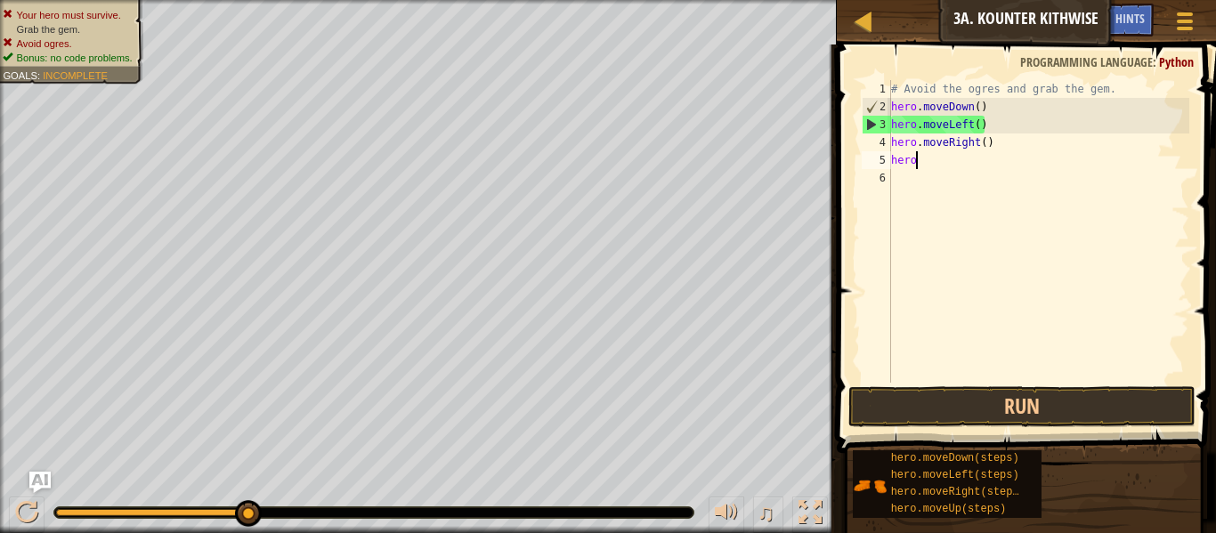
type textarea "h"
click at [0, 294] on div at bounding box center [2, 280] width 4 height 560
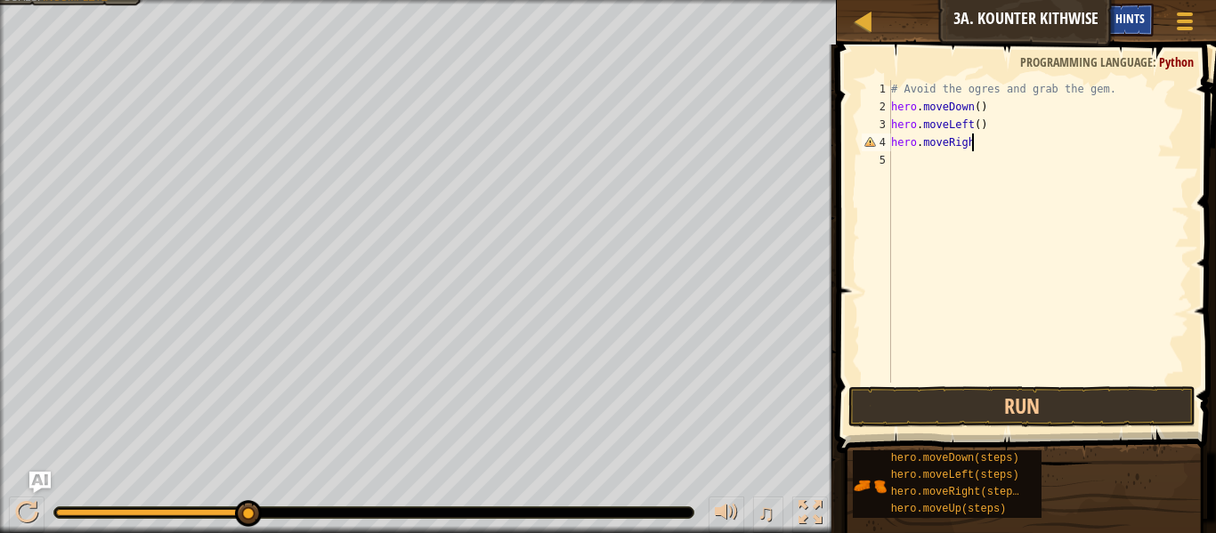
click at [1120, 19] on span "Hints" at bounding box center [1129, 18] width 29 height 17
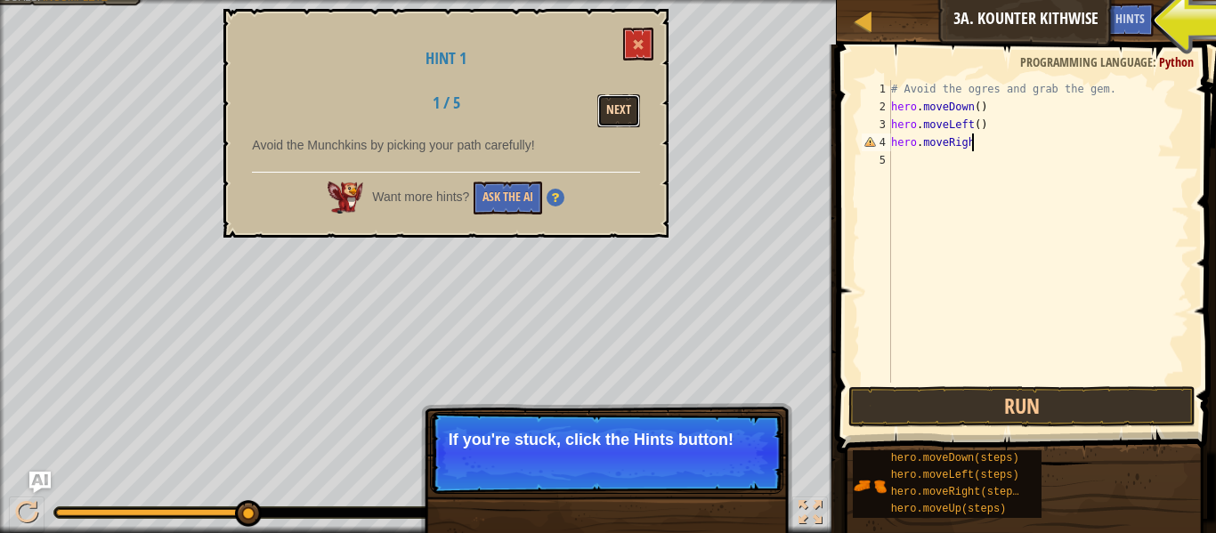
click at [628, 117] on button "Next" at bounding box center [618, 110] width 43 height 33
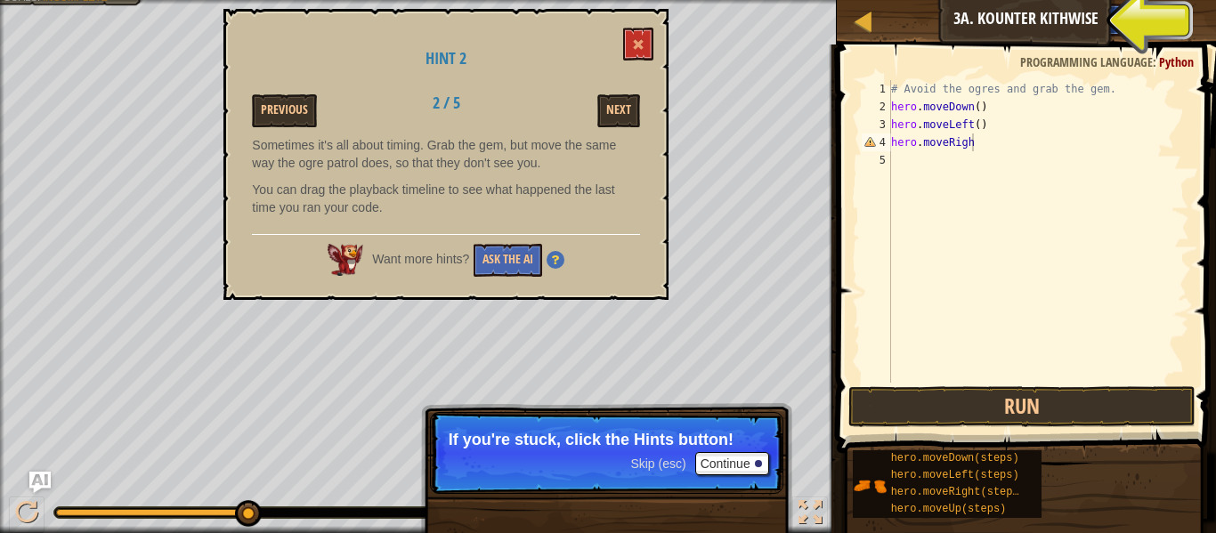
click at [1135, 23] on span "Hints" at bounding box center [1129, 18] width 29 height 17
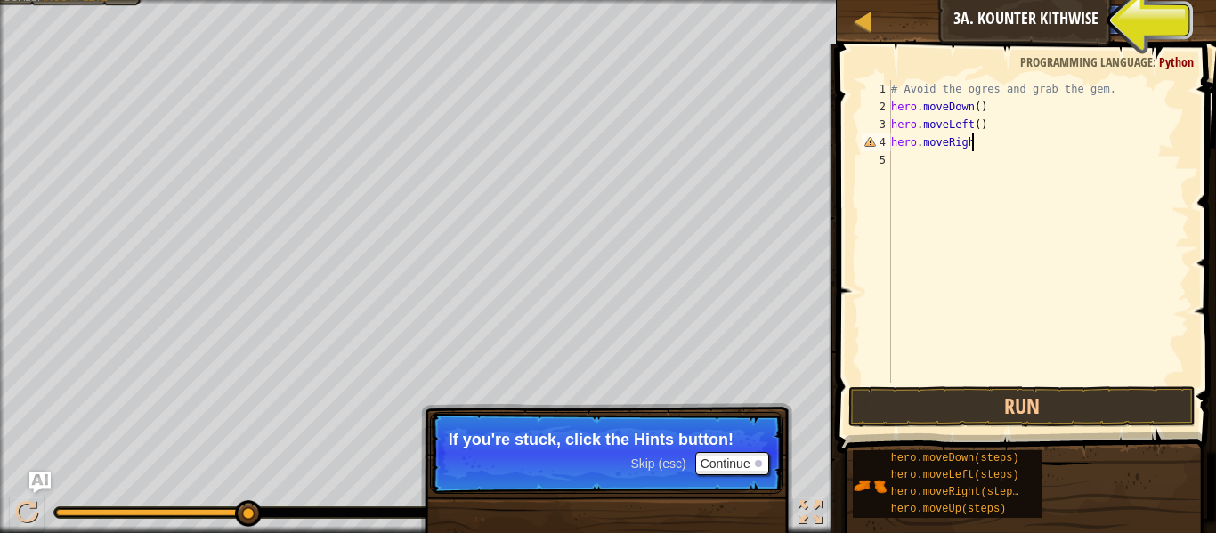
click at [1064, 24] on button "Ask AI" at bounding box center [1082, 20] width 48 height 33
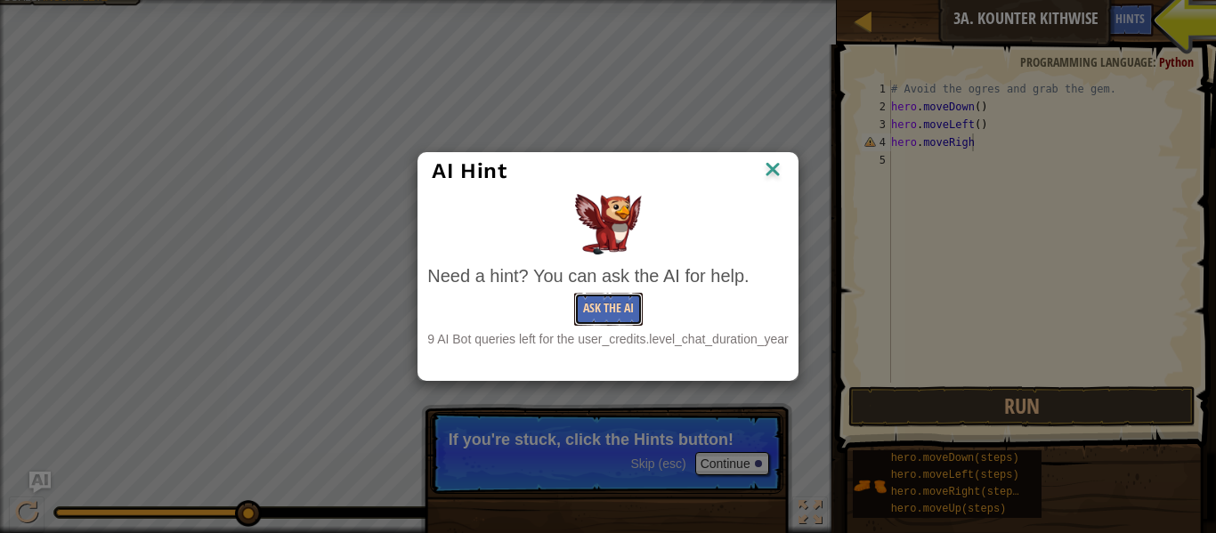
click at [609, 307] on button "Ask the AI" at bounding box center [608, 309] width 69 height 33
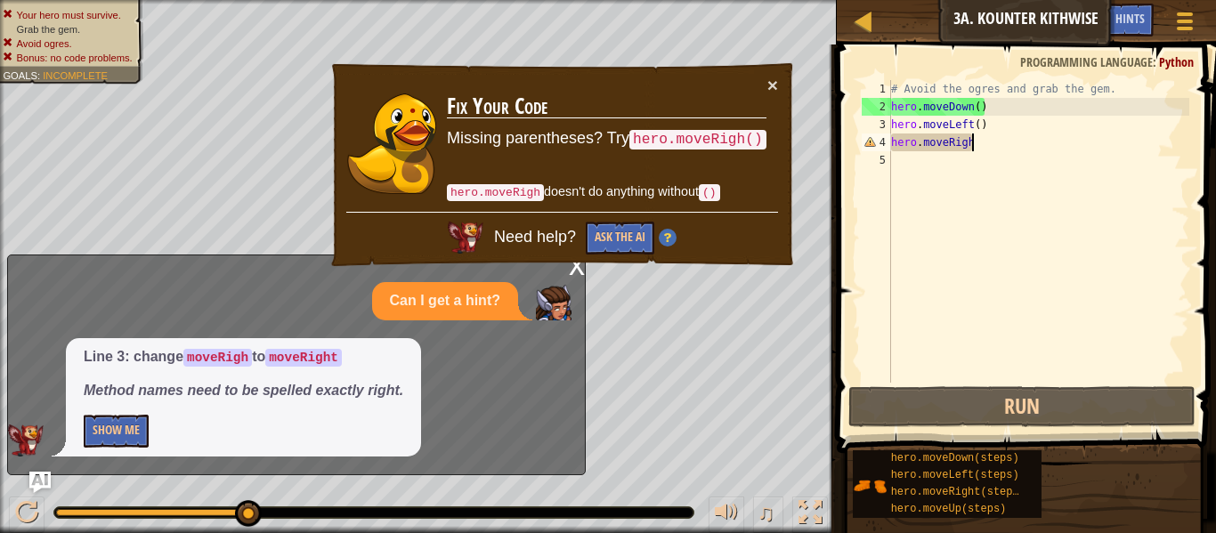
click at [710, 197] on code "()" at bounding box center [709, 192] width 21 height 17
click at [116, 445] on button "Show Me" at bounding box center [116, 431] width 65 height 33
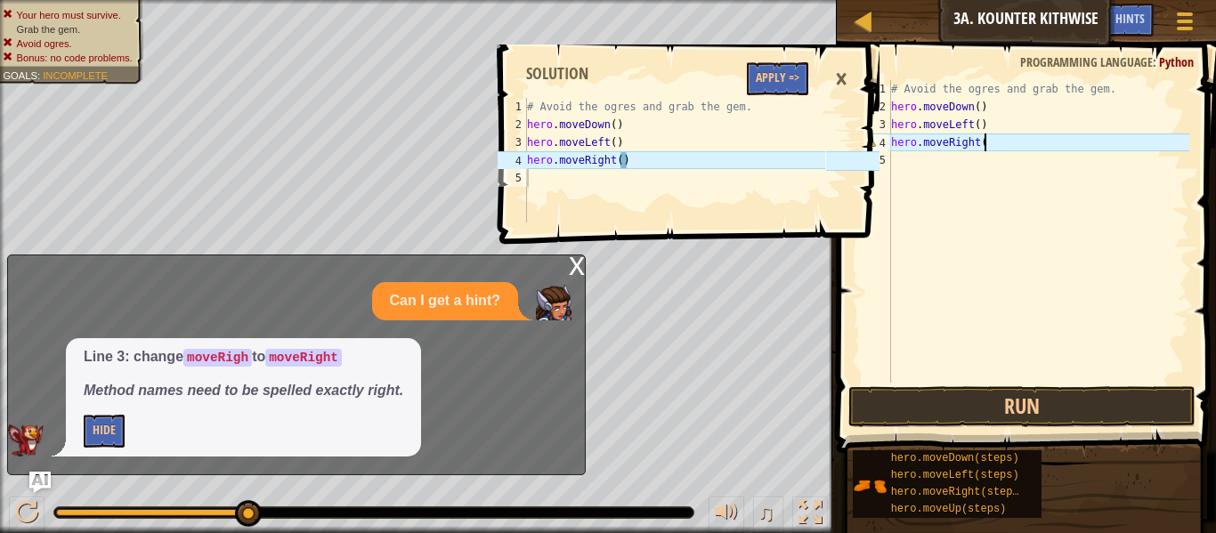
scroll to position [8, 13]
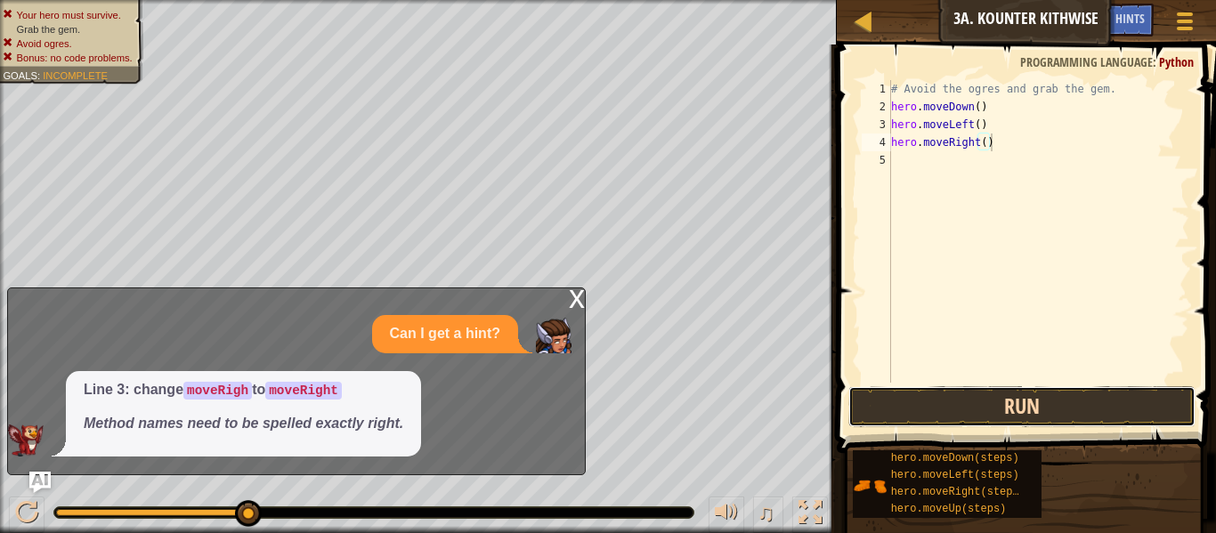
click at [995, 398] on button "Run" at bounding box center [1021, 406] width 347 height 41
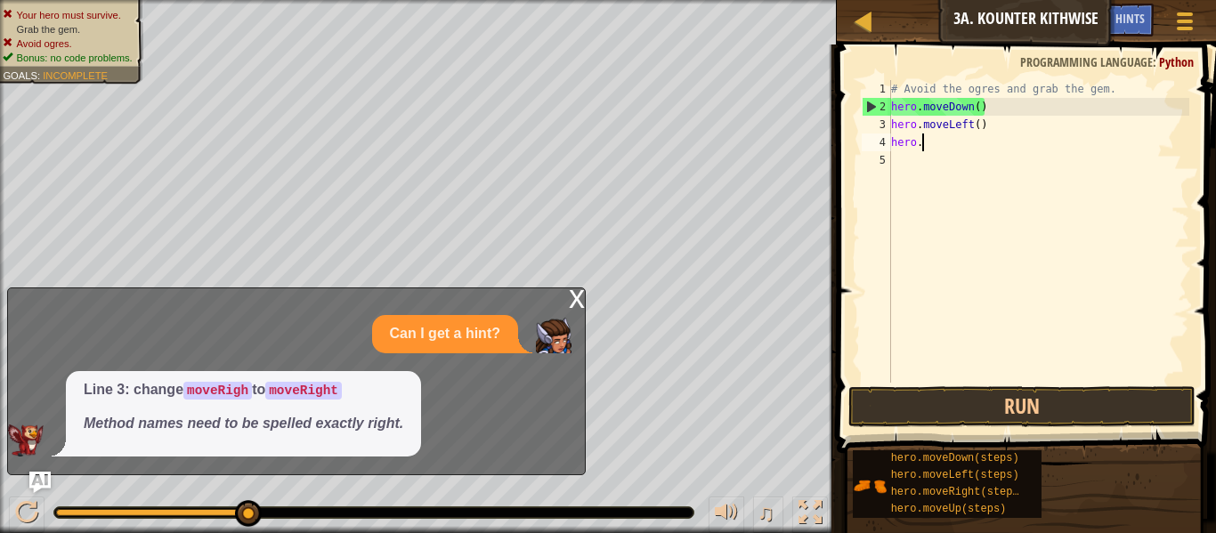
scroll to position [8, 2]
type textarea "h"
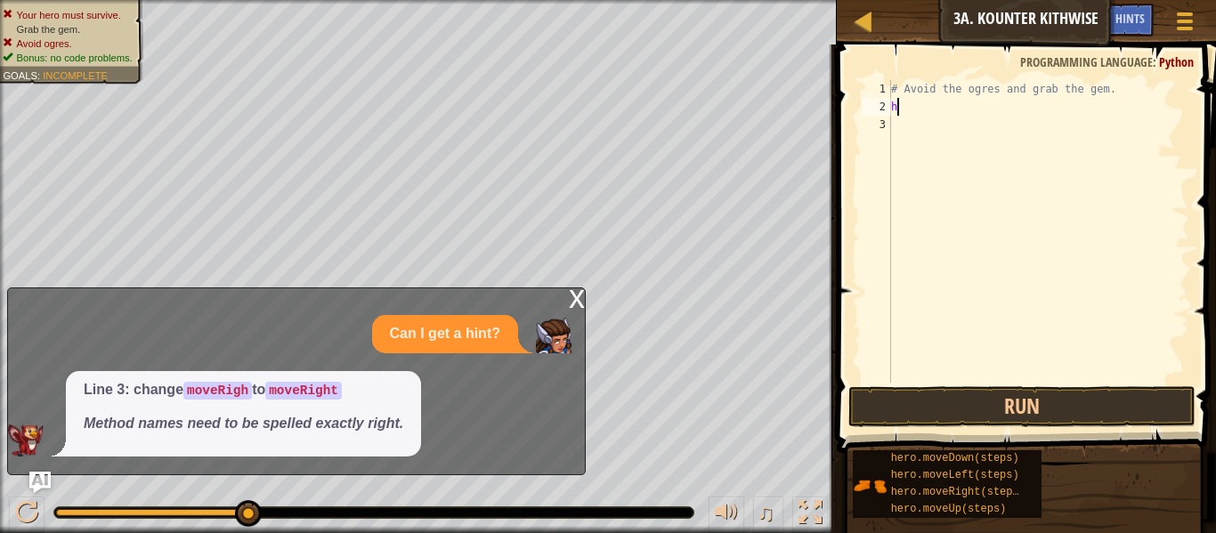
type textarea "h"
type textarea "# Avoid the ogres and grab the ge"
click at [1180, 28] on span at bounding box center [1185, 29] width 17 height 4
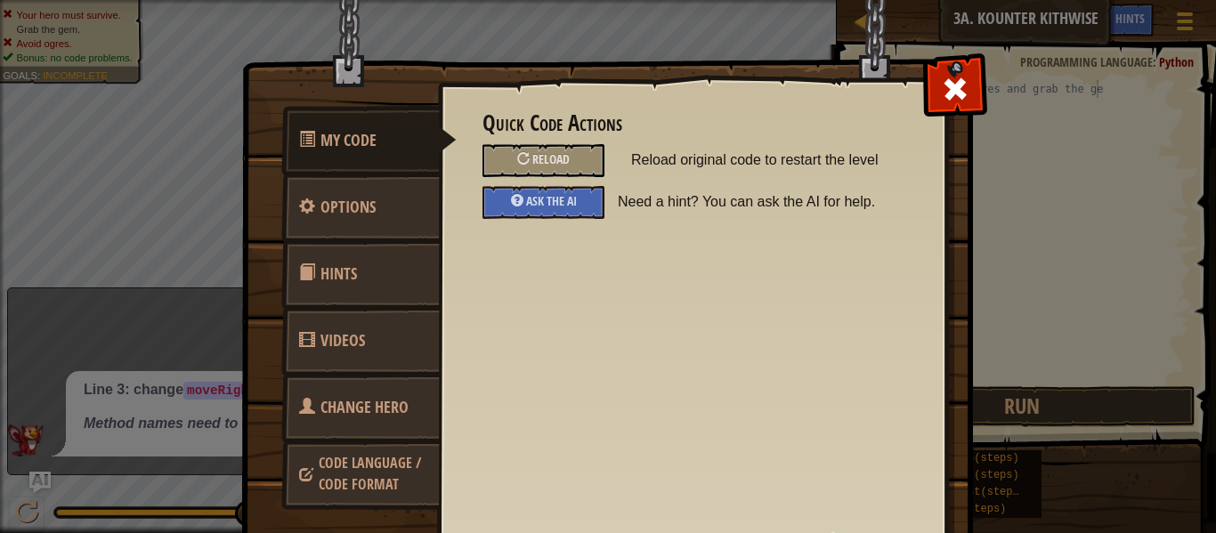
click at [525, 142] on div "Quick Code Actions Reload Reload original code to restart the level Ask the AI …" at bounding box center [691, 165] width 419 height 108
click at [521, 150] on div "Reload" at bounding box center [543, 160] width 122 height 33
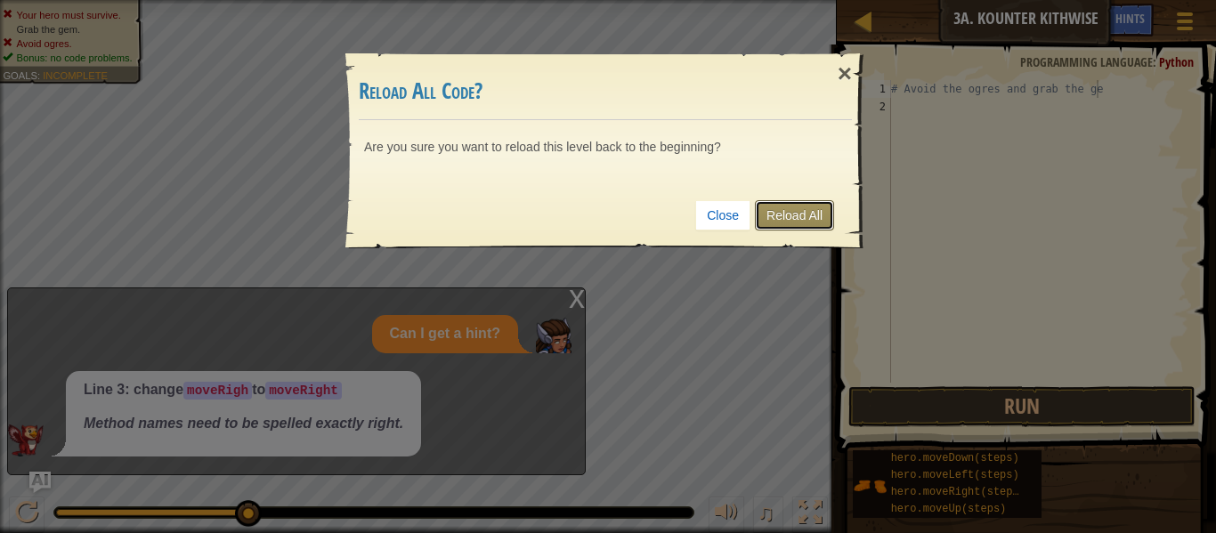
click at [792, 223] on link "Reload All" at bounding box center [794, 215] width 79 height 30
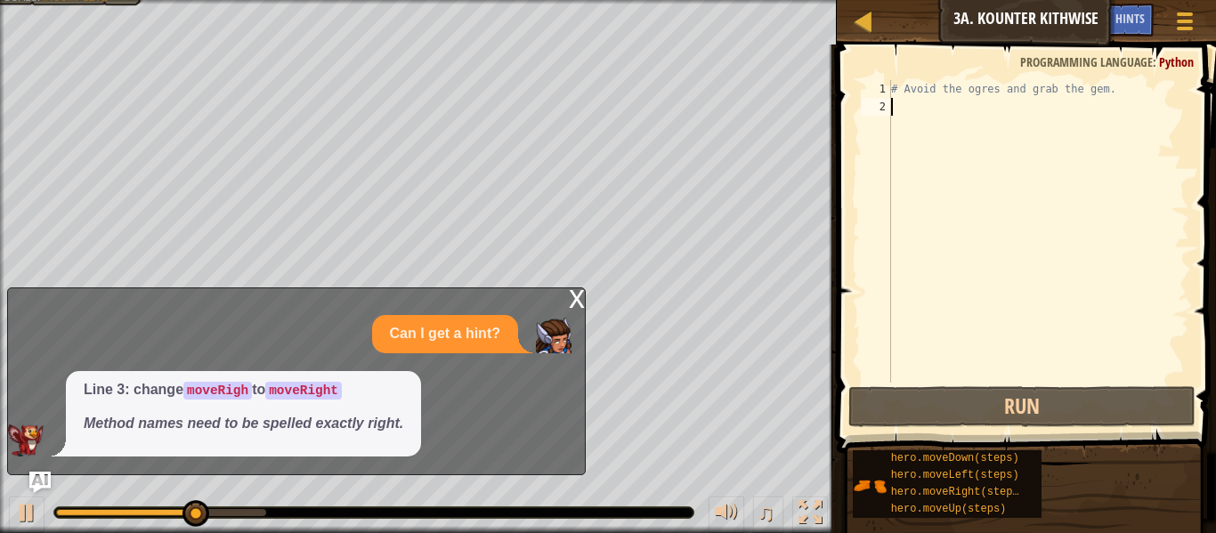
click at [575, 291] on div "x" at bounding box center [577, 297] width 16 height 18
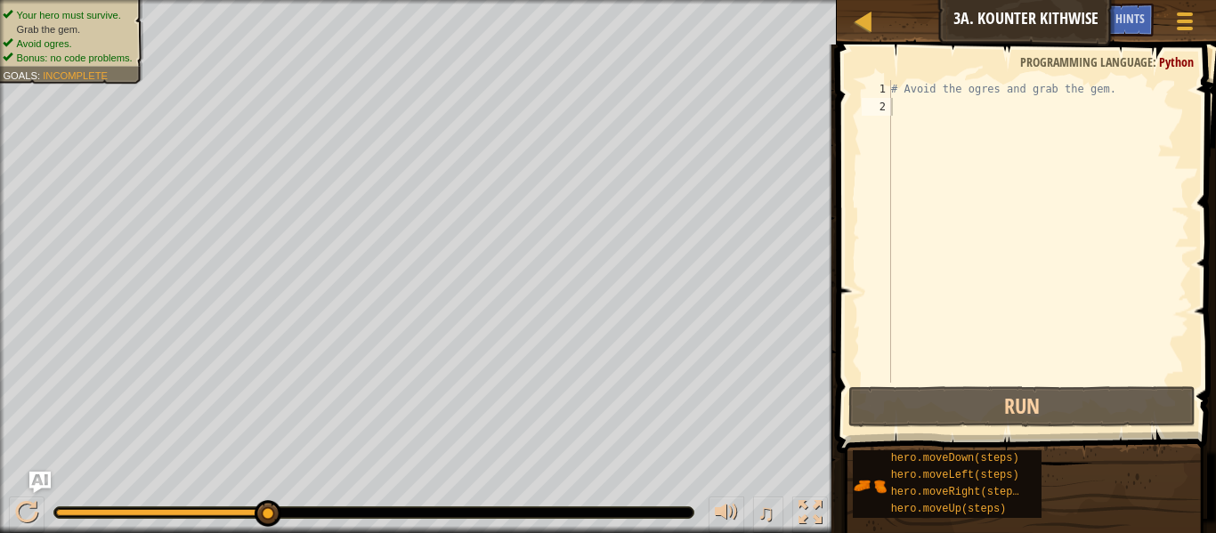
drag, startPoint x: 271, startPoint y: 507, endPoint x: 362, endPoint y: 510, distance: 90.8
drag, startPoint x: 260, startPoint y: 523, endPoint x: 302, endPoint y: 514, distance: 42.8
click at [302, 514] on div at bounding box center [373, 512] width 639 height 11
drag, startPoint x: 260, startPoint y: 522, endPoint x: 1214, endPoint y: 561, distance: 954.9
click at [1214, 0] on html "Map Introduction to Computer Science 3a. Kounter Kithwise Game Menu Done Hints …" at bounding box center [608, 0] width 1216 height 0
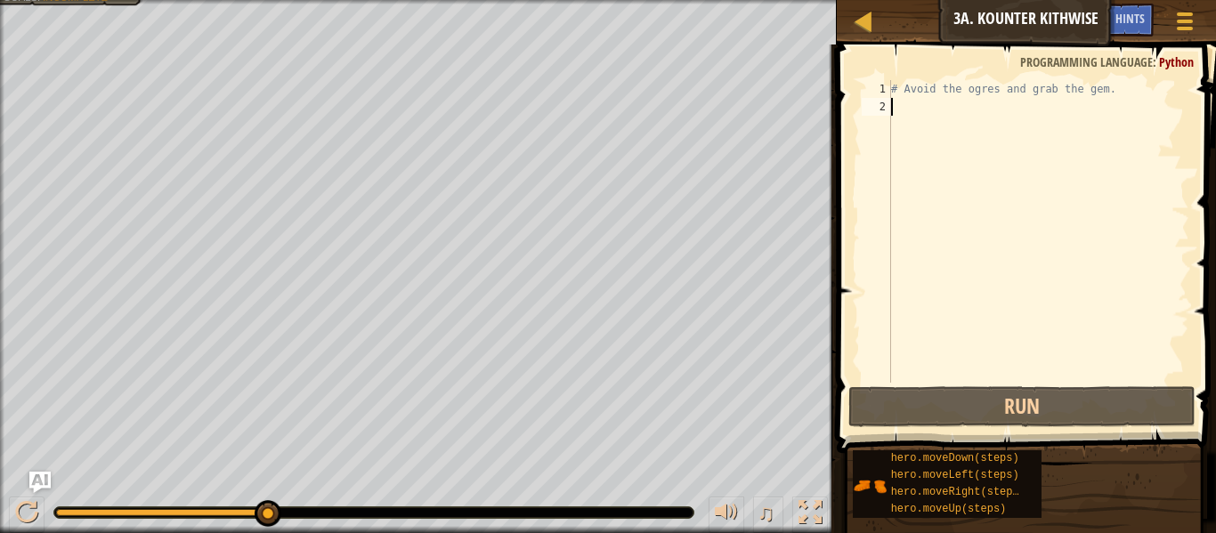
click at [864, 34] on div "Map Introduction to Computer Science 3a. Kounter Kithwise Game Menu Done Hints …" at bounding box center [1026, 22] width 379 height 45
click at [1185, 22] on span at bounding box center [1185, 22] width 17 height 4
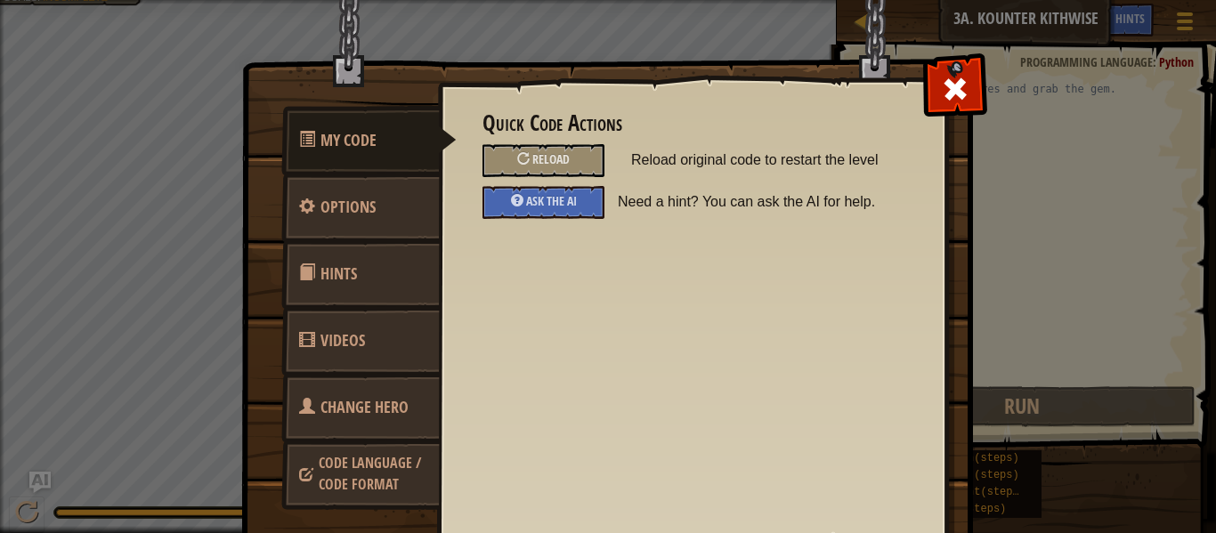
click at [174, 185] on div "My Code Options Hints Videos Change Hero Code Language / Code Format Quick Code…" at bounding box center [608, 266] width 1216 height 533
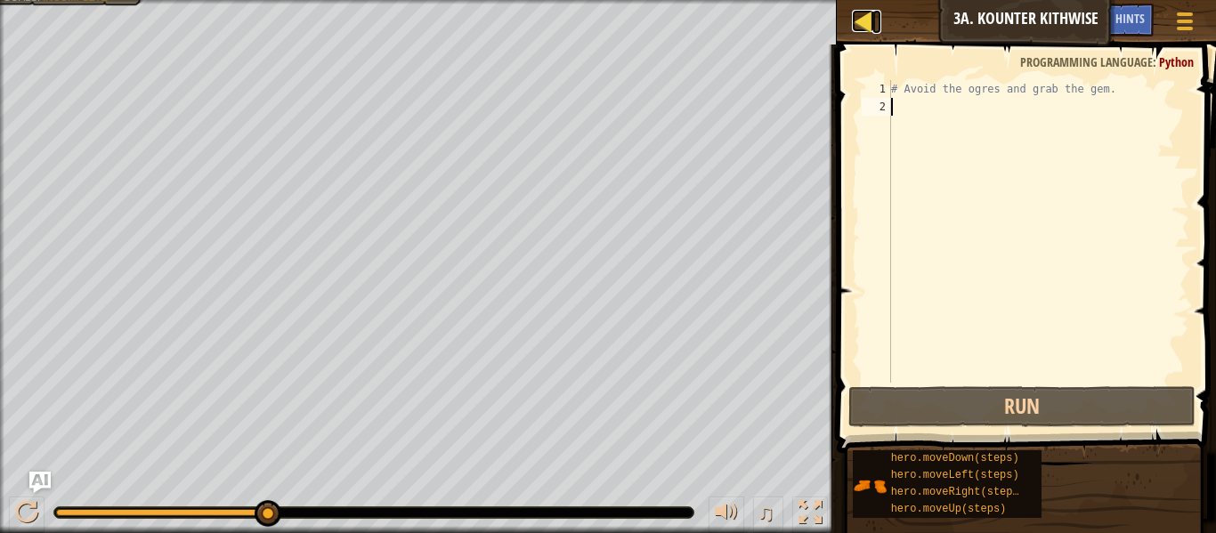
click at [875, 20] on link "Map" at bounding box center [876, 22] width 9 height 24
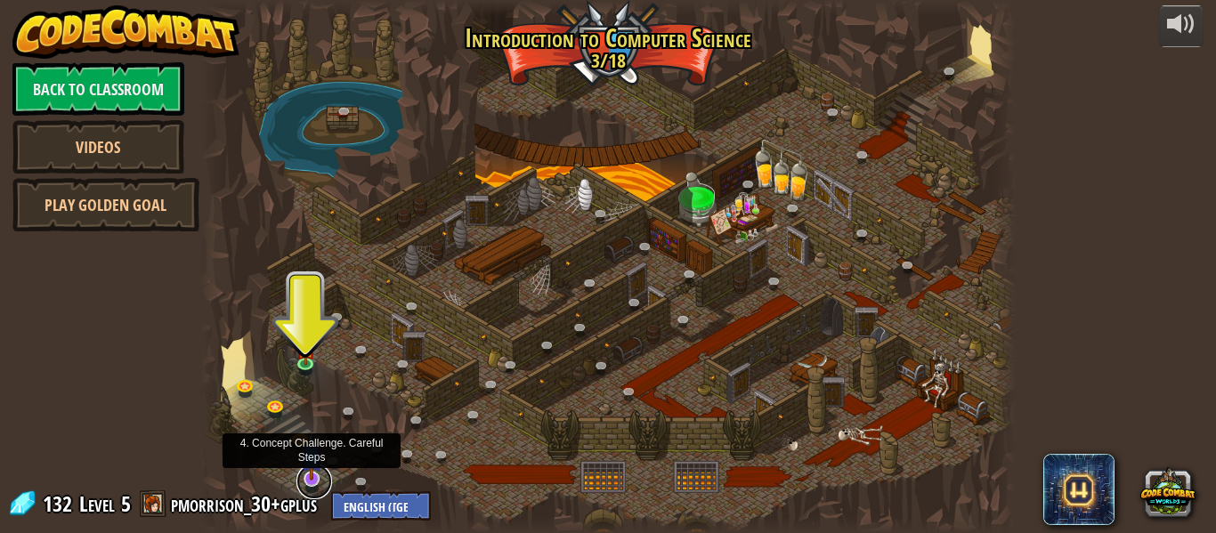
click at [308, 482] on link at bounding box center [314, 482] width 36 height 36
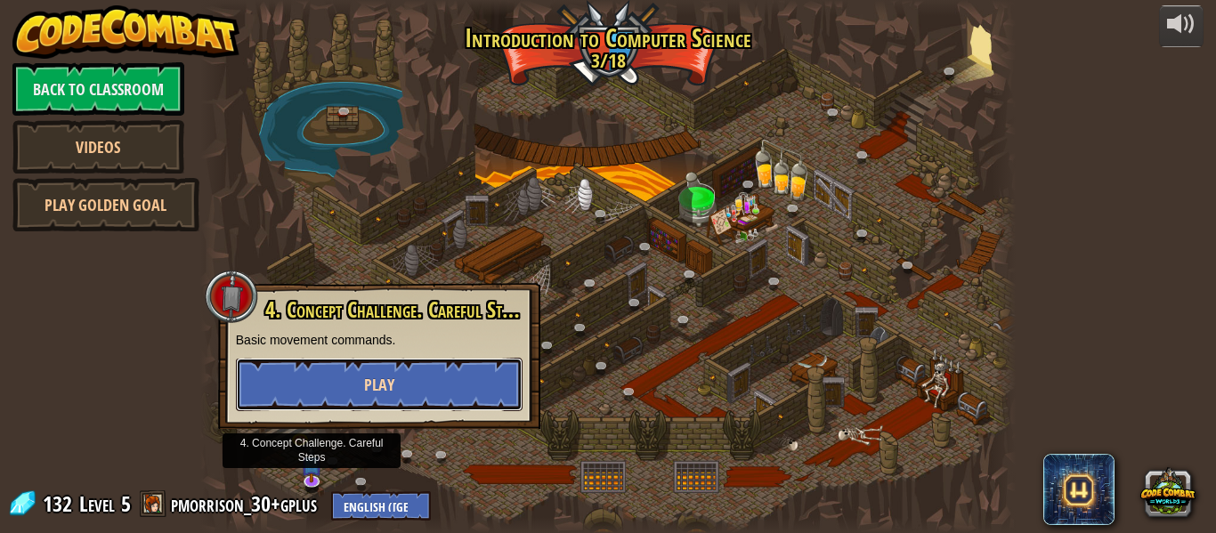
click at [314, 388] on button "Play" at bounding box center [379, 384] width 287 height 53
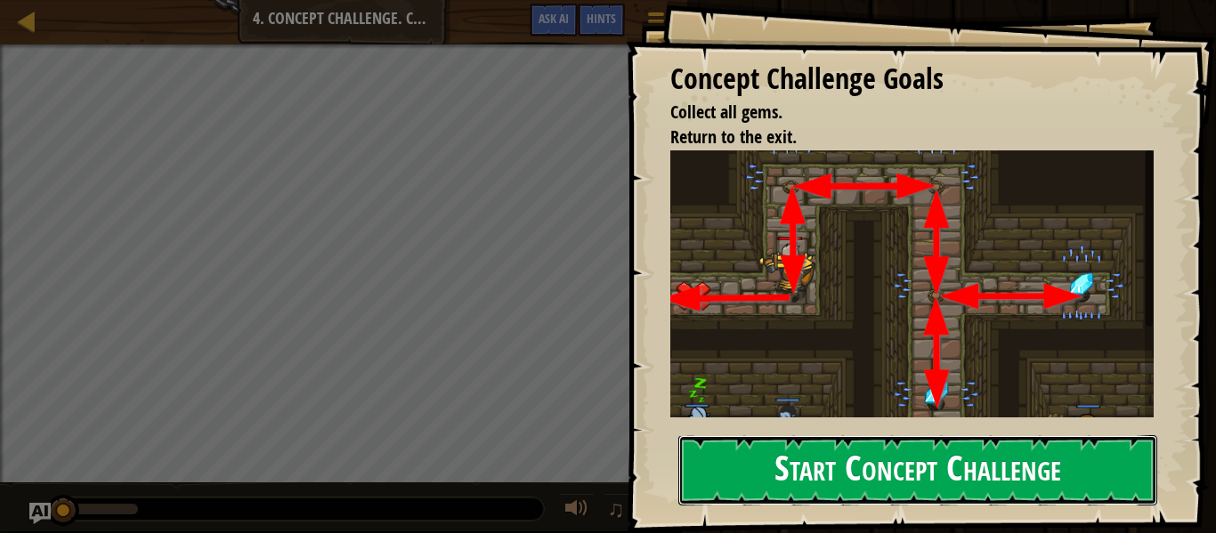
click at [800, 472] on button "Start Concept Challenge" at bounding box center [917, 470] width 479 height 70
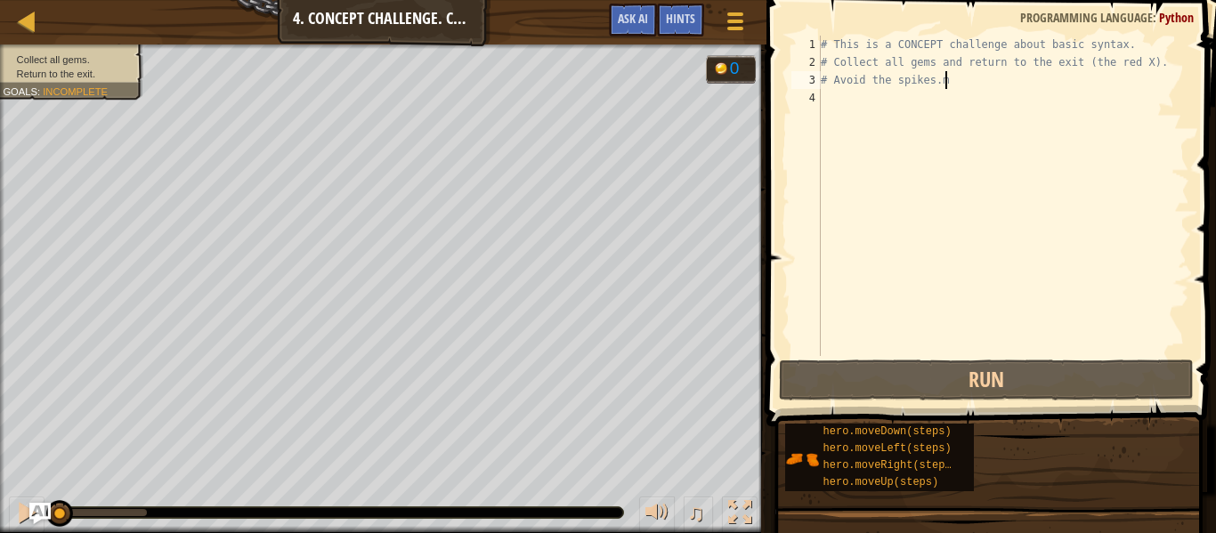
scroll to position [8, 17]
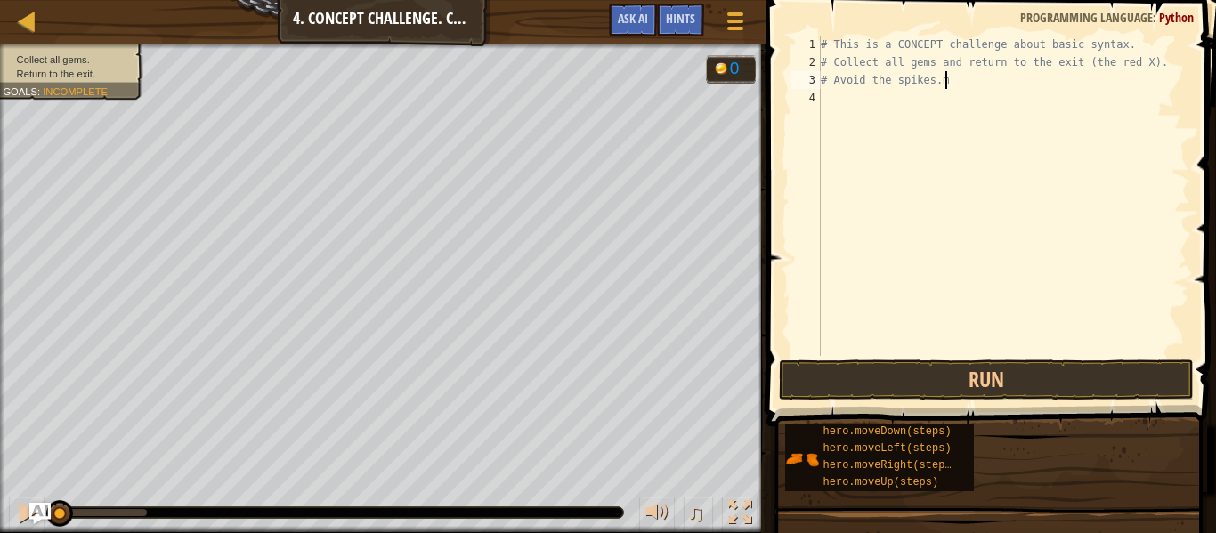
type textarea "# Avoid the spikes."
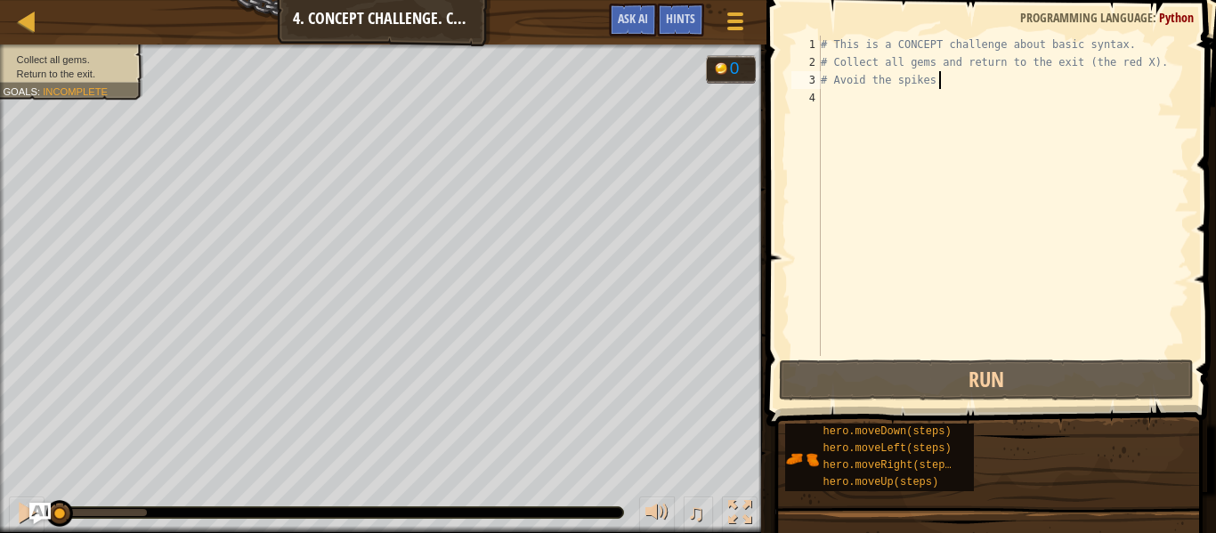
click at [815, 97] on div "4" at bounding box center [805, 98] width 29 height 18
type textarea "m"
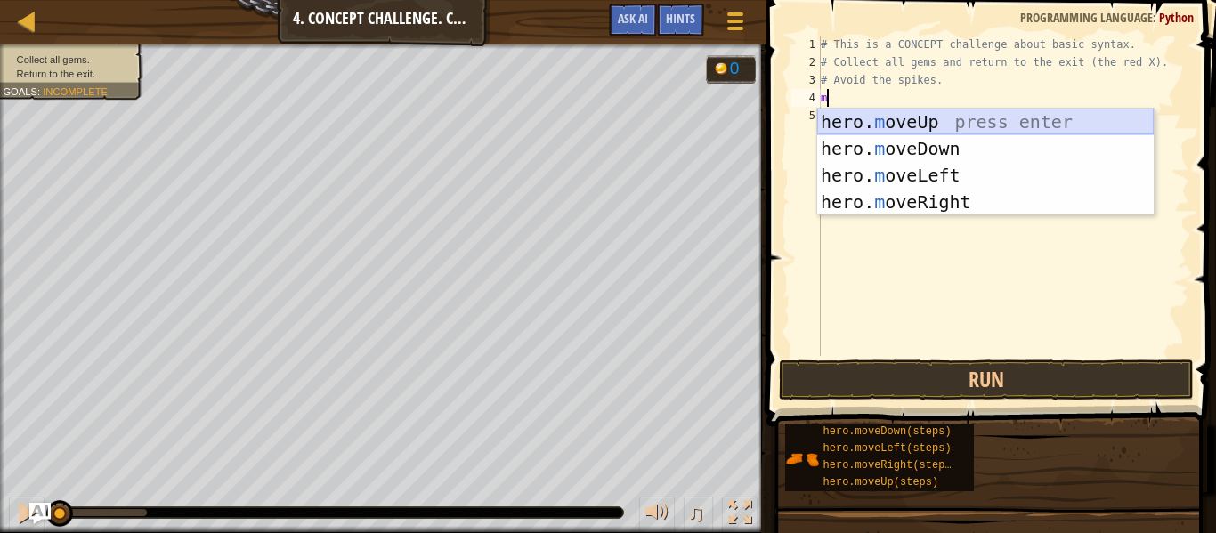
click at [858, 120] on div "hero. m oveUp press enter hero. m oveDown press enter hero. m oveLeft press ent…" at bounding box center [985, 189] width 336 height 160
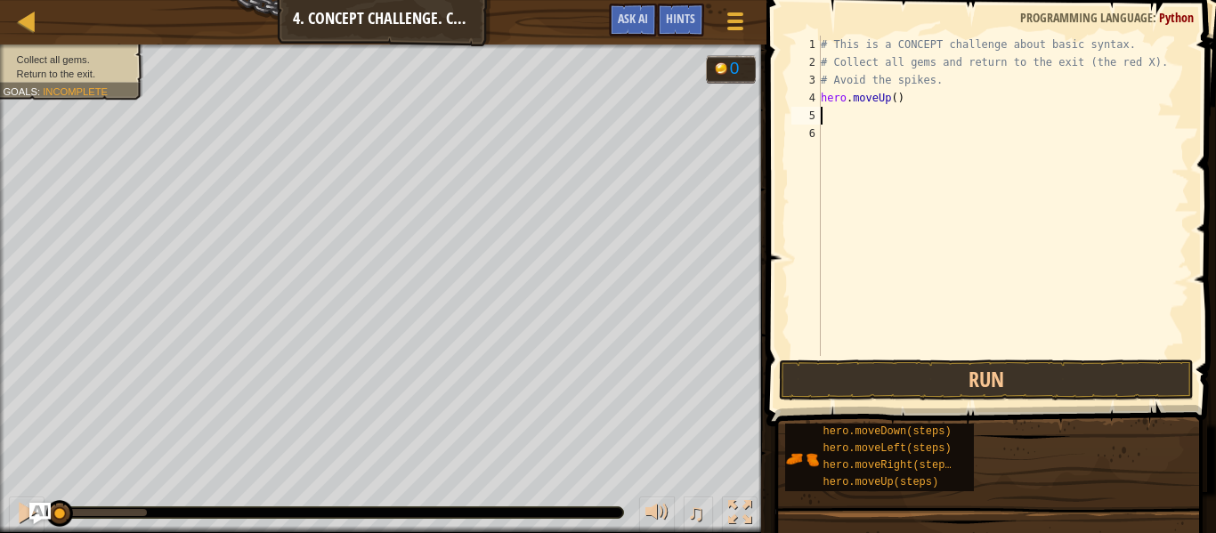
type textarea "m"
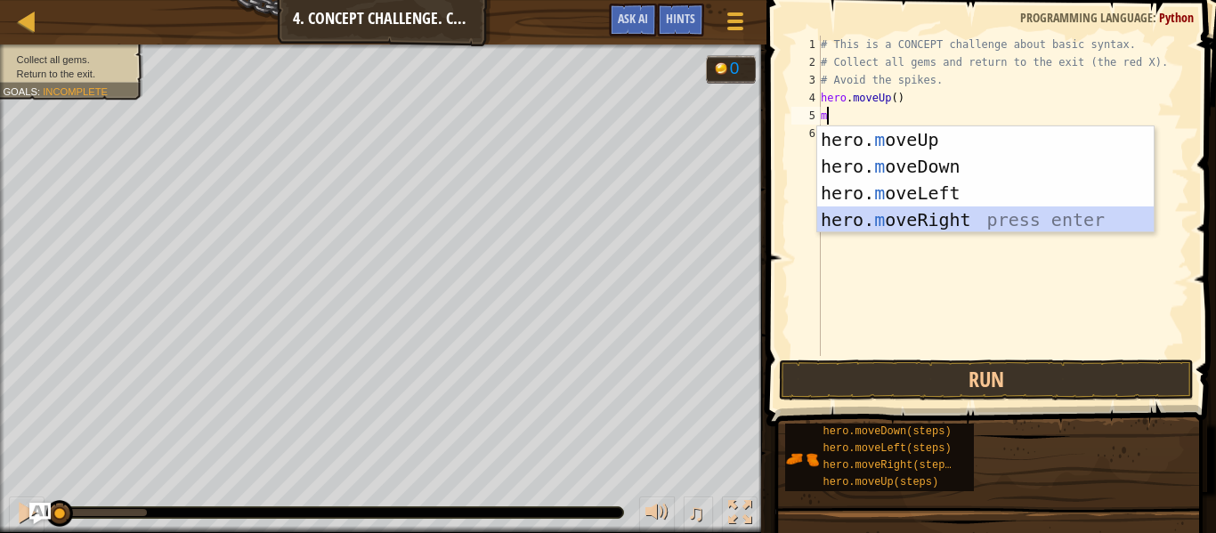
click at [902, 223] on div "hero. m oveUp press enter hero. m oveDown press enter hero. m oveLeft press ent…" at bounding box center [985, 206] width 336 height 160
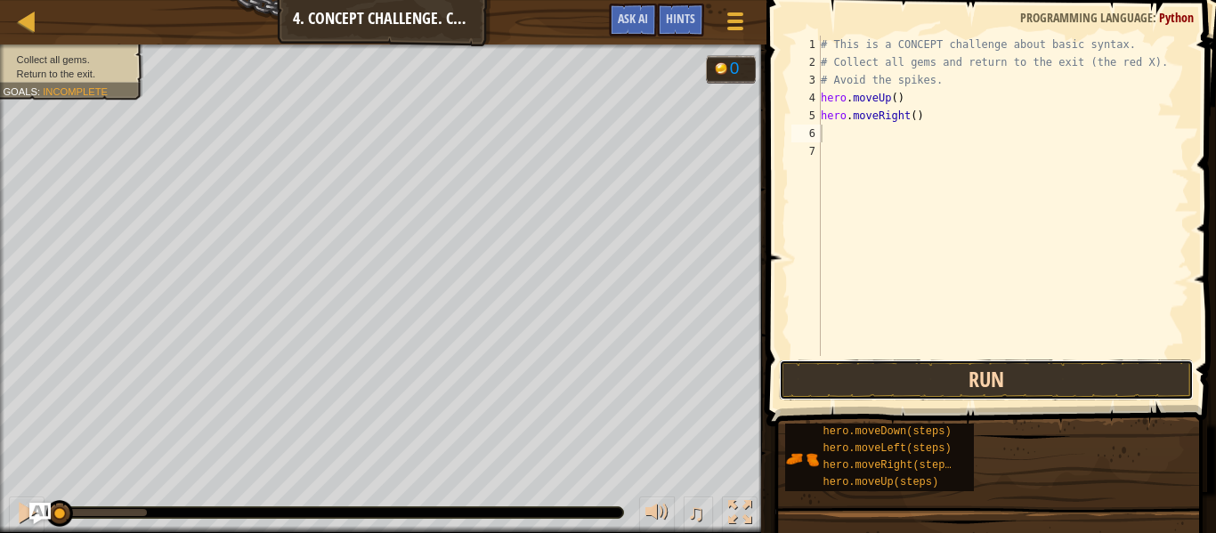
click at [830, 386] on button "Run" at bounding box center [986, 380] width 415 height 41
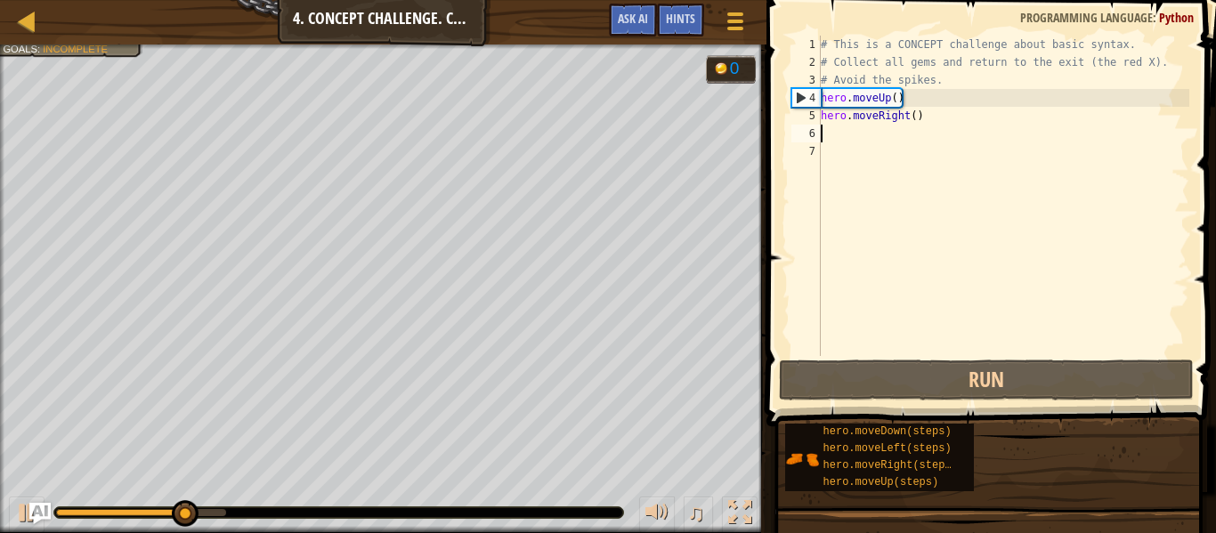
click at [826, 130] on div "# This is a CONCEPT challenge about basic syntax. # Collect all gems and return…" at bounding box center [1003, 214] width 372 height 356
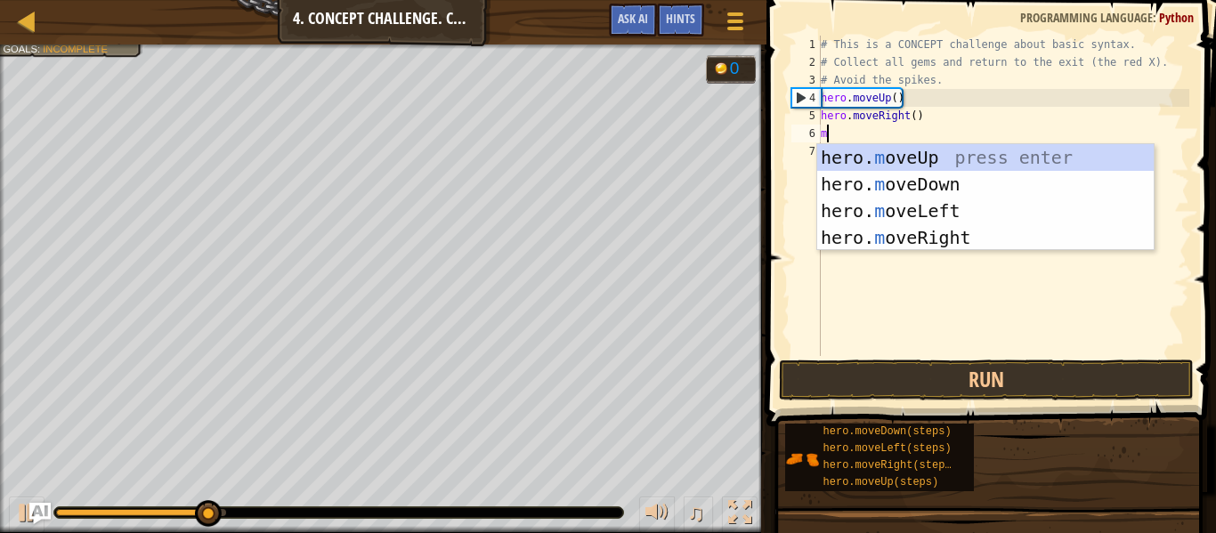
type textarea "mo"
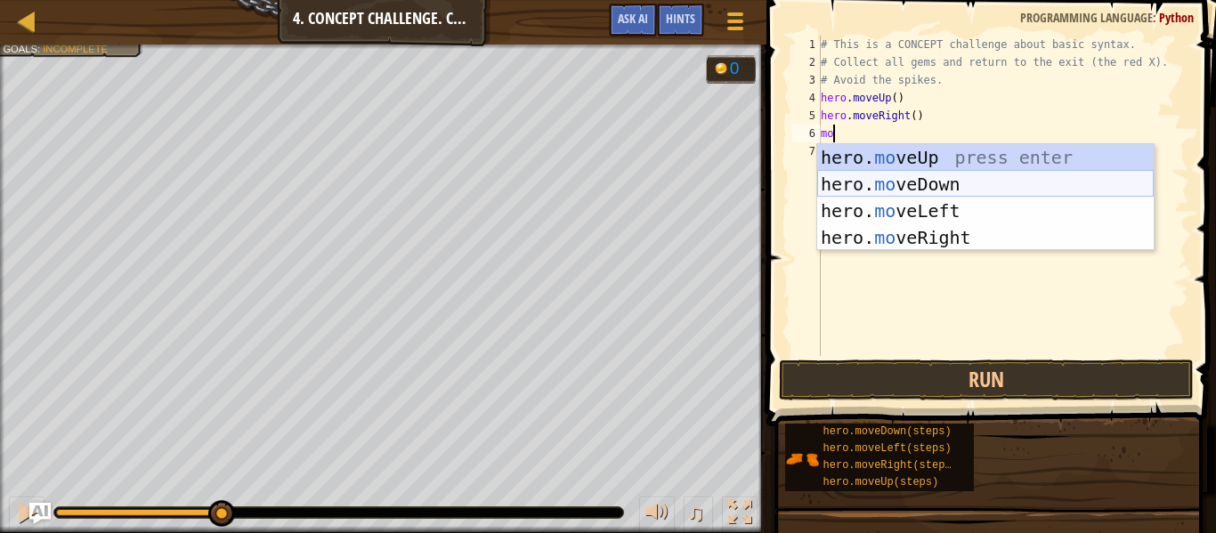
click at [926, 174] on div "hero. mo veUp press enter hero. mo veDown press enter hero. mo veLeft press ent…" at bounding box center [985, 224] width 336 height 160
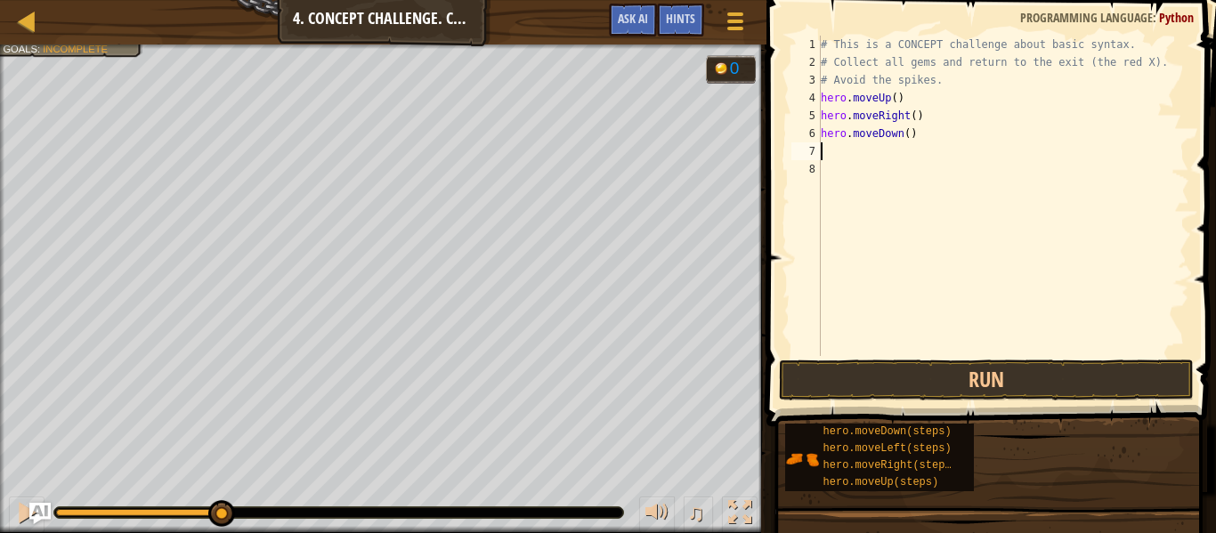
scroll to position [8, 0]
click at [960, 381] on button "Run" at bounding box center [986, 380] width 415 height 41
type textarea "m"
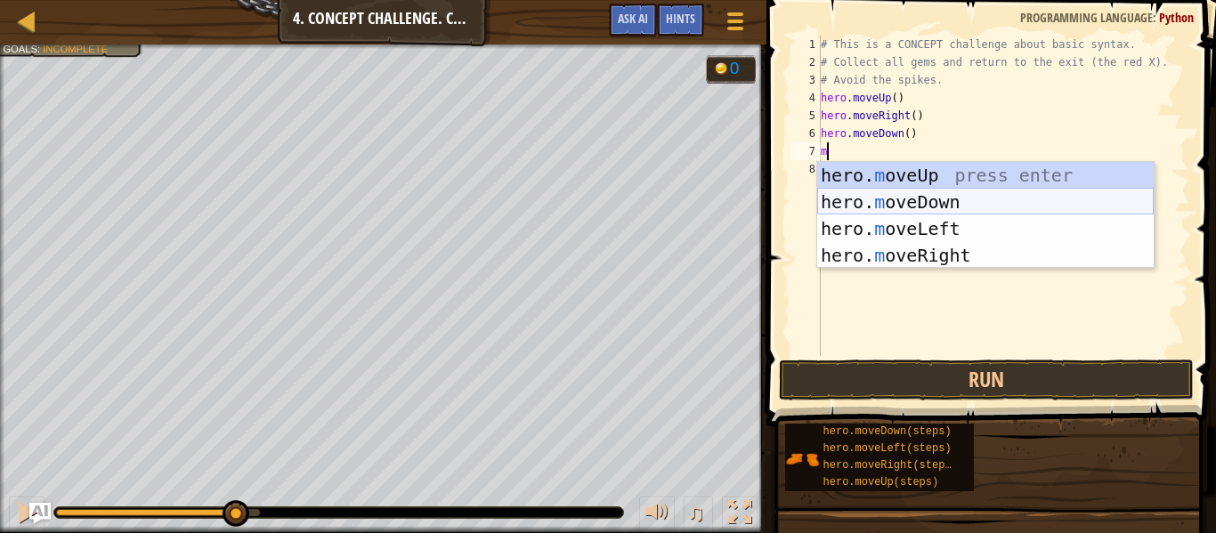
click at [915, 205] on div "hero. m oveUp press enter hero. m oveDown press enter hero. m oveLeft press ent…" at bounding box center [985, 242] width 336 height 160
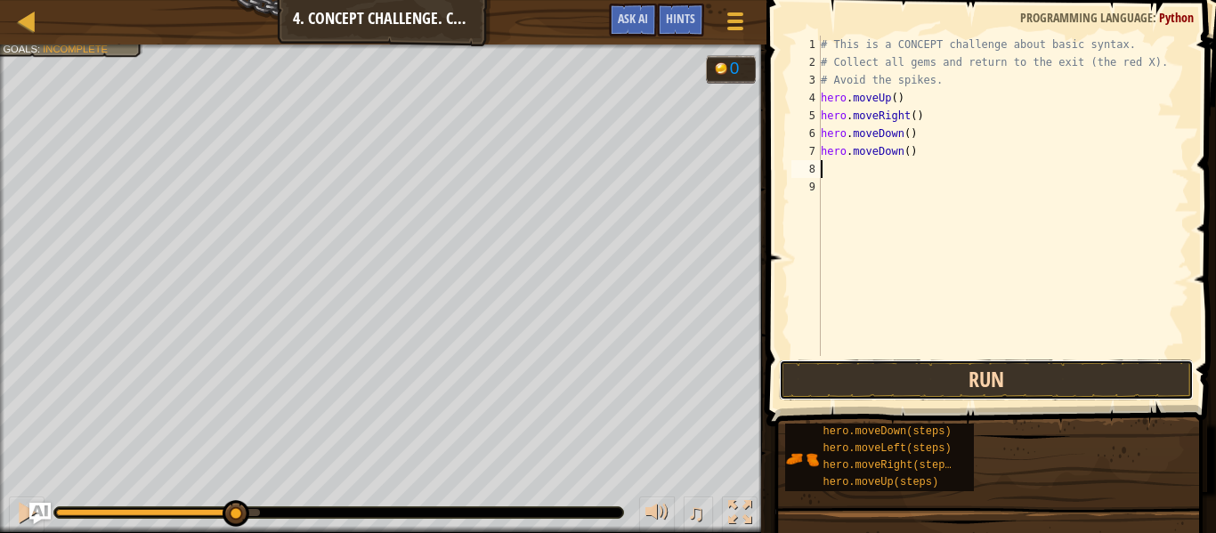
click at [920, 375] on button "Run" at bounding box center [986, 380] width 415 height 41
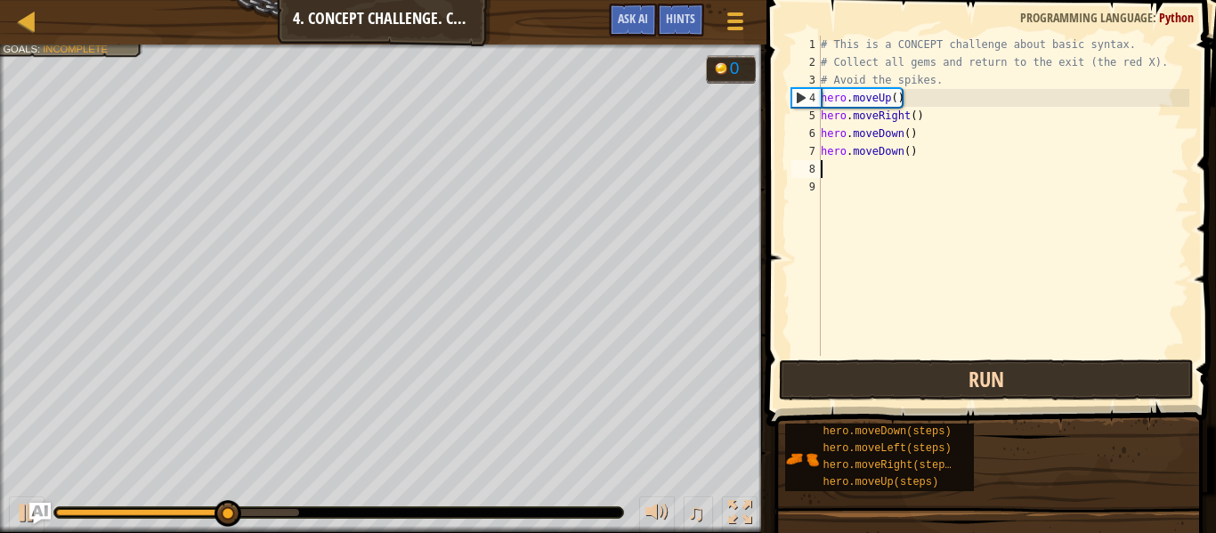
type textarea "m"
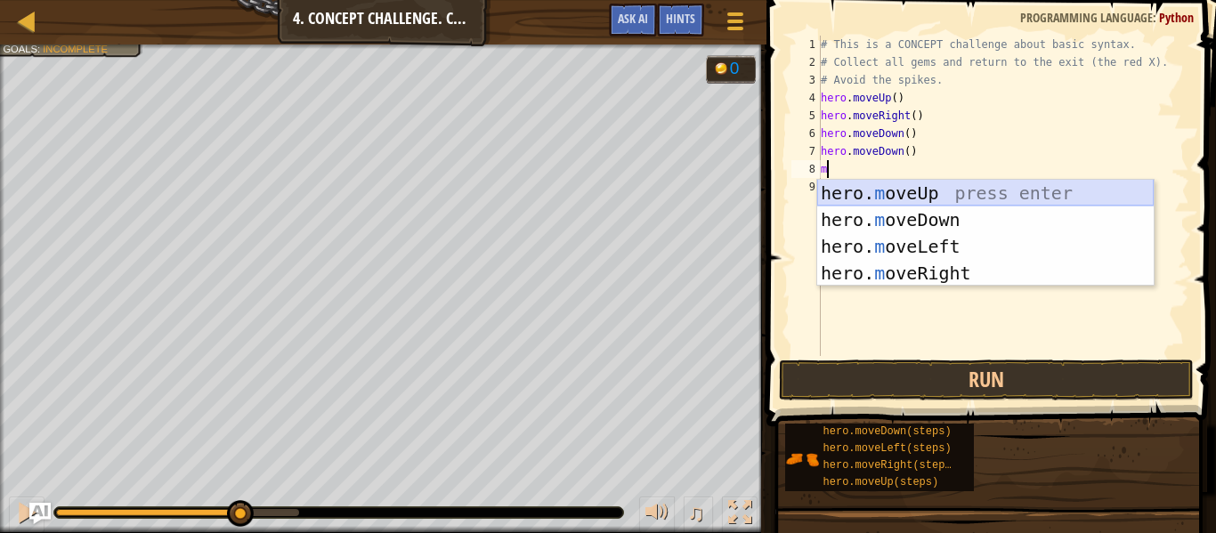
click at [886, 184] on div "hero. m oveUp press enter hero. m oveDown press enter hero. m oveLeft press ent…" at bounding box center [985, 260] width 336 height 160
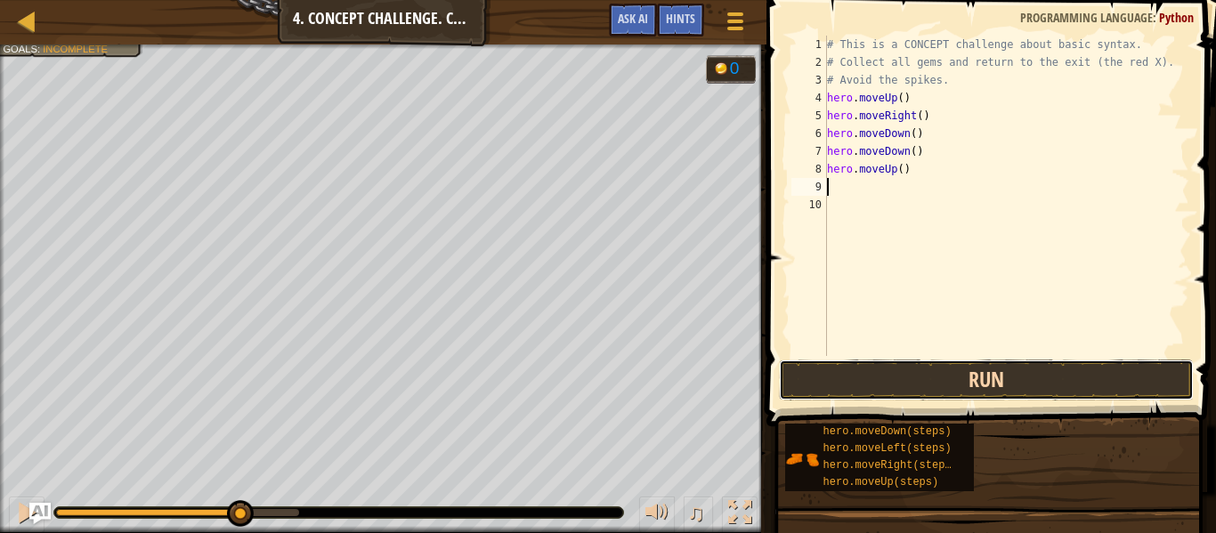
click at [936, 377] on button "Run" at bounding box center [986, 380] width 415 height 41
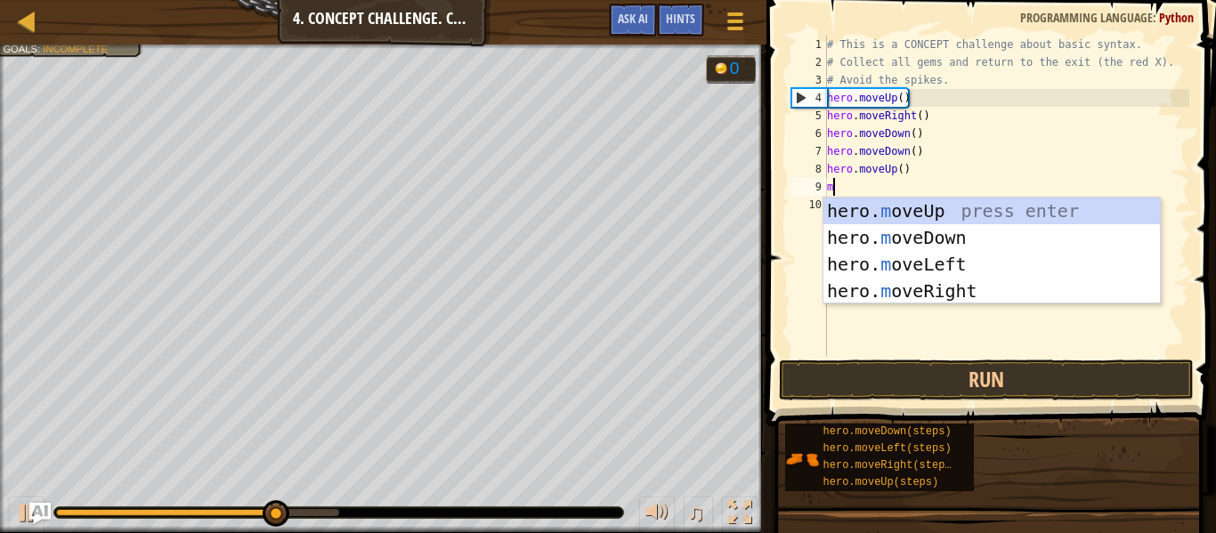
type textarea "mo"
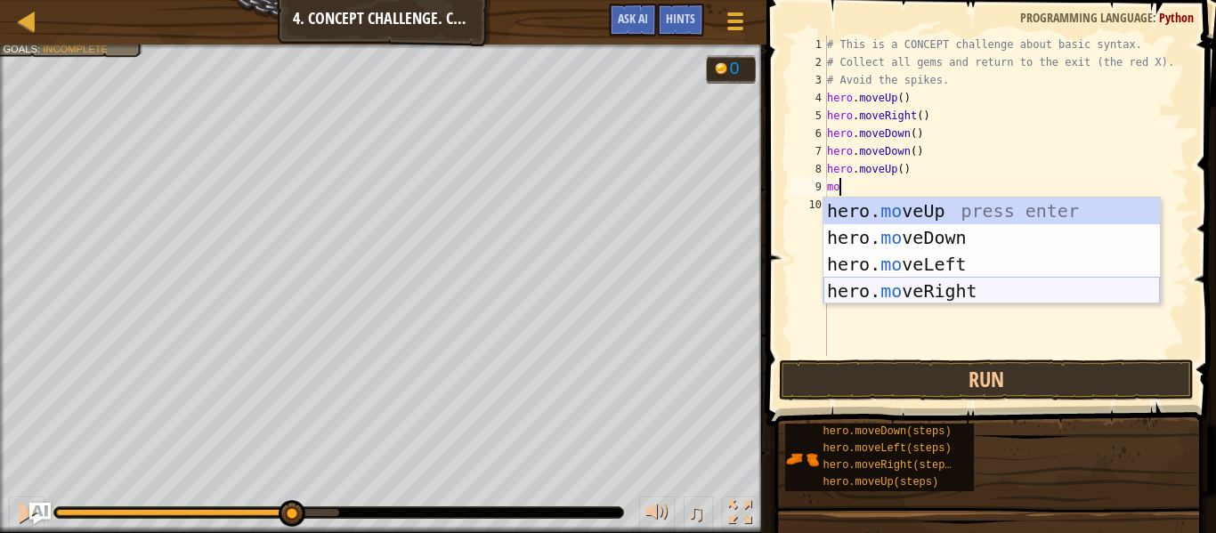
click at [946, 301] on div "hero. mo veUp press enter hero. mo veDown press enter hero. mo veLeft press ent…" at bounding box center [991, 278] width 336 height 160
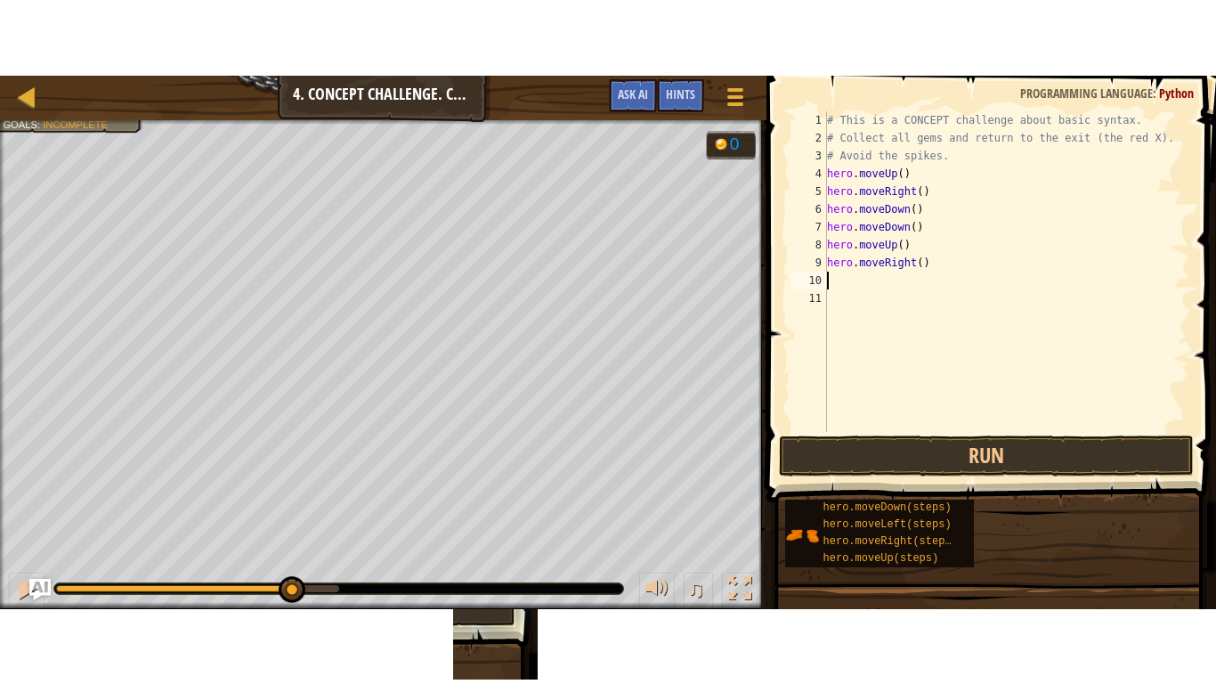
scroll to position [8, 0]
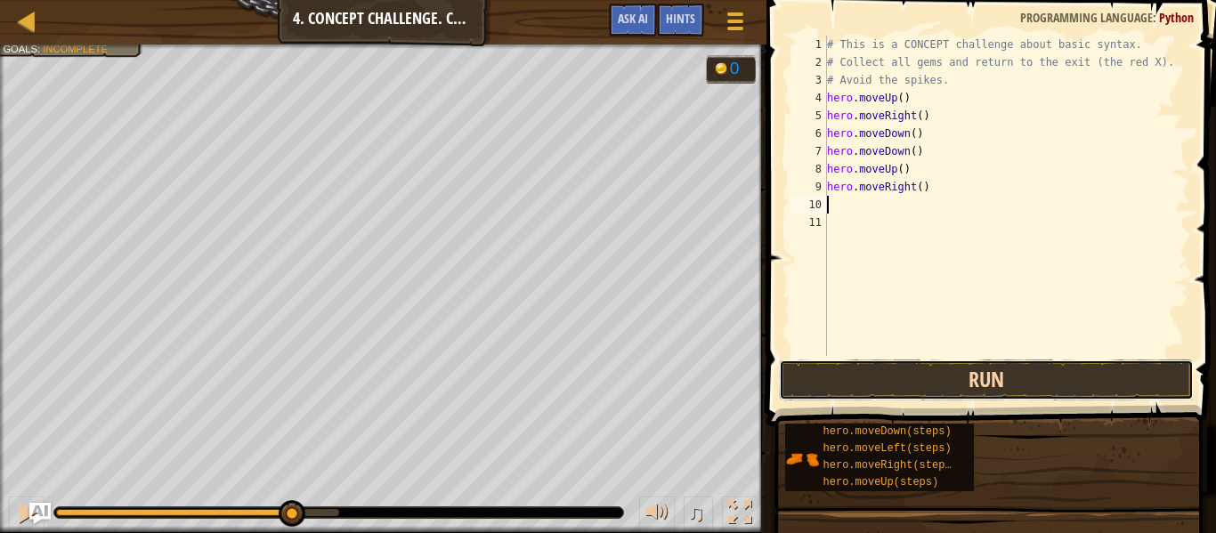
click at [938, 381] on button "Run" at bounding box center [986, 380] width 415 height 41
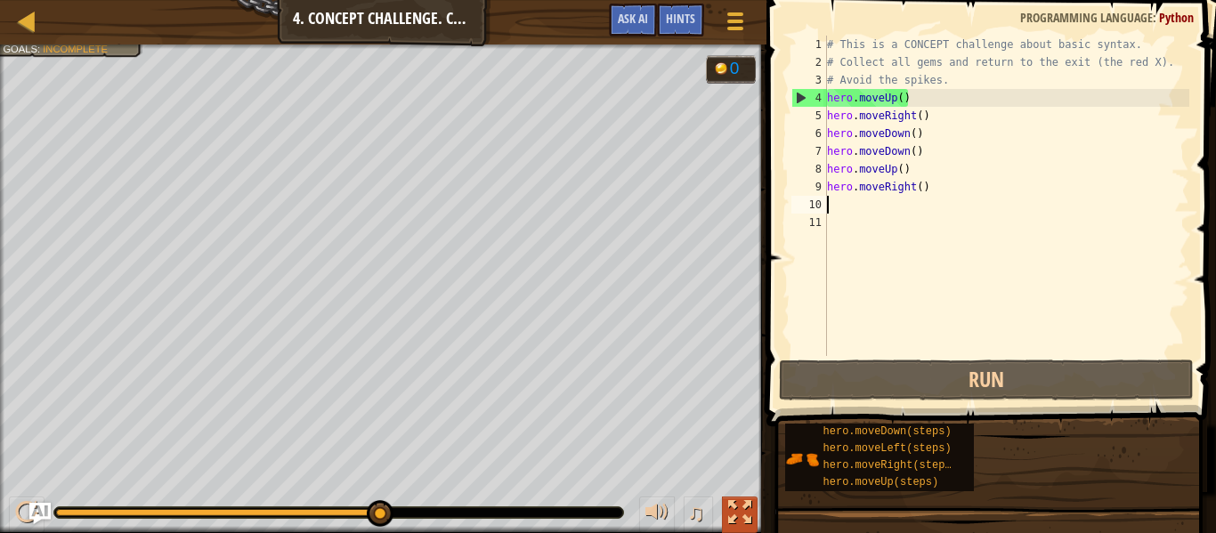
click at [745, 510] on div at bounding box center [739, 512] width 23 height 23
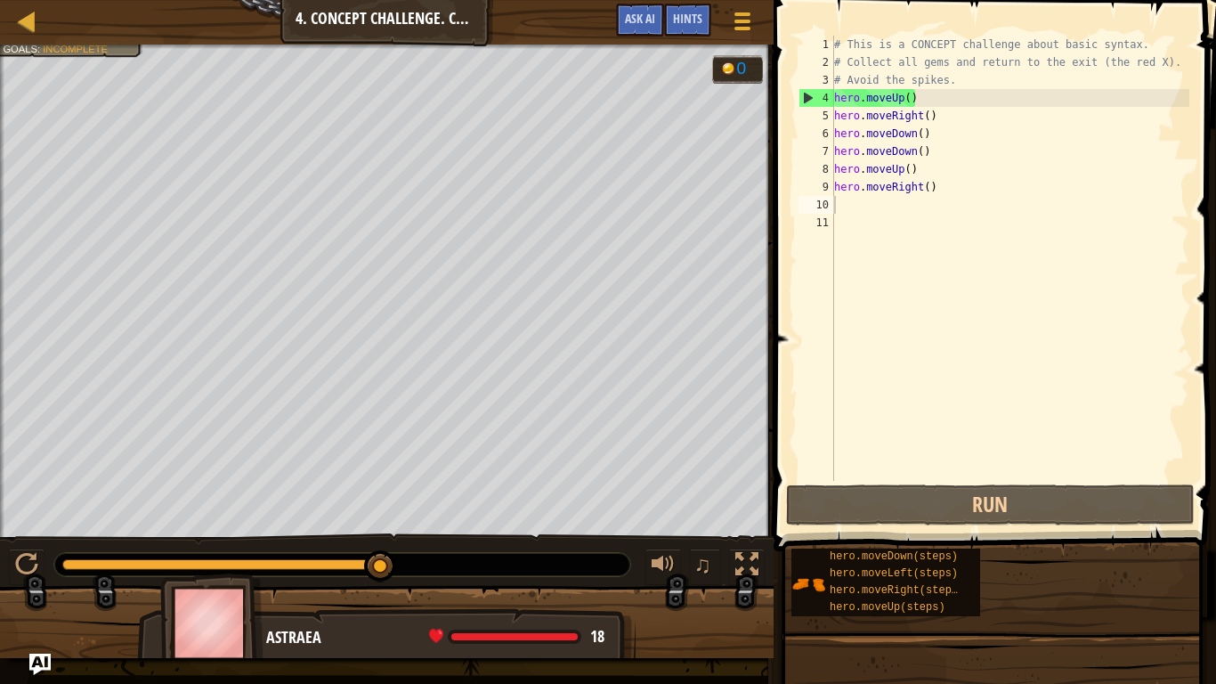
click at [886, 526] on span at bounding box center [996, 249] width 457 height 603
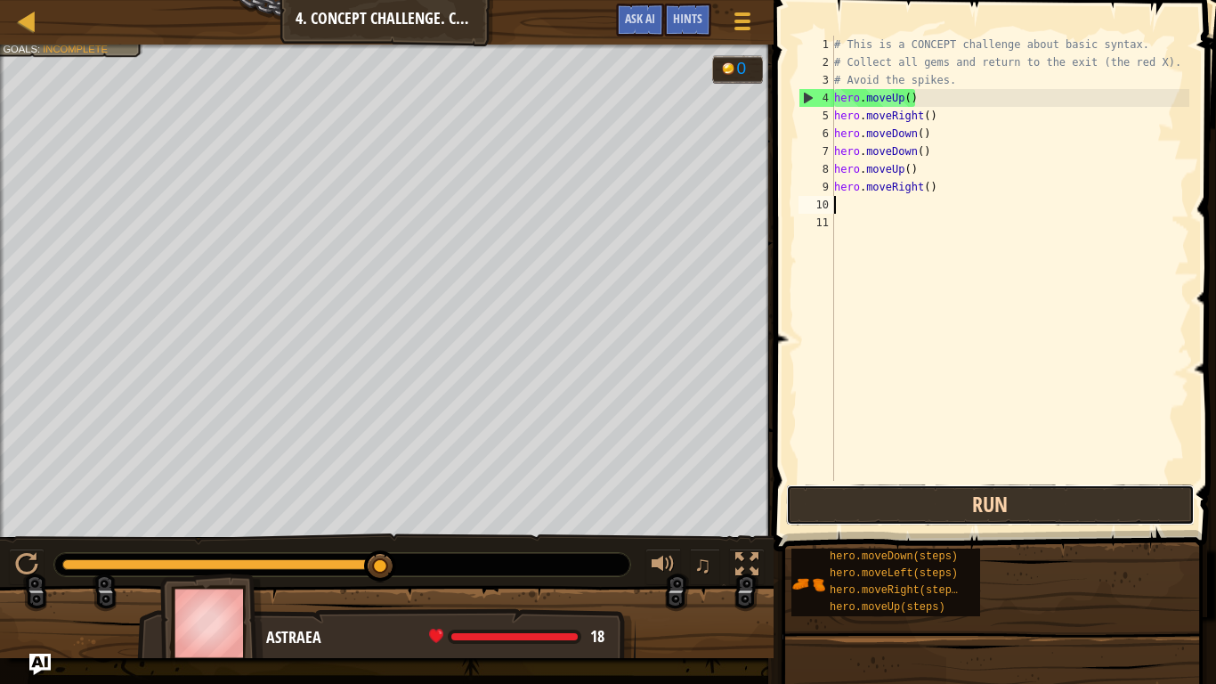
click at [864, 485] on button "Run" at bounding box center [990, 504] width 409 height 41
